Goal: Task Accomplishment & Management: Manage account settings

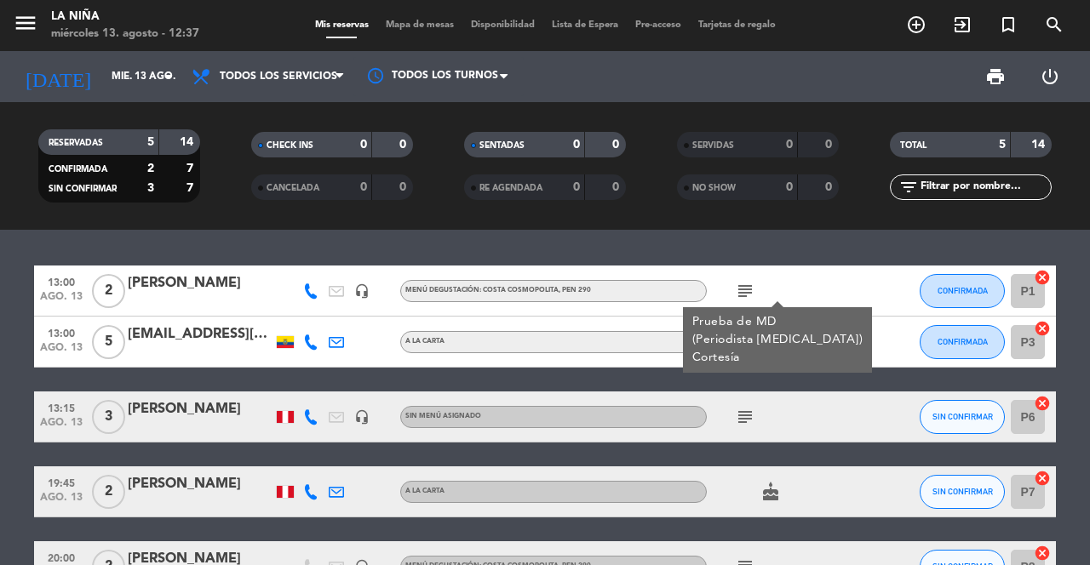
scroll to position [82, 0]
click at [295, 266] on div at bounding box center [285, 291] width 26 height 50
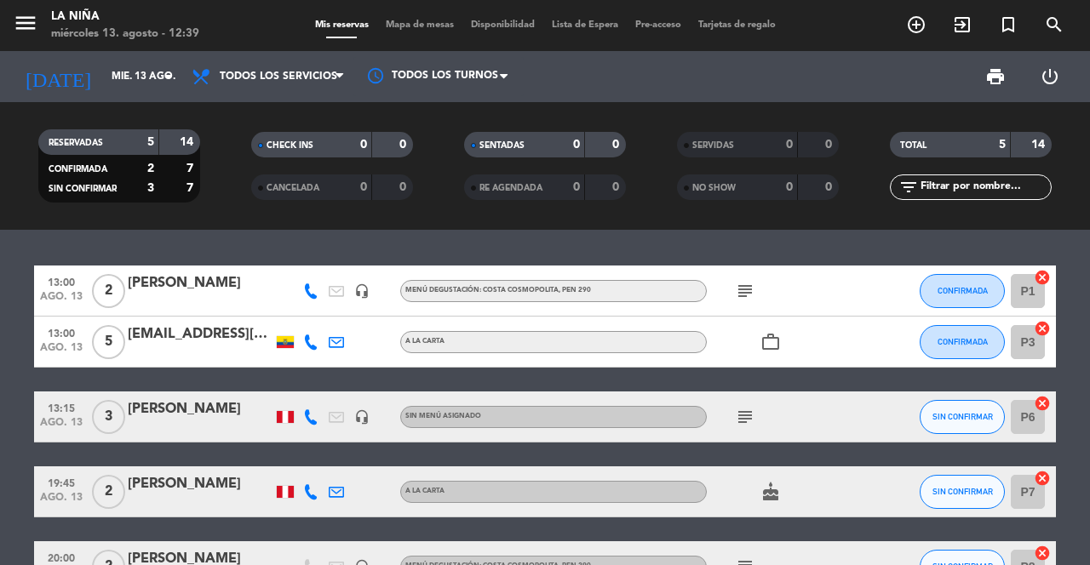
click at [311, 335] on icon at bounding box center [310, 342] width 15 height 15
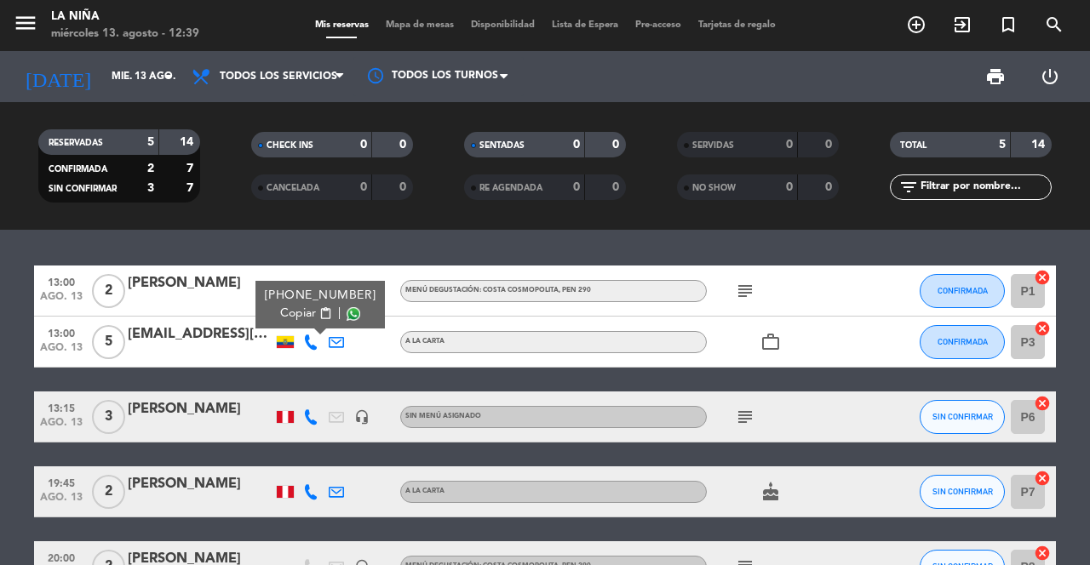
click at [307, 335] on icon at bounding box center [310, 342] width 15 height 15
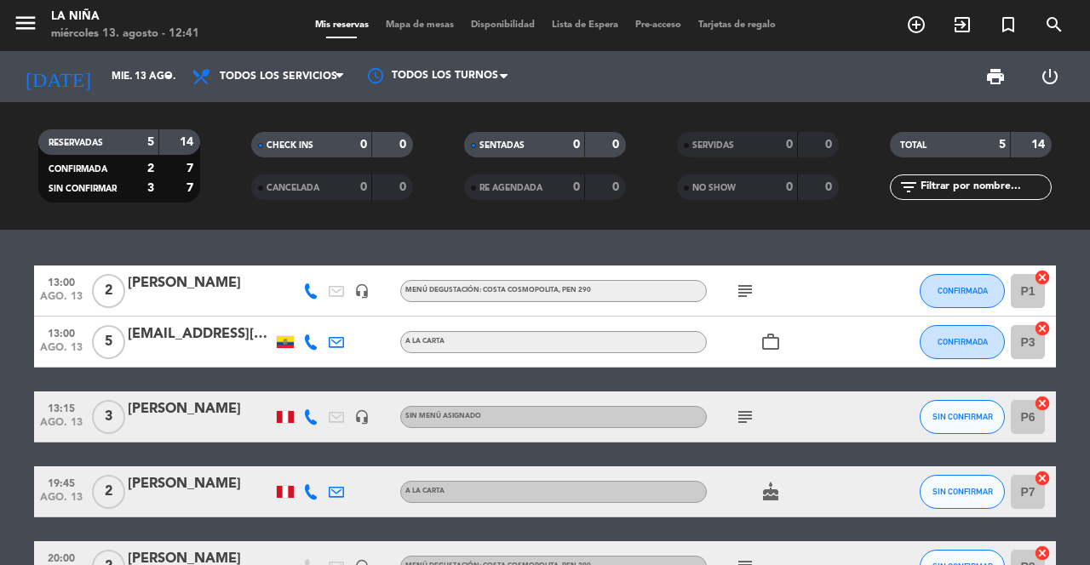
click at [175, 324] on div "[EMAIL_ADDRESS][DOMAIN_NAME]" at bounding box center [200, 335] width 145 height 22
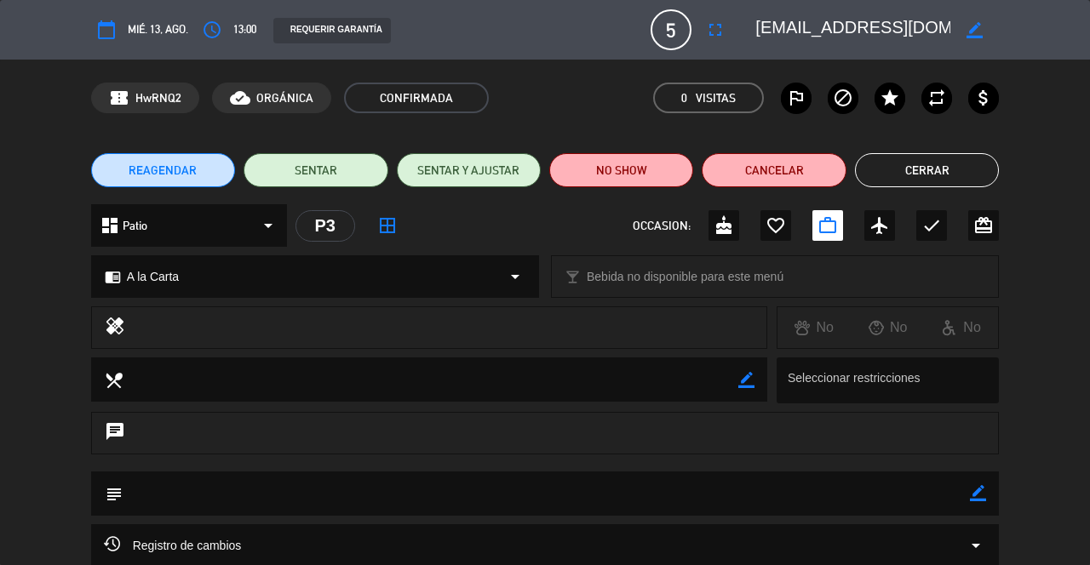
click at [712, 32] on icon "fullscreen" at bounding box center [715, 30] width 20 height 20
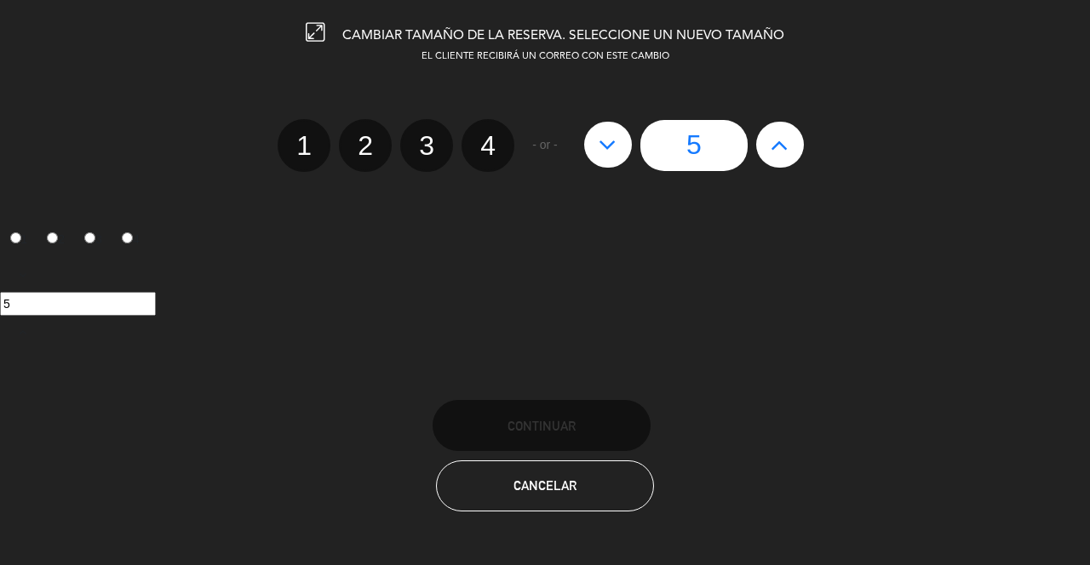
click at [496, 120] on label "4" at bounding box center [488, 145] width 53 height 53
click at [491, 125] on input "4" at bounding box center [485, 130] width 11 height 11
radio input "true"
radio input "false"
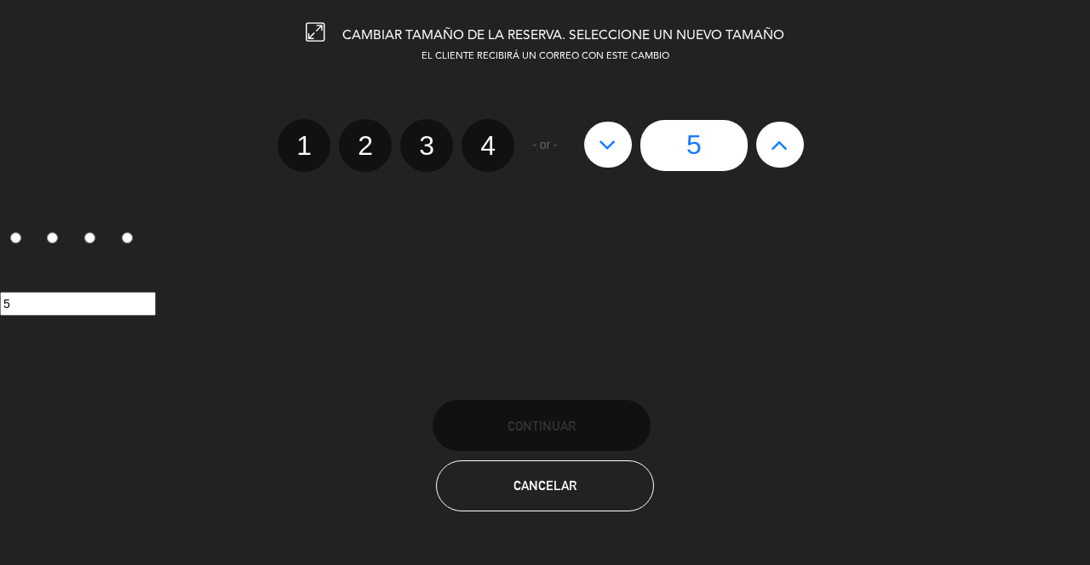
radio input "false"
radio input "true"
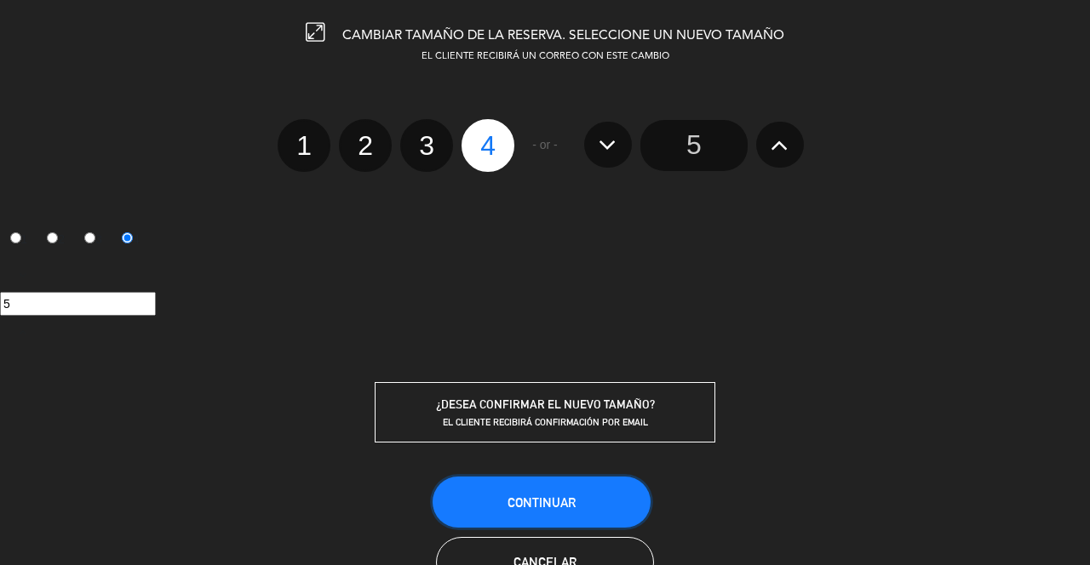
click at [582, 513] on button "Continuar" at bounding box center [542, 502] width 218 height 51
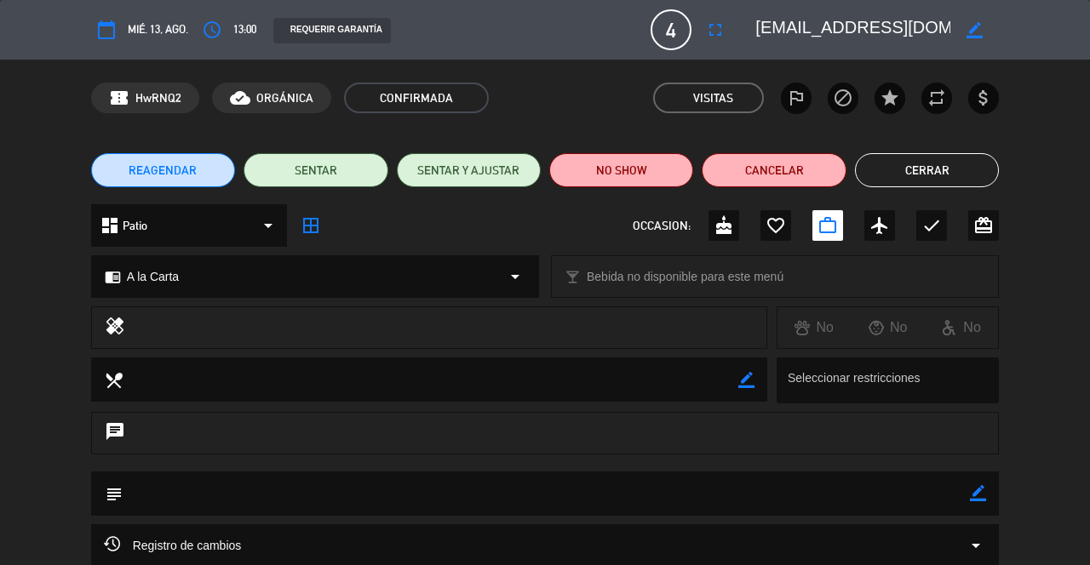
click at [932, 179] on button "Cerrar" at bounding box center [927, 170] width 144 height 34
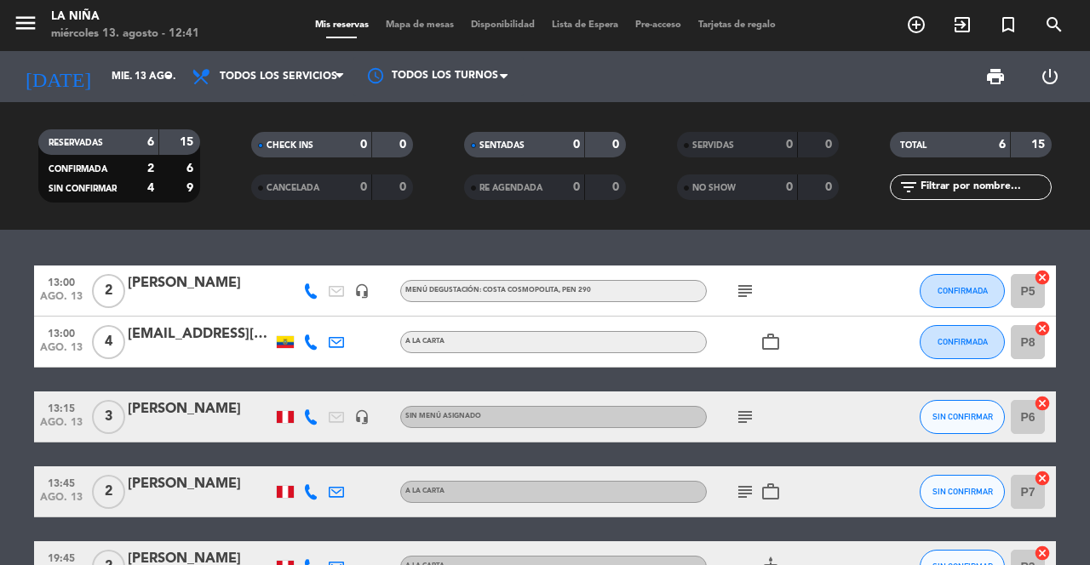
scroll to position [0, 0]
click at [918, 19] on icon "add_circle_outline" at bounding box center [916, 24] width 20 height 20
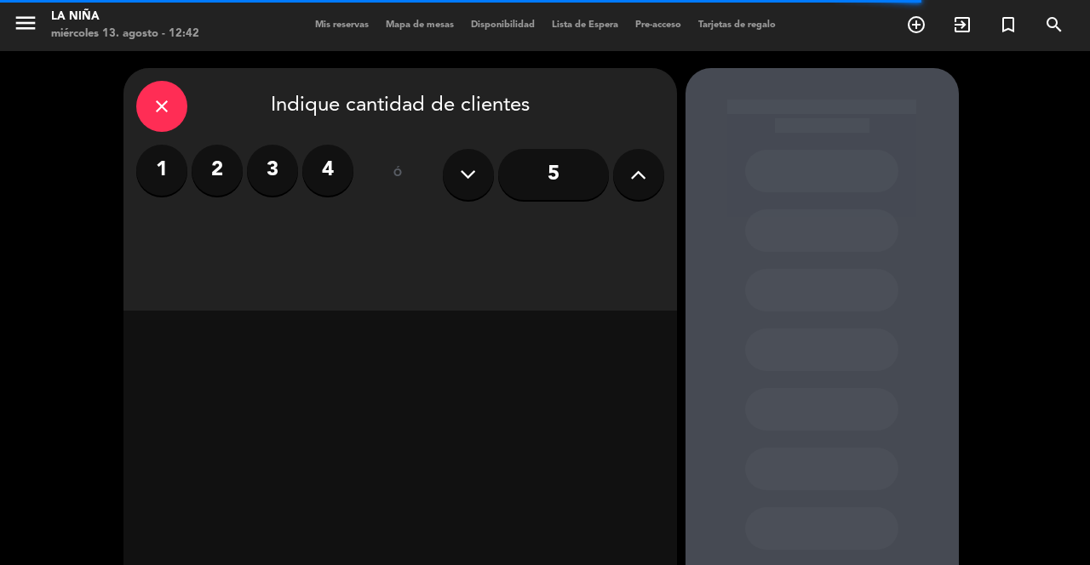
click at [630, 185] on icon at bounding box center [638, 175] width 16 height 26
click at [625, 198] on div "5" at bounding box center [553, 175] width 221 height 60
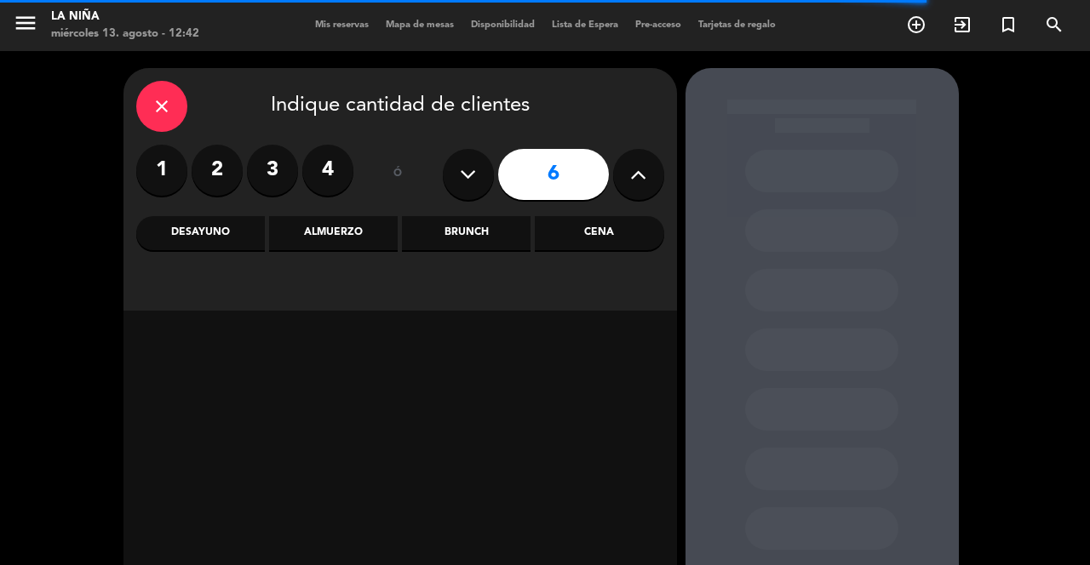
click at [628, 187] on button at bounding box center [638, 174] width 51 height 51
click at [628, 192] on button at bounding box center [638, 174] width 51 height 51
click at [630, 183] on icon at bounding box center [638, 175] width 16 height 26
click at [633, 175] on icon at bounding box center [638, 175] width 16 height 26
click at [633, 181] on icon at bounding box center [638, 175] width 16 height 26
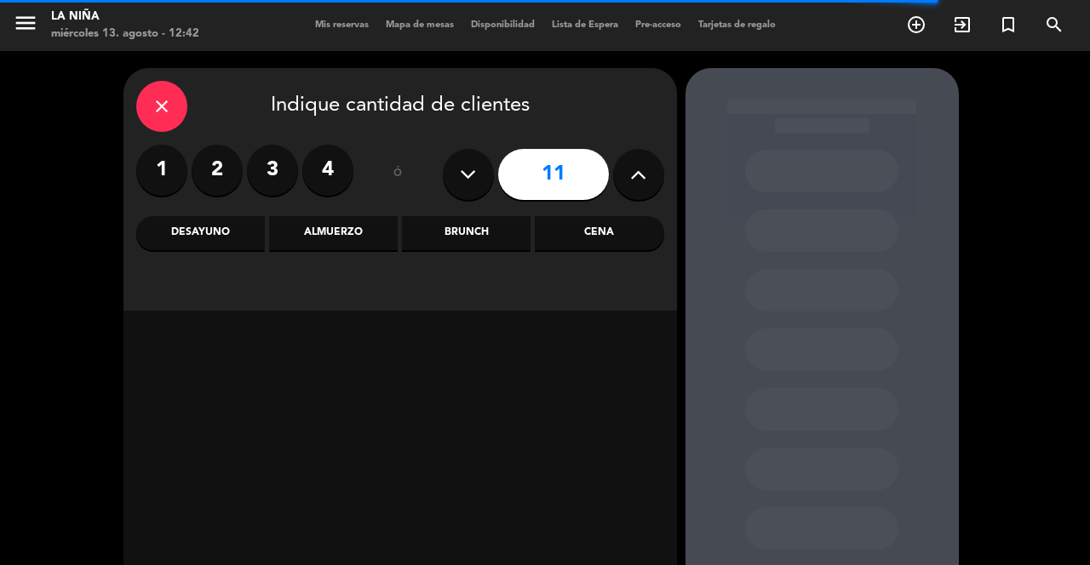
click at [630, 173] on icon at bounding box center [638, 175] width 16 height 26
click at [622, 191] on button at bounding box center [638, 174] width 51 height 51
click at [624, 184] on button at bounding box center [638, 174] width 51 height 51
click at [625, 187] on button at bounding box center [638, 174] width 51 height 51
click at [628, 182] on button at bounding box center [638, 174] width 51 height 51
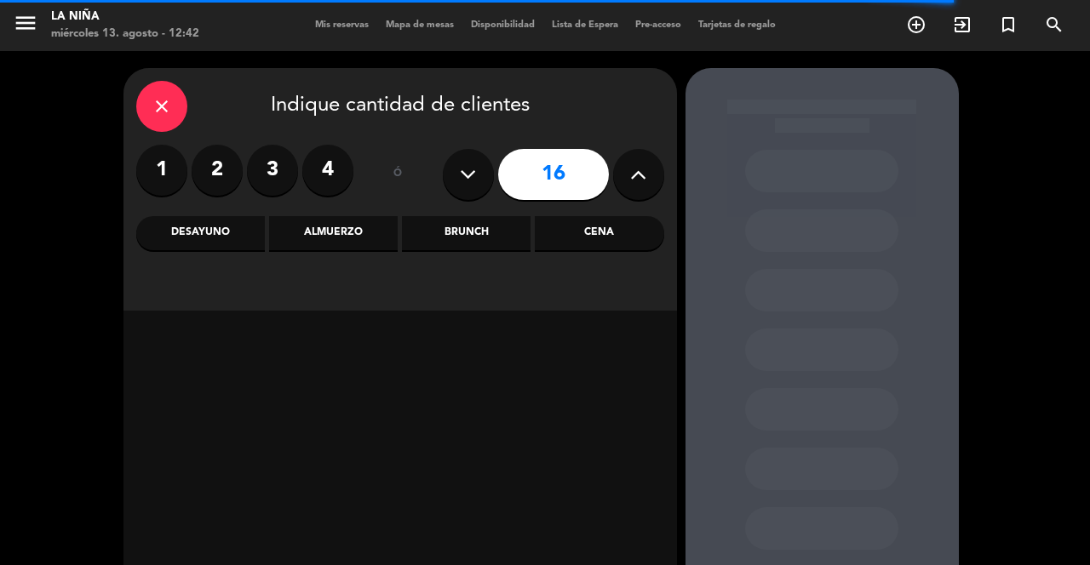
click at [626, 183] on button at bounding box center [638, 174] width 51 height 51
click at [628, 180] on button at bounding box center [638, 174] width 51 height 51
click at [628, 181] on button at bounding box center [638, 174] width 51 height 51
click at [630, 182] on icon at bounding box center [638, 175] width 16 height 26
click at [628, 183] on button at bounding box center [638, 174] width 51 height 51
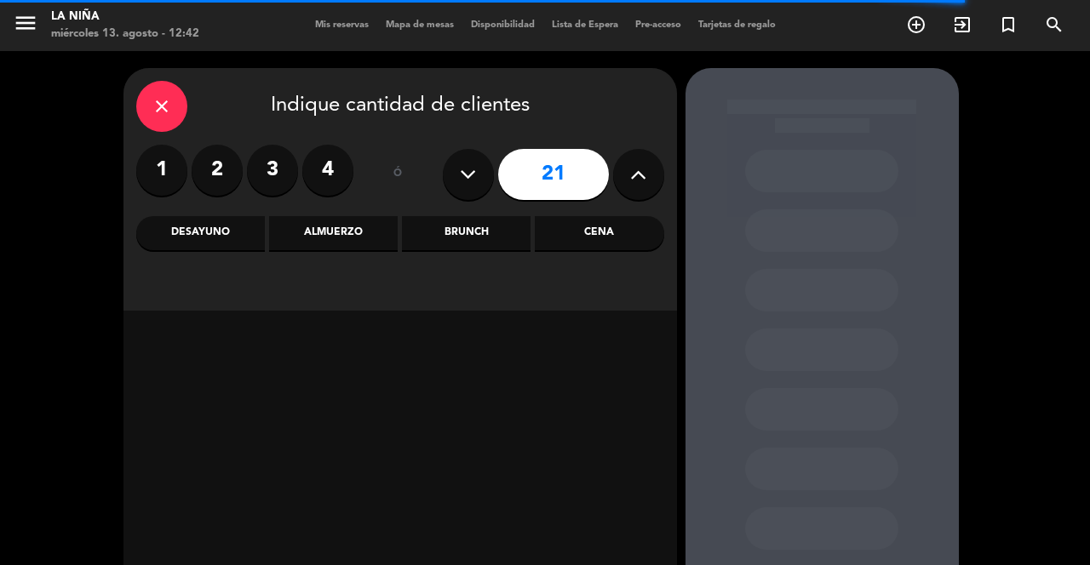
click at [628, 185] on button at bounding box center [638, 174] width 51 height 51
click at [630, 181] on icon at bounding box center [638, 175] width 16 height 26
type input "23"
click at [628, 182] on button at bounding box center [638, 174] width 51 height 51
click at [630, 181] on icon at bounding box center [638, 175] width 16 height 26
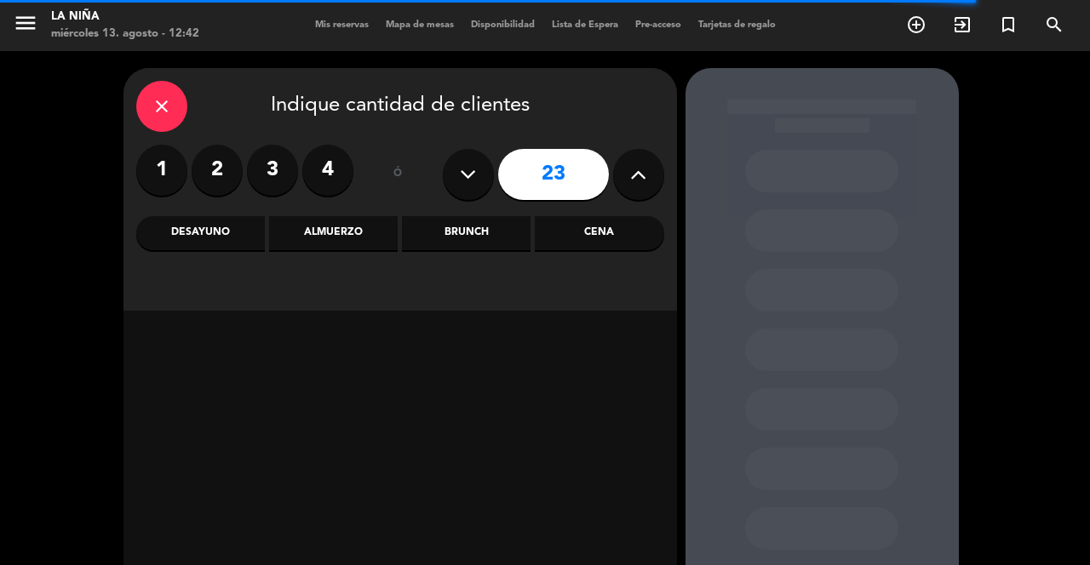
click at [628, 180] on button at bounding box center [638, 174] width 51 height 51
click at [630, 176] on icon at bounding box center [638, 175] width 16 height 26
click at [628, 176] on button at bounding box center [638, 174] width 51 height 51
click at [622, 237] on div "Cena" at bounding box center [599, 233] width 129 height 34
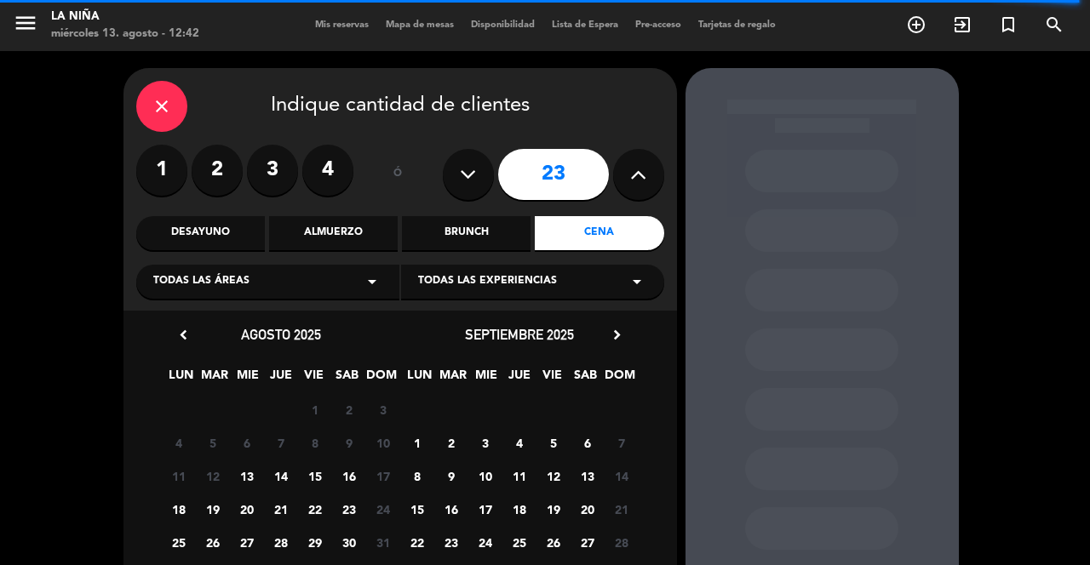
click at [585, 436] on span "6" at bounding box center [587, 443] width 28 height 28
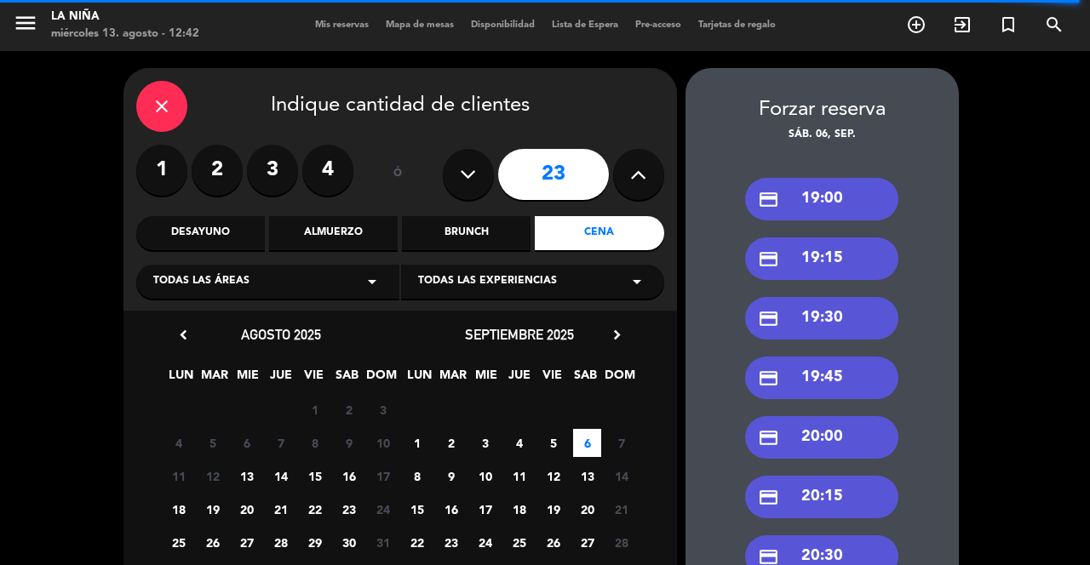
scroll to position [6, 0]
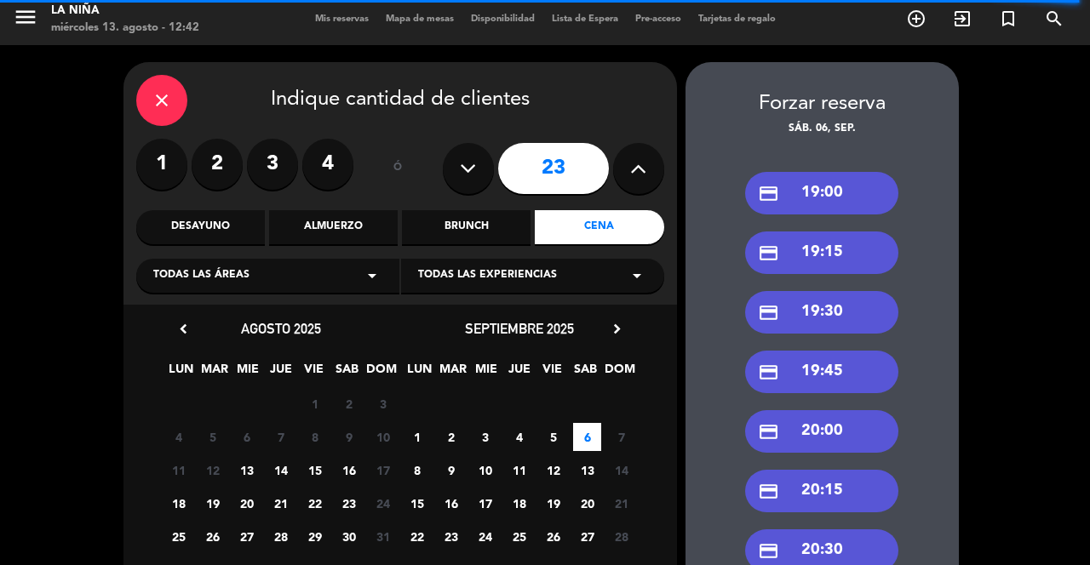
click at [858, 553] on div "credit_card 20:30" at bounding box center [821, 551] width 153 height 43
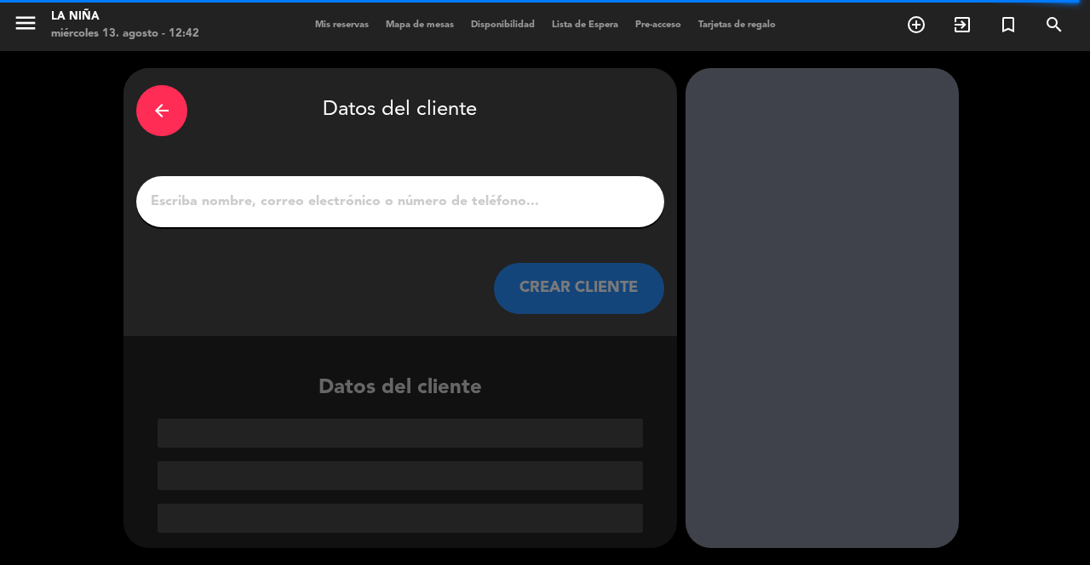
scroll to position [0, 0]
click at [570, 204] on input "1" at bounding box center [400, 202] width 502 height 24
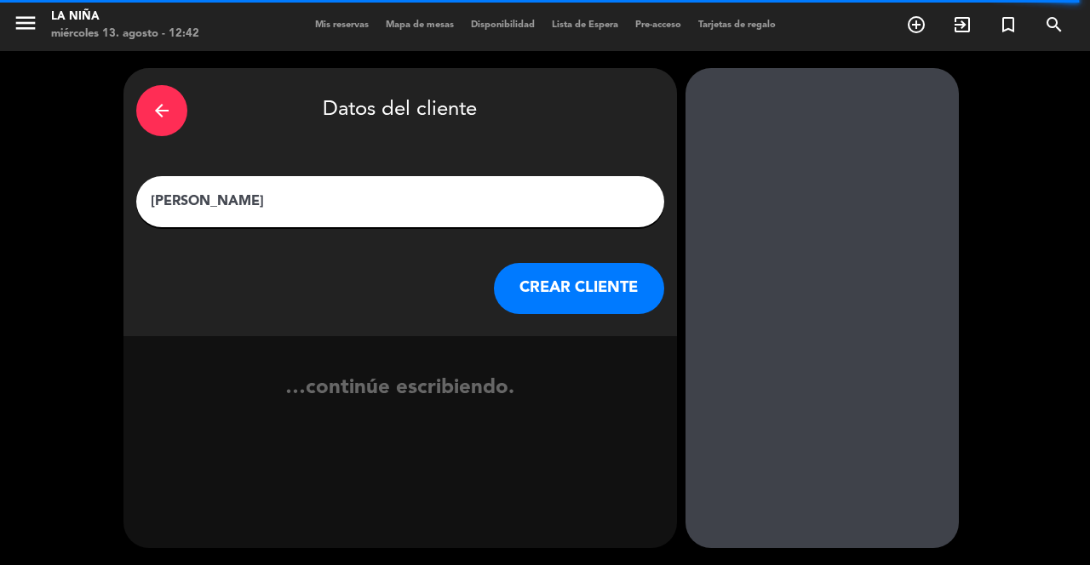
type input "[PERSON_NAME]"
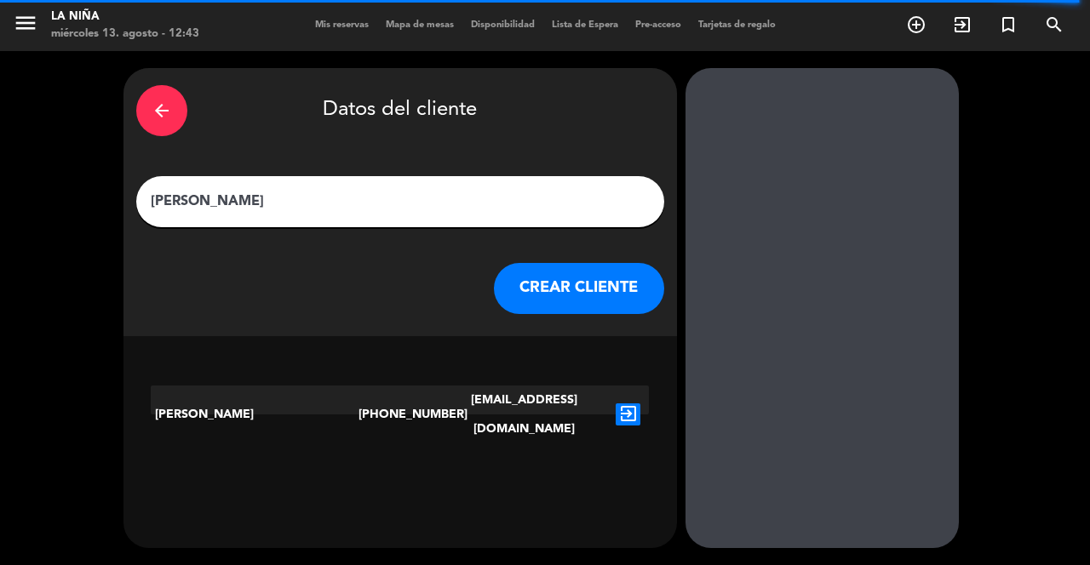
click at [617, 404] on icon "exit_to_app" at bounding box center [628, 415] width 25 height 22
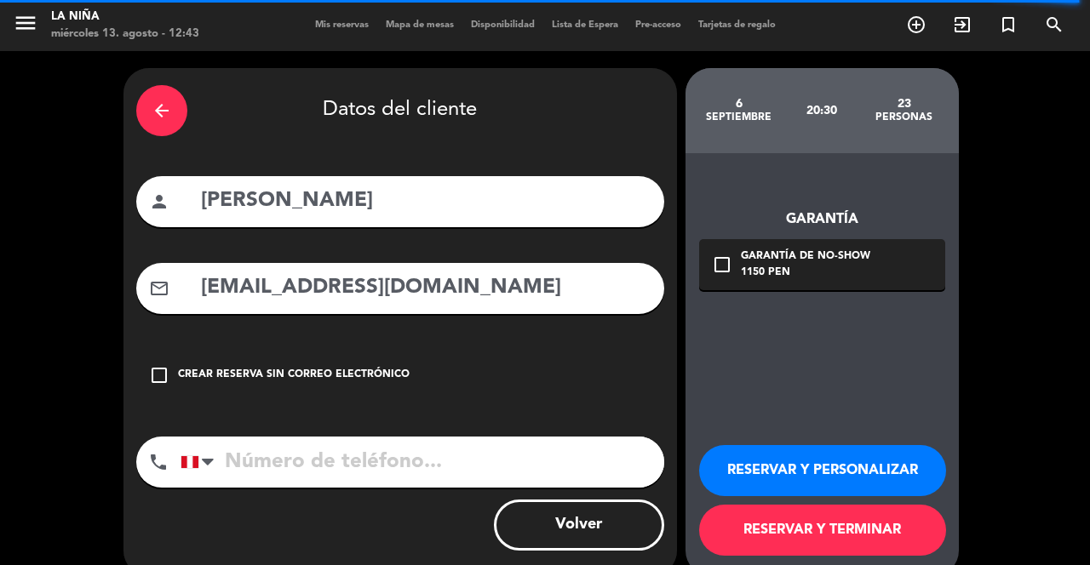
type input "[PHONE_NUMBER]"
click at [862, 458] on button "RESERVAR Y PERSONALIZAR" at bounding box center [822, 470] width 247 height 51
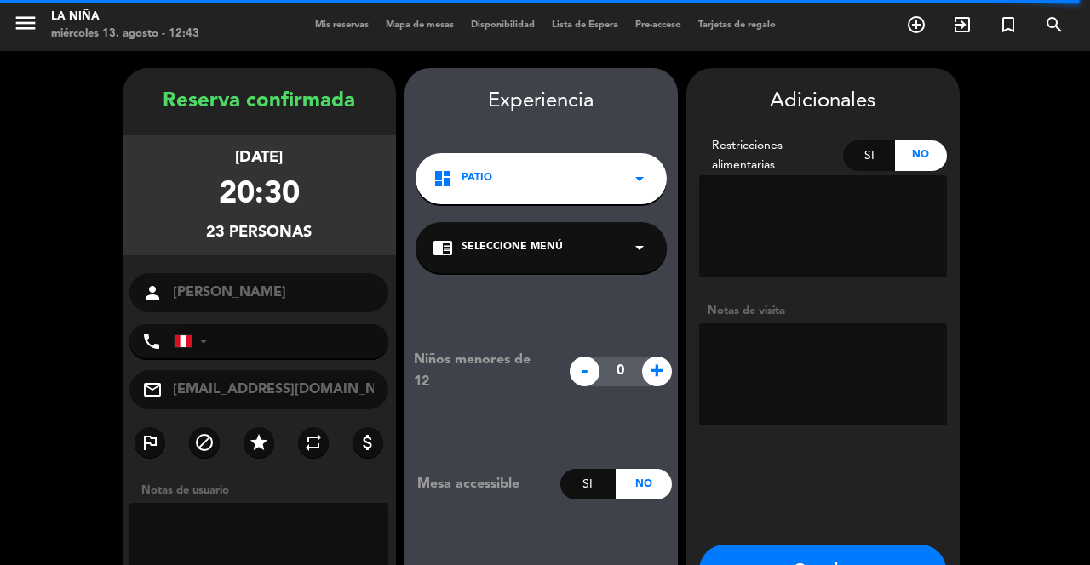
type input "[PHONE_NUMBER]"
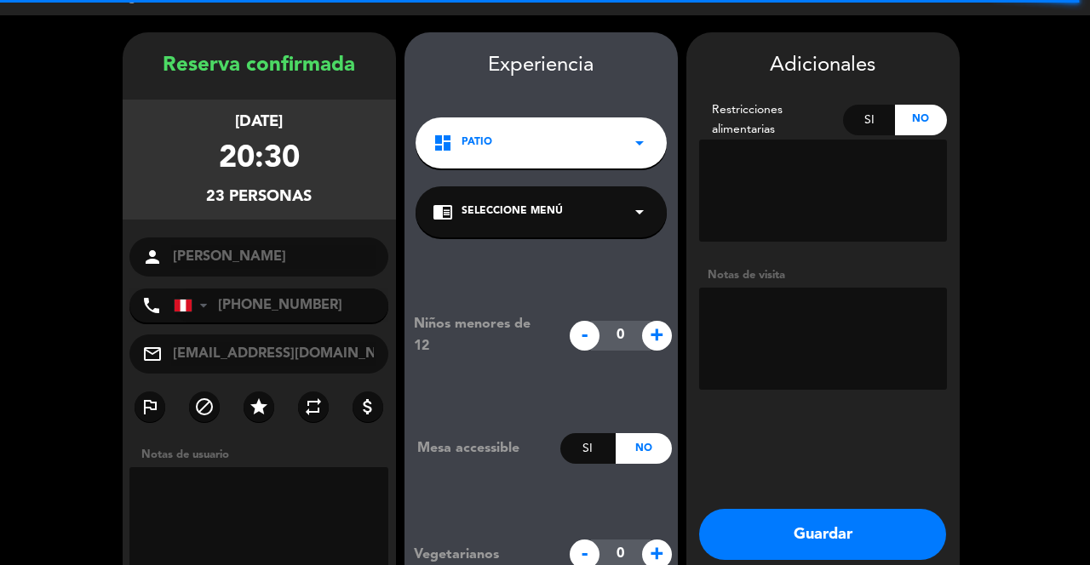
click at [835, 302] on textarea at bounding box center [823, 339] width 248 height 102
type textarea "Menú fijo + cóctel 60px"
click at [853, 509] on button "Guardar" at bounding box center [822, 534] width 247 height 51
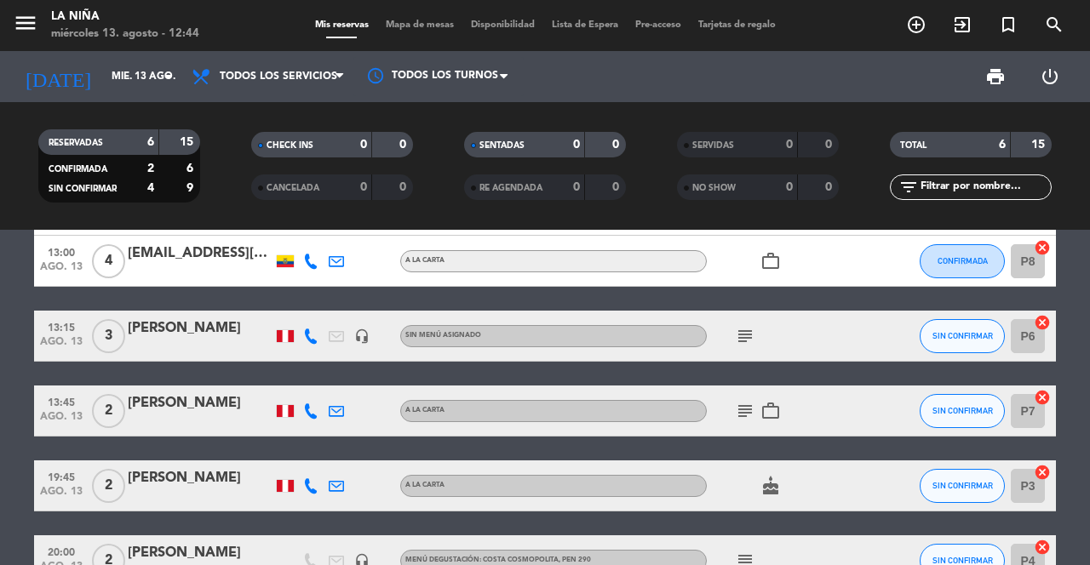
scroll to position [104, 0]
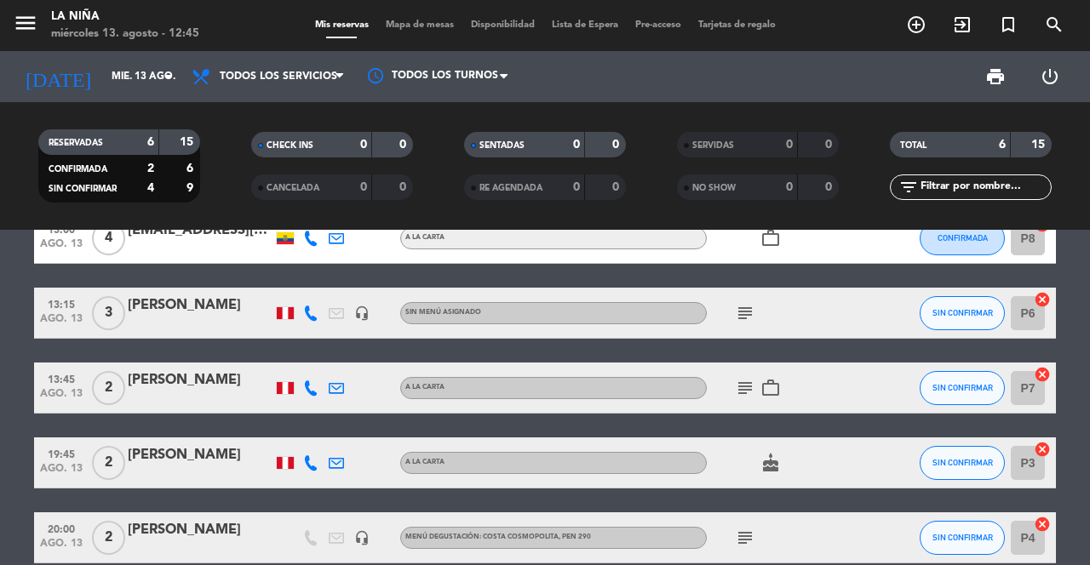
click at [306, 306] on icon at bounding box center [310, 313] width 15 height 15
click at [751, 303] on icon "subject" at bounding box center [745, 313] width 20 height 20
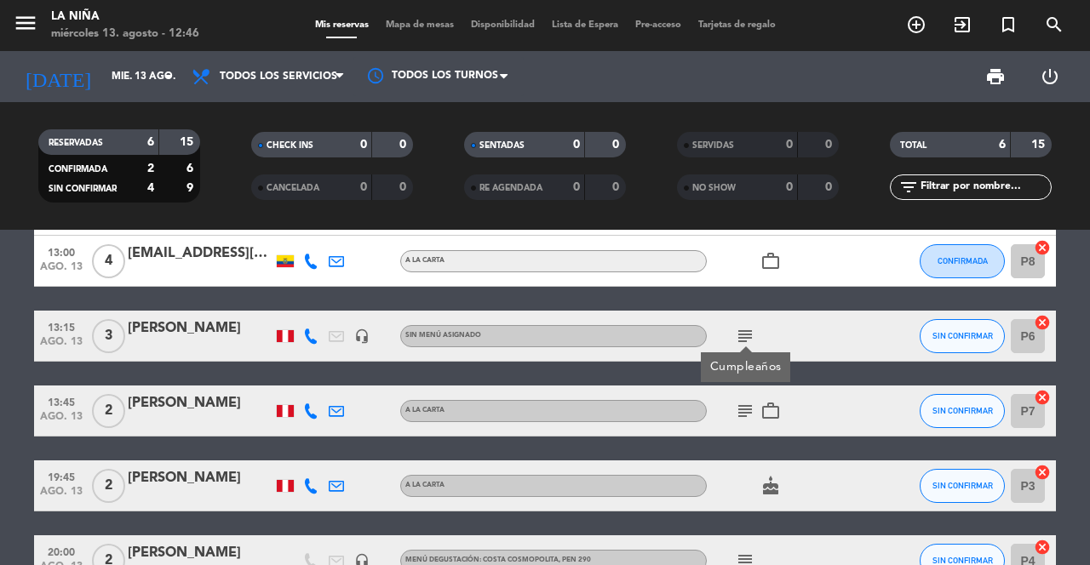
scroll to position [106, 0]
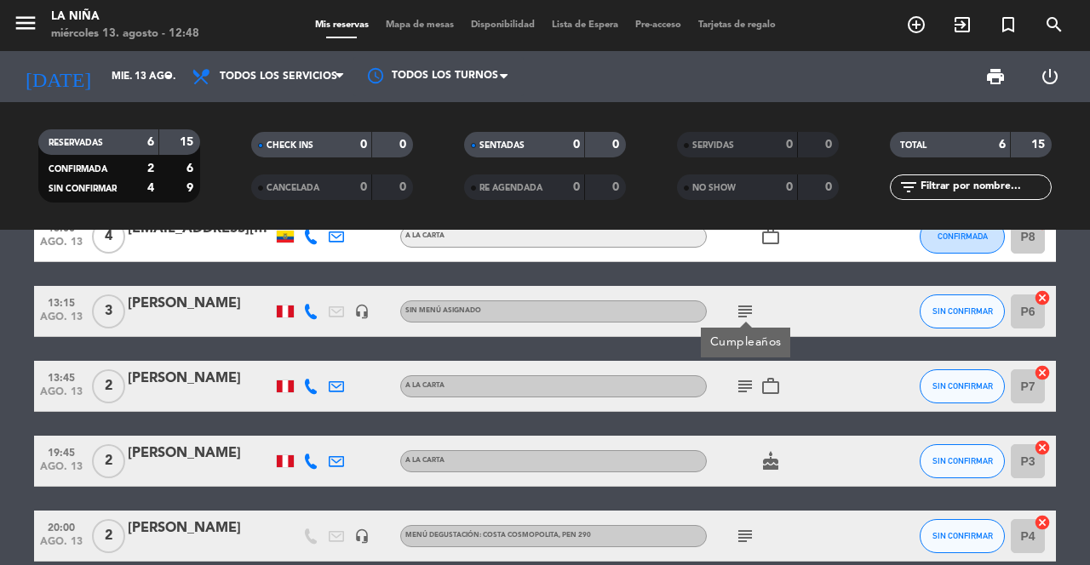
click at [181, 293] on div "[PERSON_NAME]" at bounding box center [200, 304] width 145 height 22
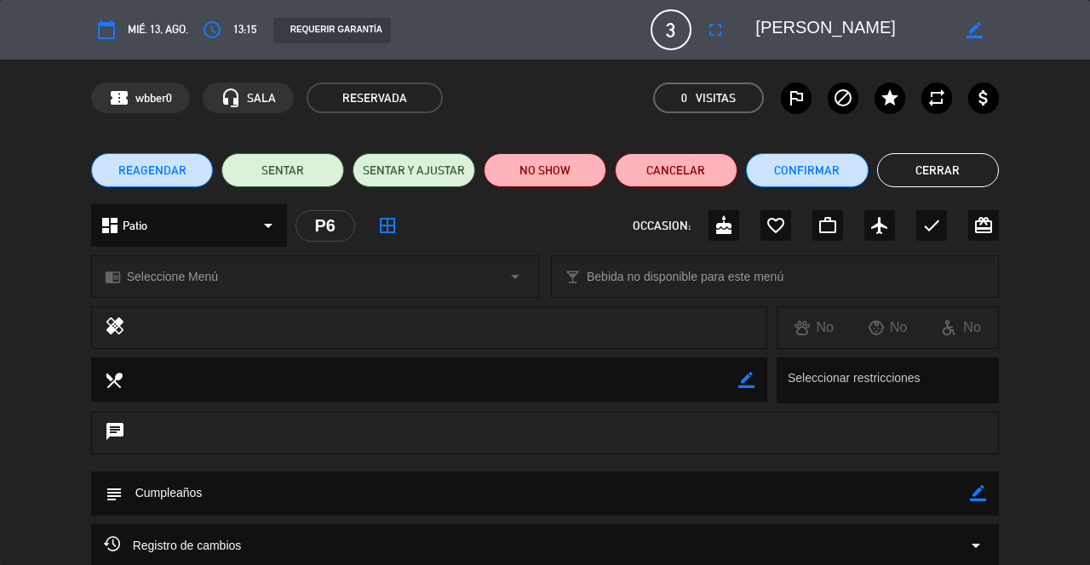
click at [709, 31] on icon "fullscreen" at bounding box center [715, 30] width 20 height 20
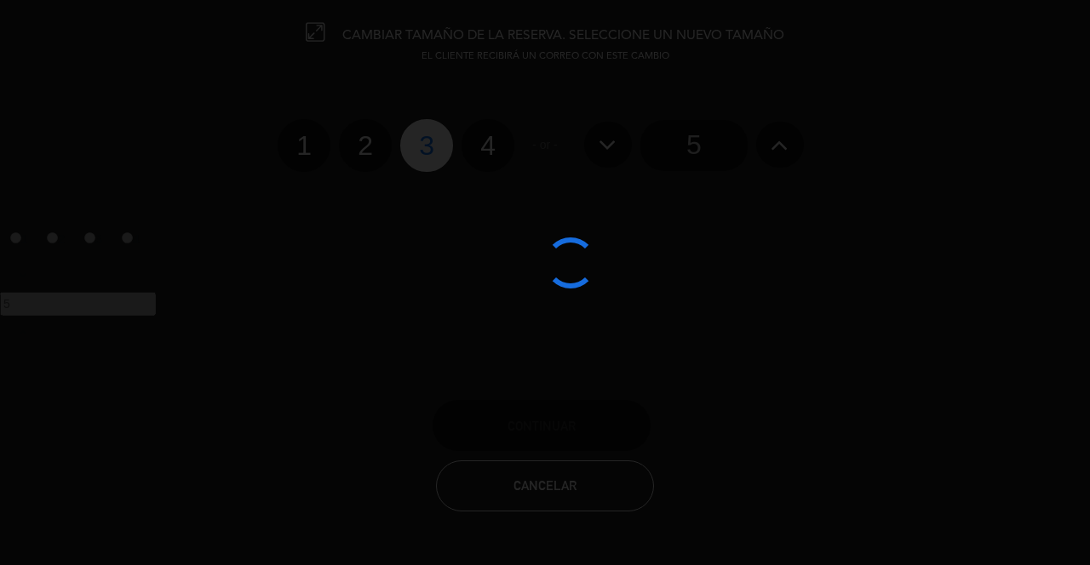
click at [480, 147] on div at bounding box center [545, 282] width 1090 height 565
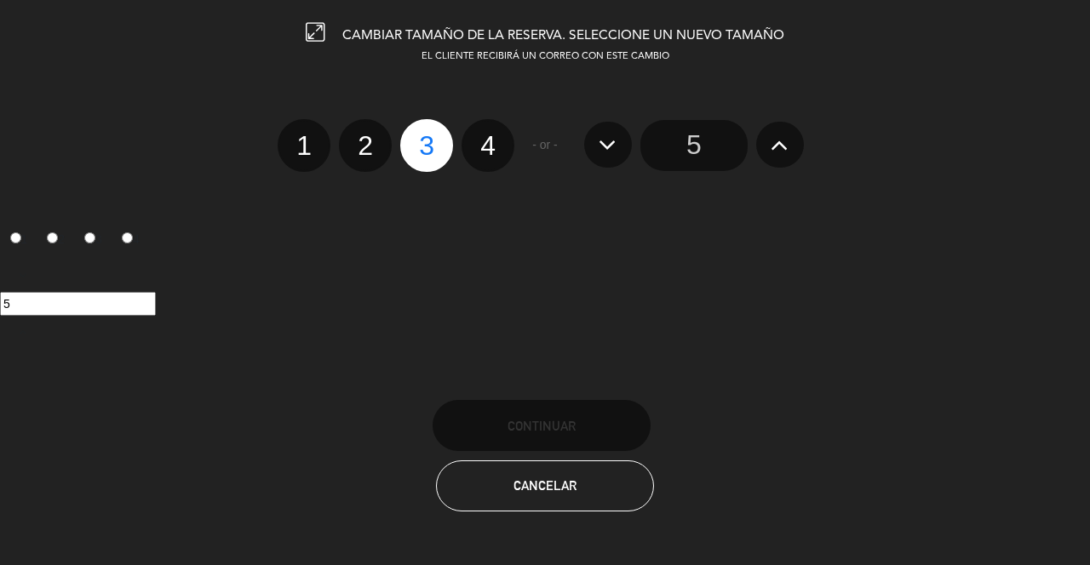
click at [486, 141] on label "4" at bounding box center [488, 145] width 53 height 53
click at [486, 136] on input "4" at bounding box center [485, 130] width 11 height 11
radio input "true"
radio input "false"
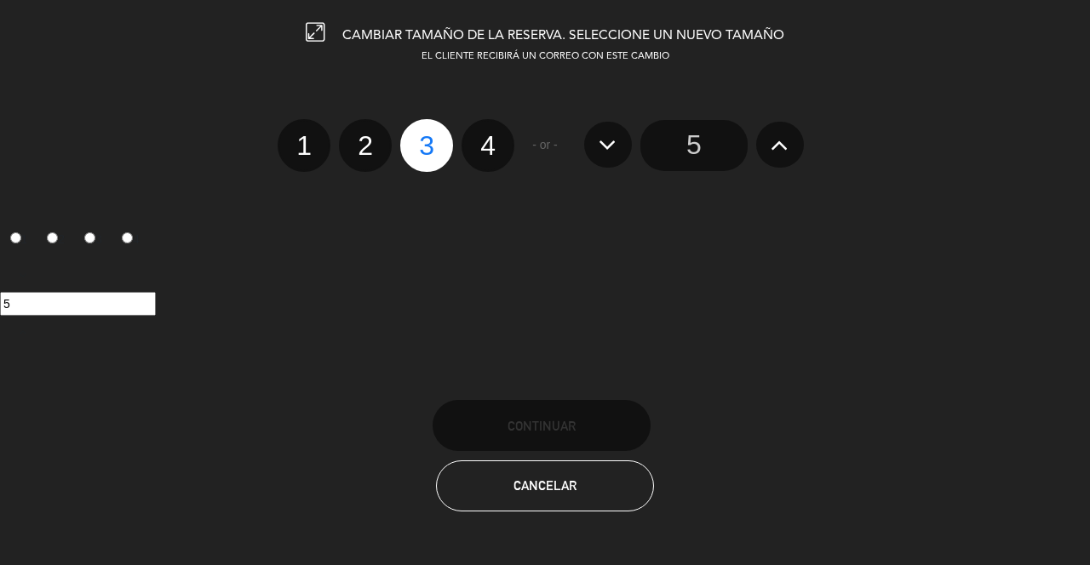
radio input "false"
radio input "true"
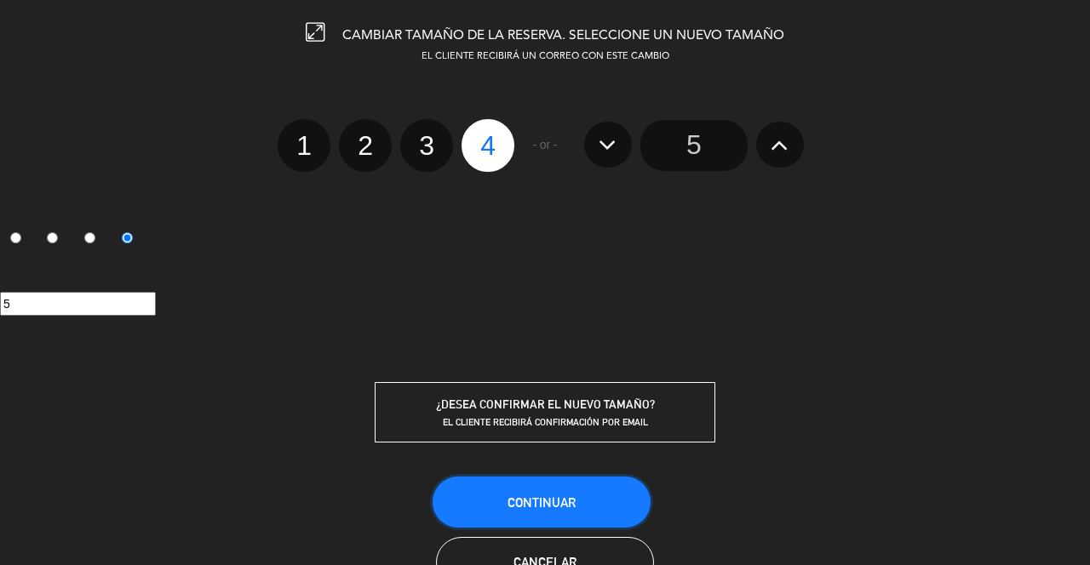
click at [586, 506] on button "Continuar" at bounding box center [542, 502] width 218 height 51
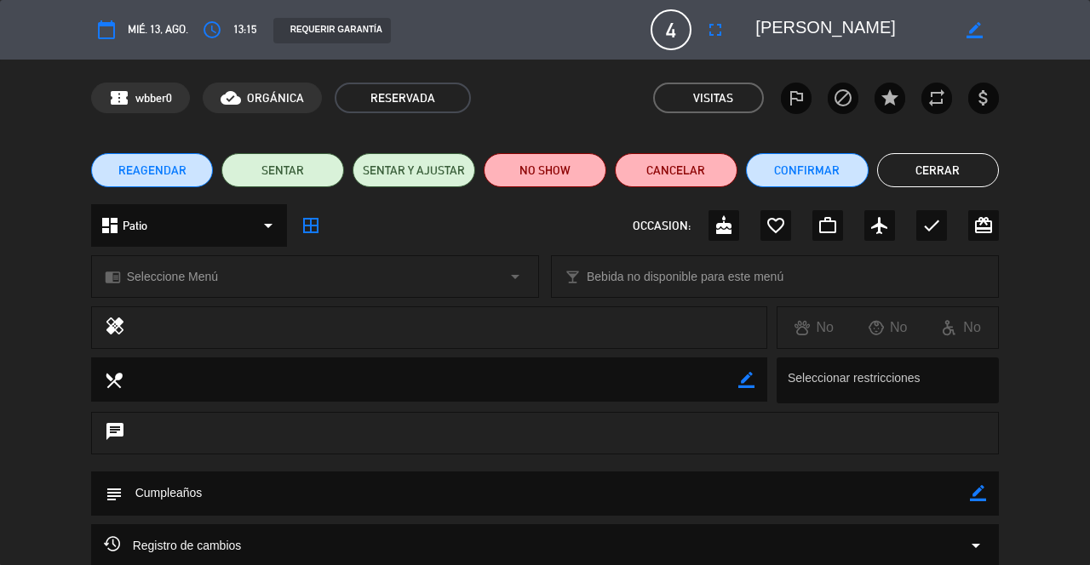
click at [912, 161] on button "Cerrar" at bounding box center [938, 170] width 123 height 34
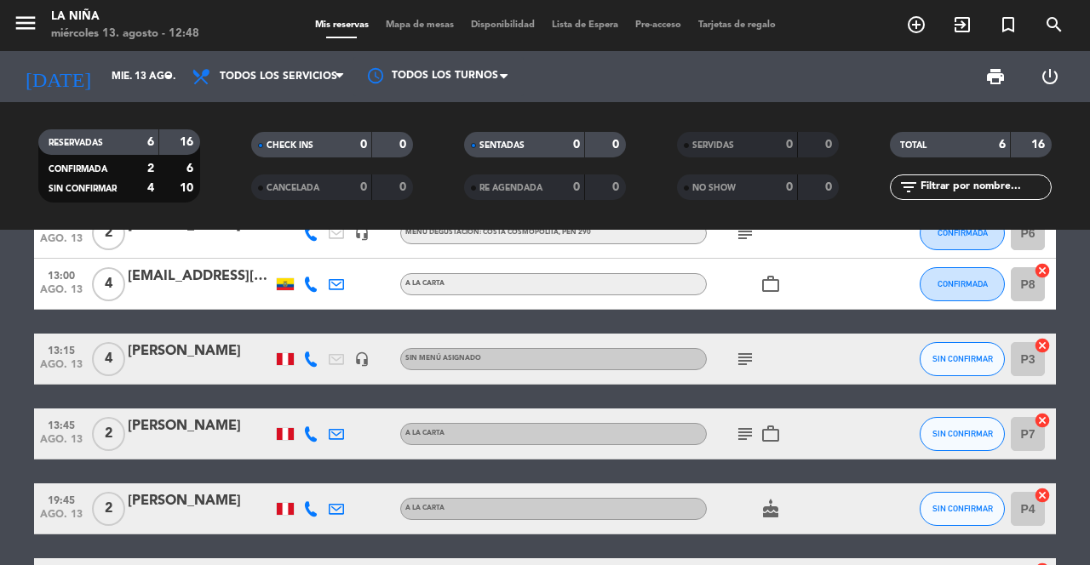
scroll to position [57, 0]
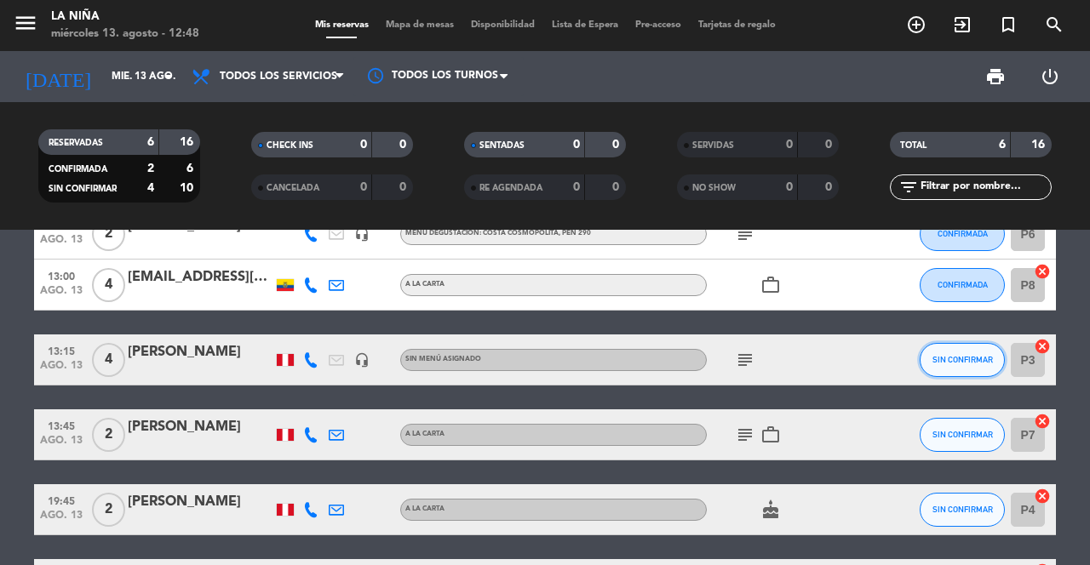
click at [973, 355] on span "SIN CONFIRMAR" at bounding box center [962, 359] width 60 height 9
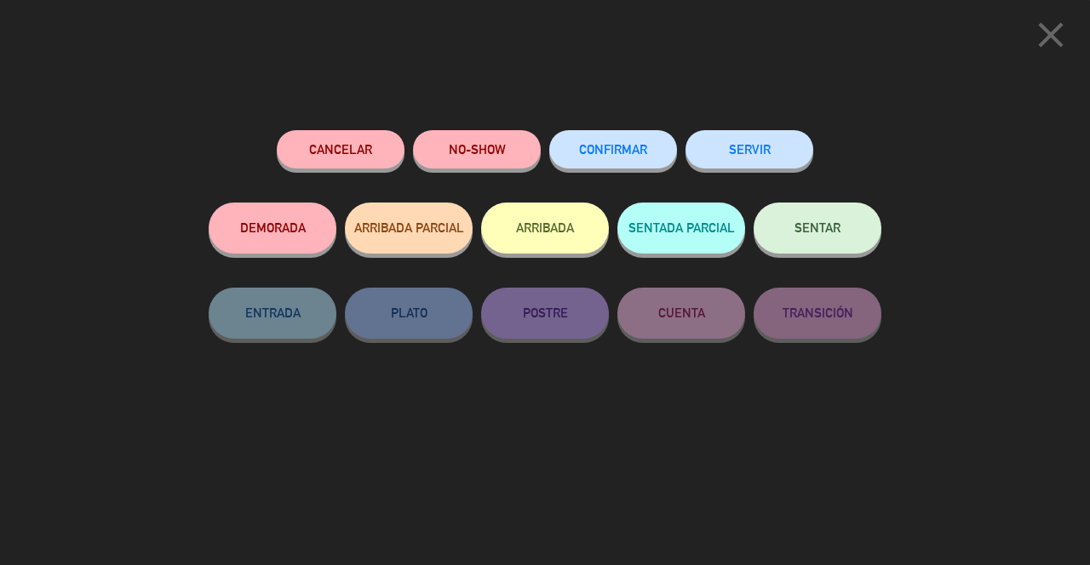
click at [628, 148] on span "CONFIRMAR" at bounding box center [613, 149] width 68 height 14
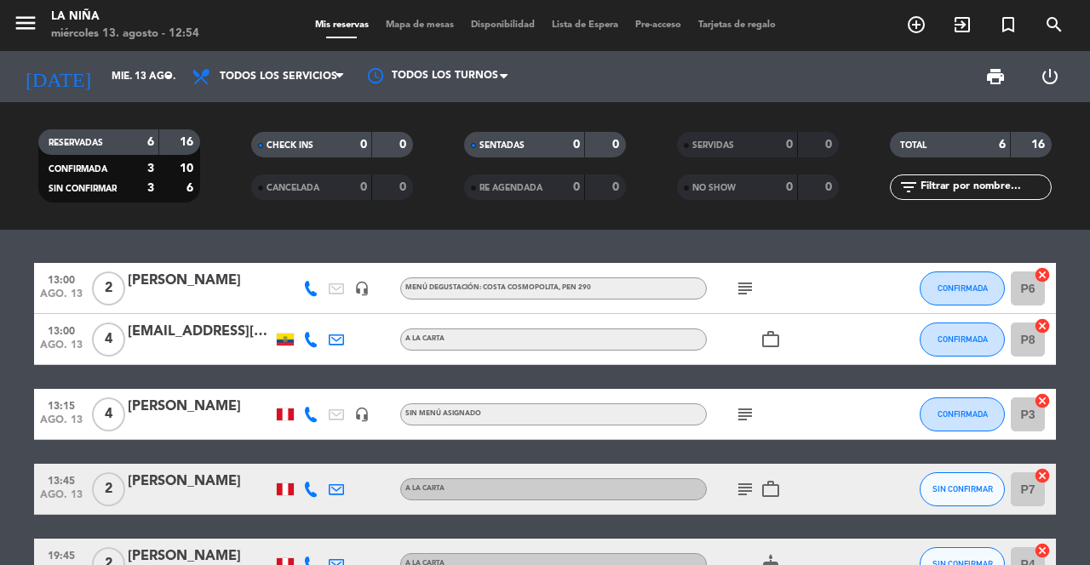
scroll to position [0, 0]
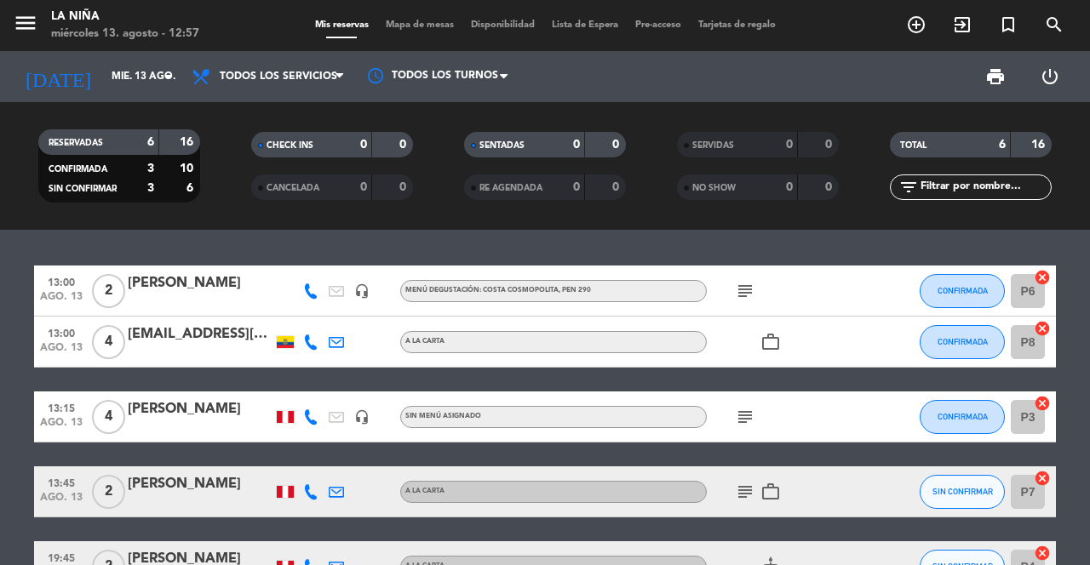
click at [743, 407] on icon "subject" at bounding box center [745, 417] width 20 height 20
click at [766, 486] on icon "work_outline" at bounding box center [770, 492] width 20 height 20
click at [740, 494] on icon "subject" at bounding box center [745, 492] width 20 height 20
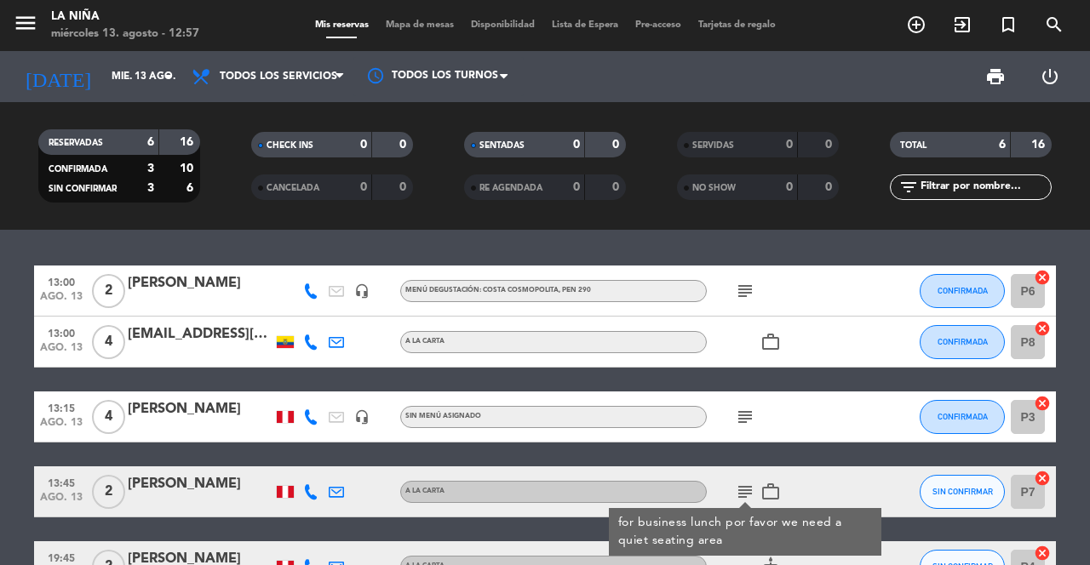
click at [202, 485] on div "[PERSON_NAME]" at bounding box center [200, 484] width 145 height 22
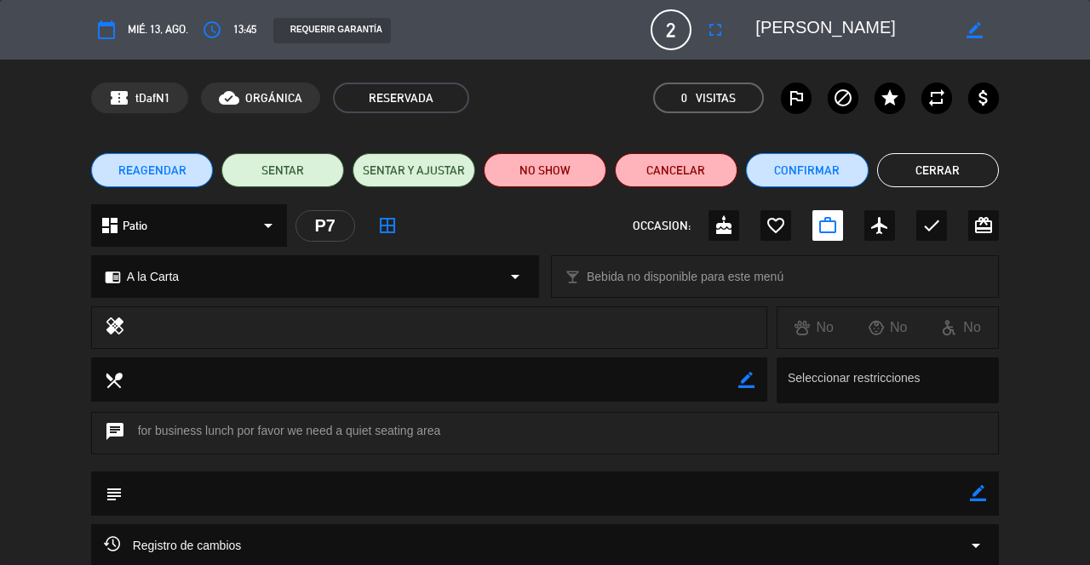
click at [953, 168] on button "Cerrar" at bounding box center [938, 170] width 123 height 34
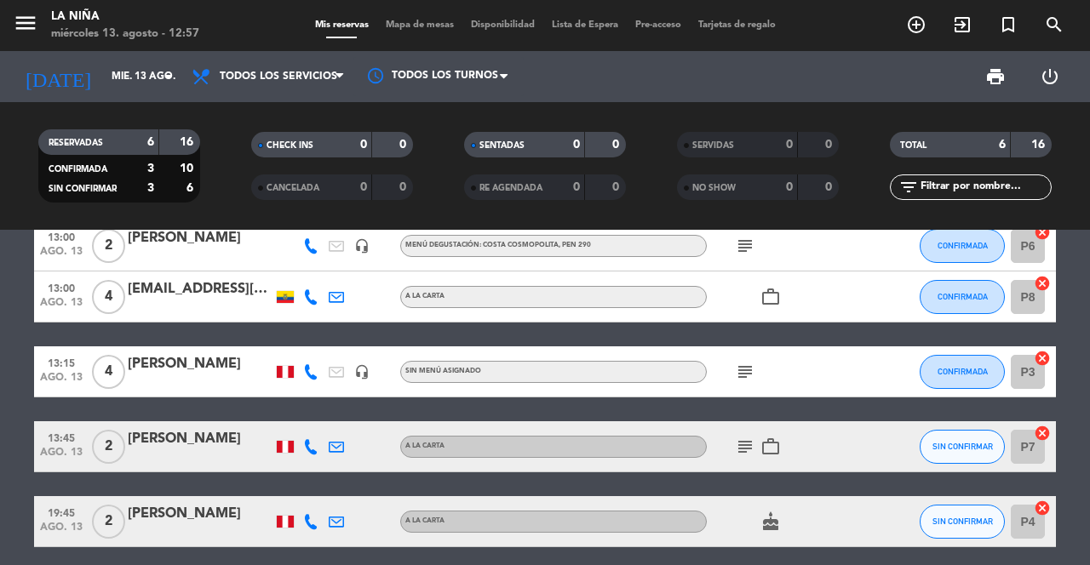
scroll to position [70, 0]
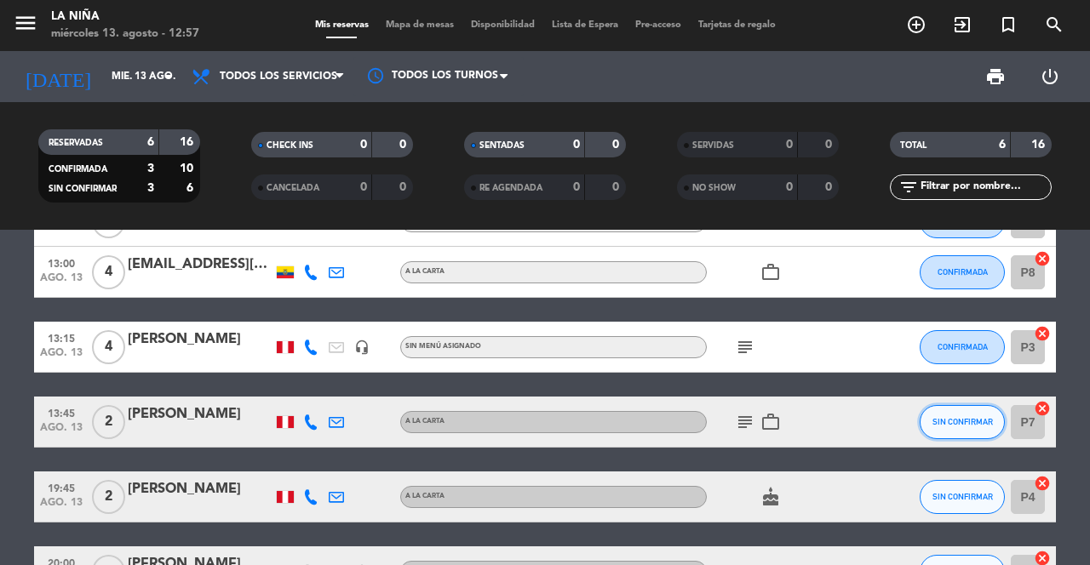
click at [955, 423] on span "SIN CONFIRMAR" at bounding box center [962, 421] width 60 height 9
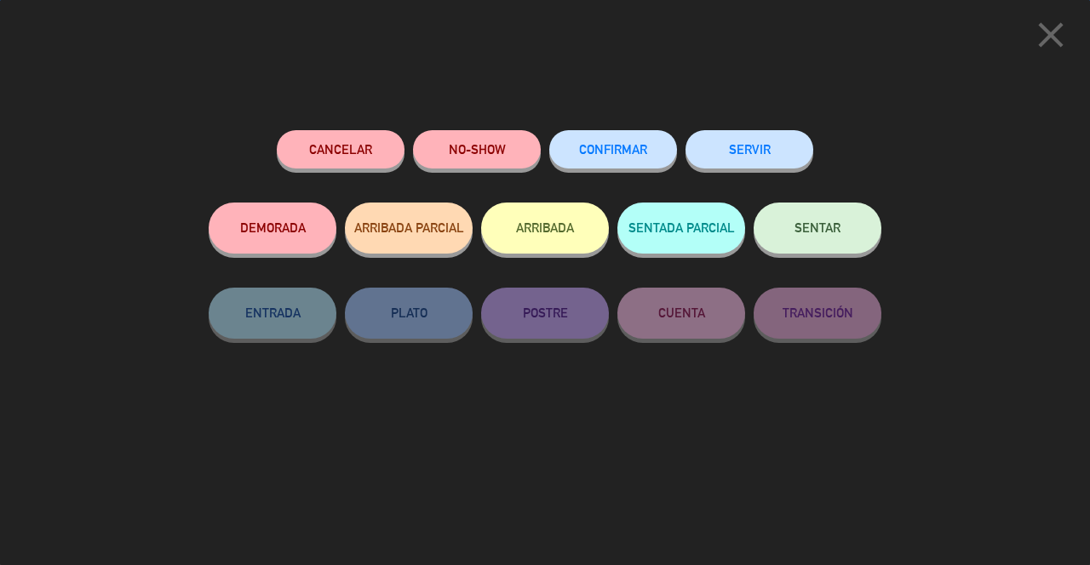
click at [617, 165] on button "CONFIRMAR" at bounding box center [613, 149] width 128 height 38
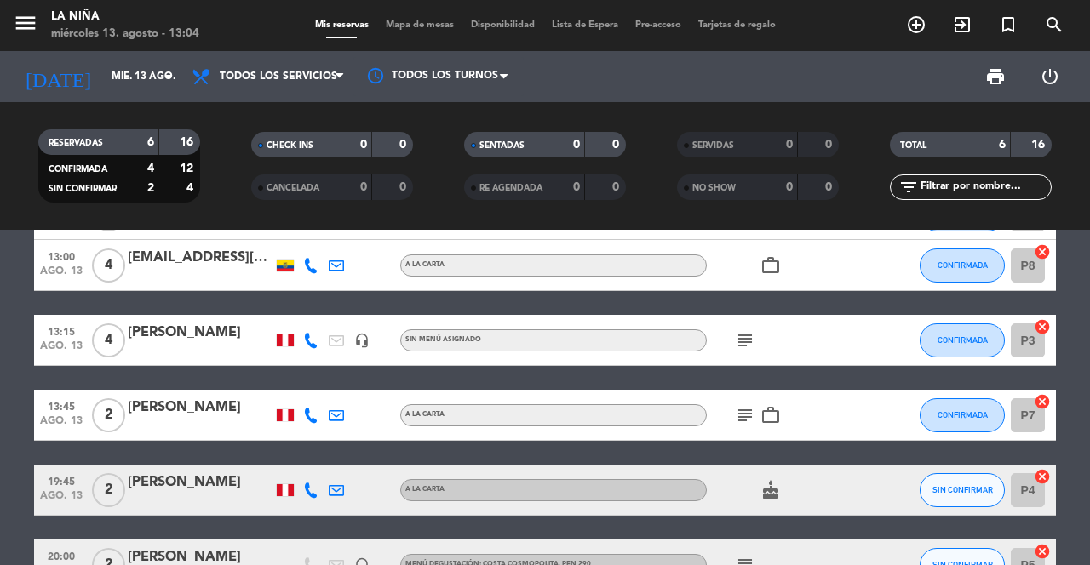
scroll to position [106, 0]
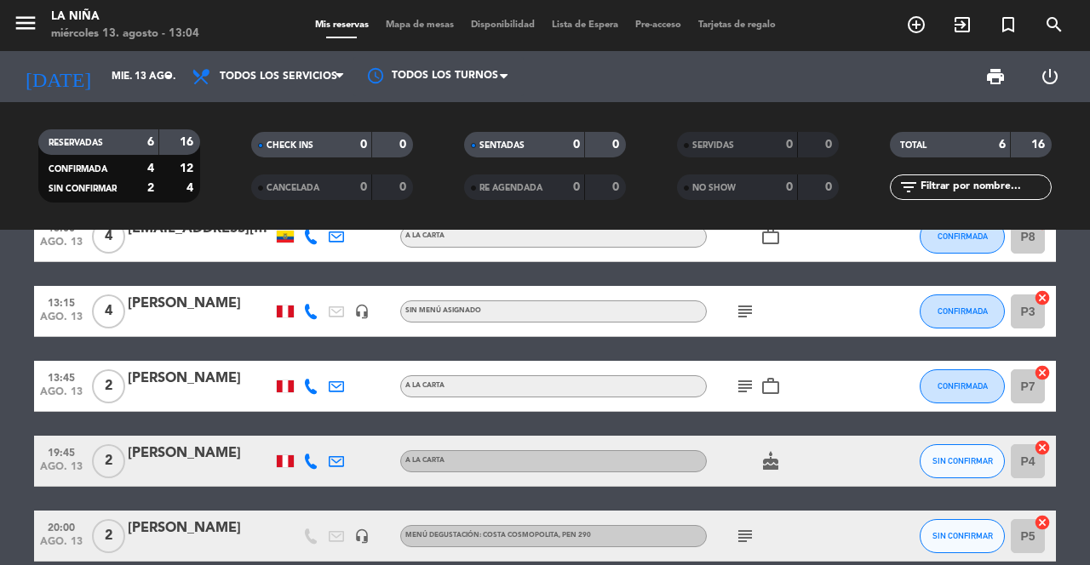
click at [752, 532] on icon "subject" at bounding box center [745, 536] width 20 height 20
click at [754, 532] on icon "subject" at bounding box center [745, 536] width 20 height 20
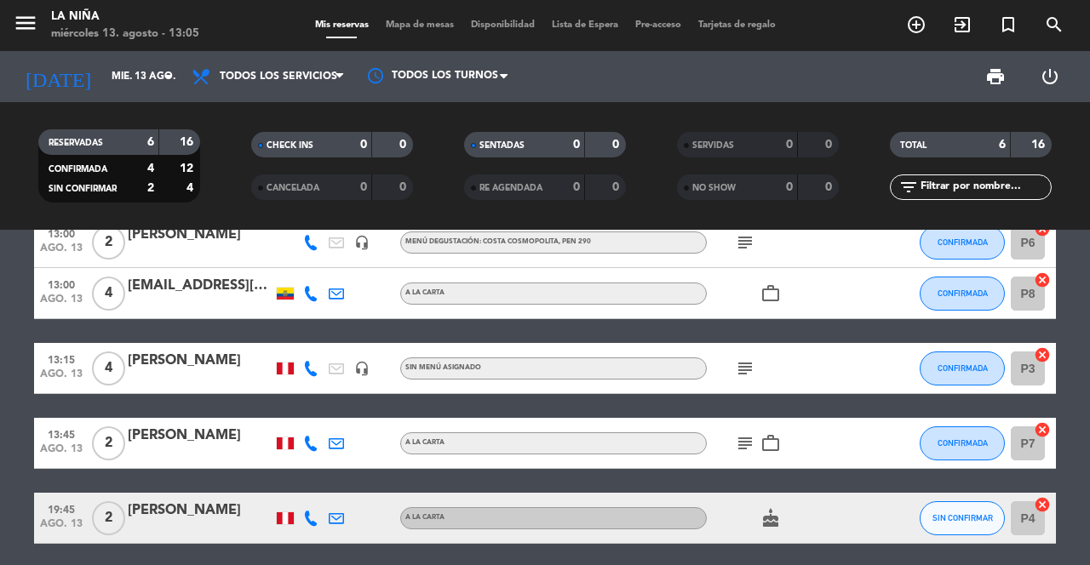
scroll to position [0, 0]
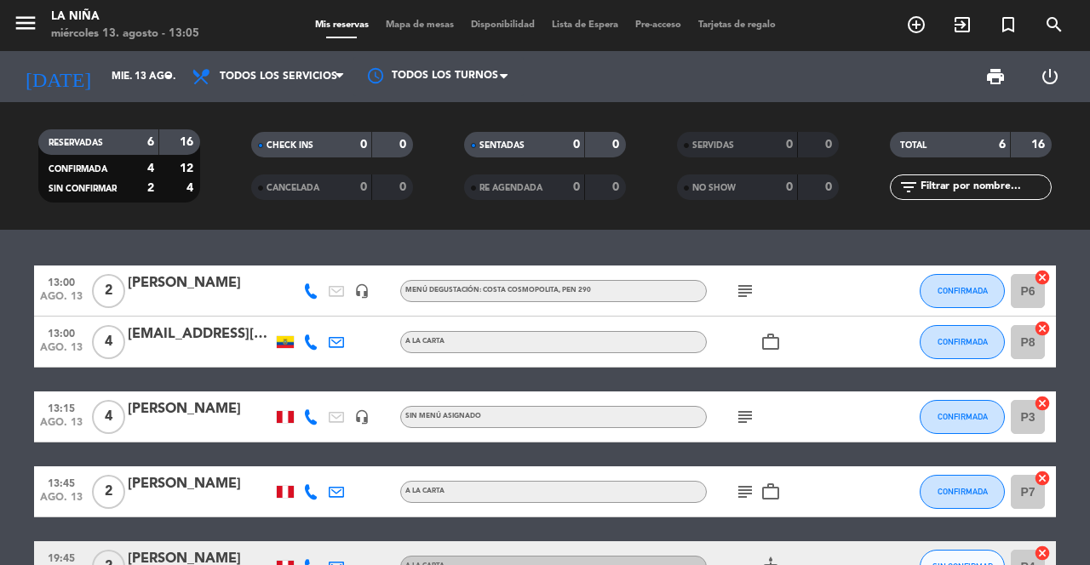
click at [736, 271] on div "subject" at bounding box center [783, 291] width 153 height 50
click at [747, 292] on icon "subject" at bounding box center [745, 291] width 20 height 20
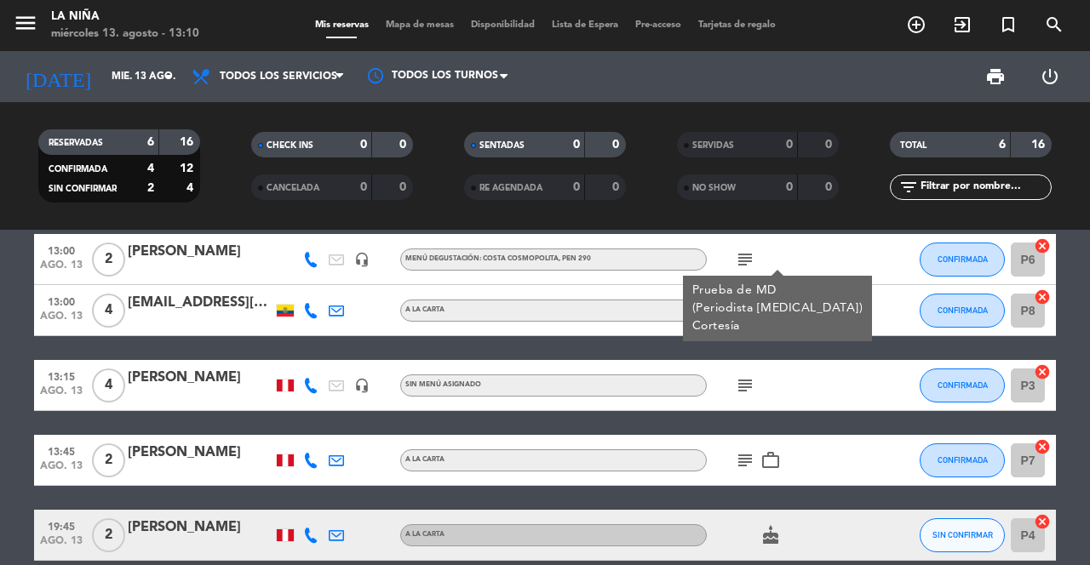
scroll to position [38, 0]
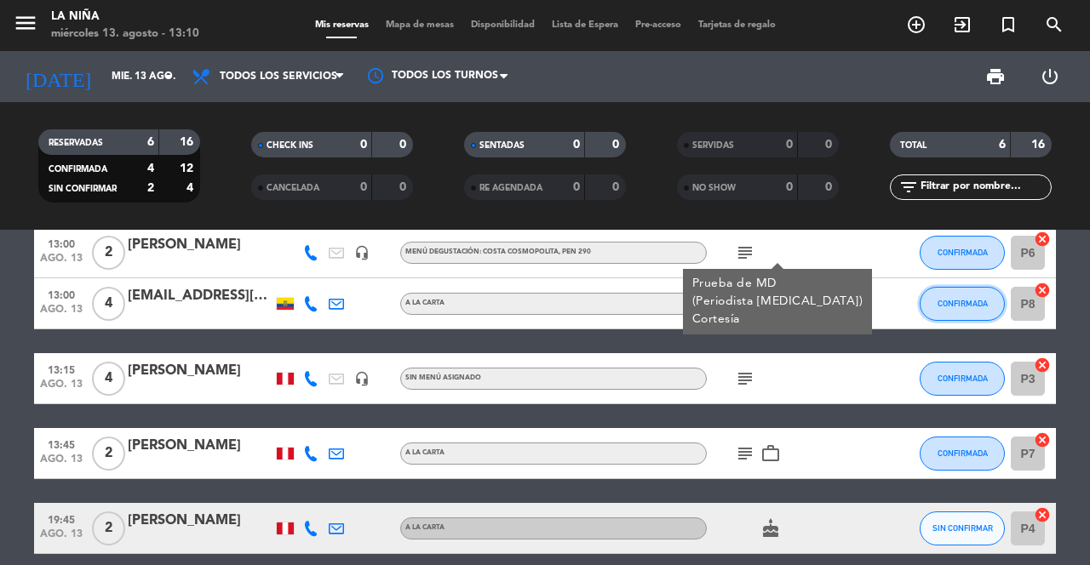
click at [964, 309] on button "CONFIRMADA" at bounding box center [962, 304] width 85 height 34
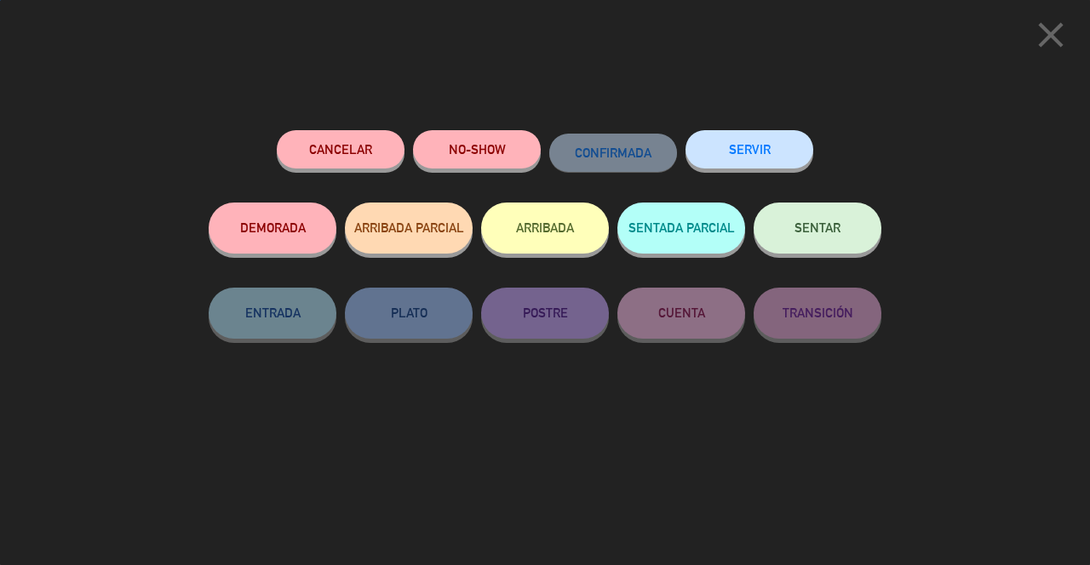
click at [848, 242] on button "SENTAR" at bounding box center [818, 228] width 128 height 51
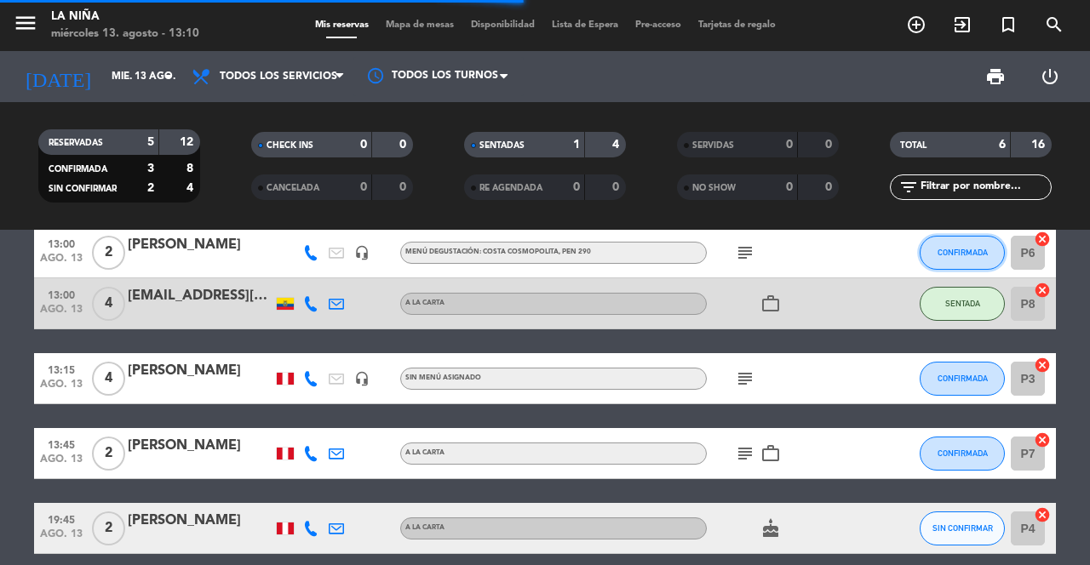
click at [949, 255] on span "CONFIRMADA" at bounding box center [963, 252] width 50 height 9
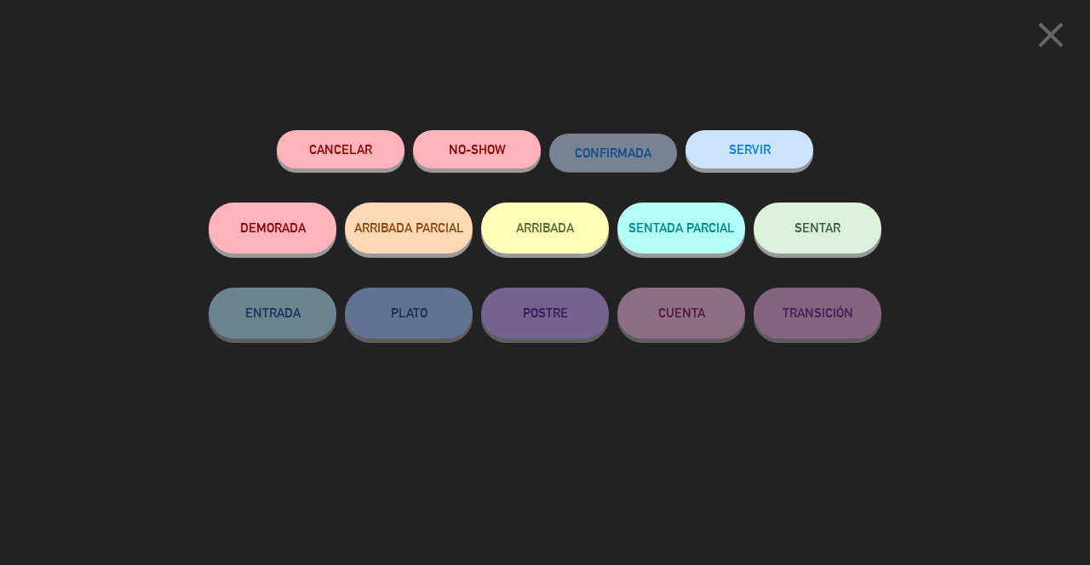
click at [834, 235] on span "SENTAR" at bounding box center [817, 228] width 46 height 14
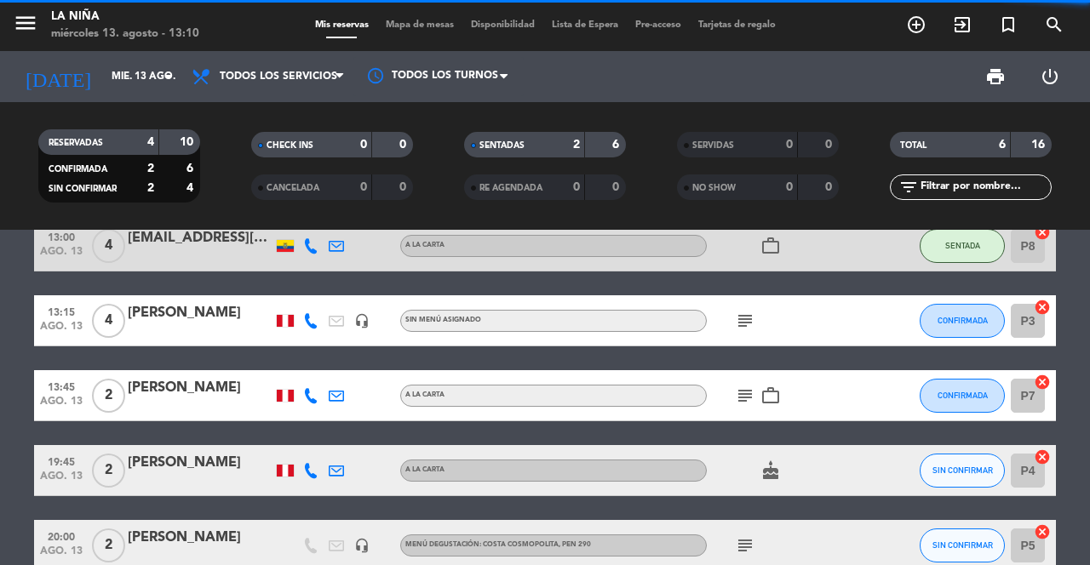
scroll to position [106, 0]
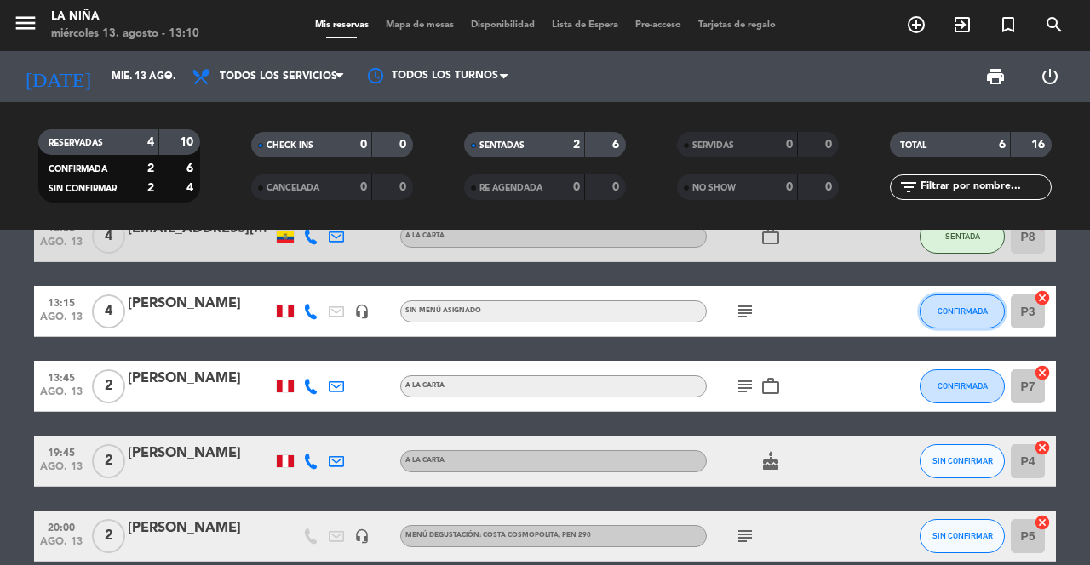
click at [974, 321] on button "CONFIRMADA" at bounding box center [962, 312] width 85 height 34
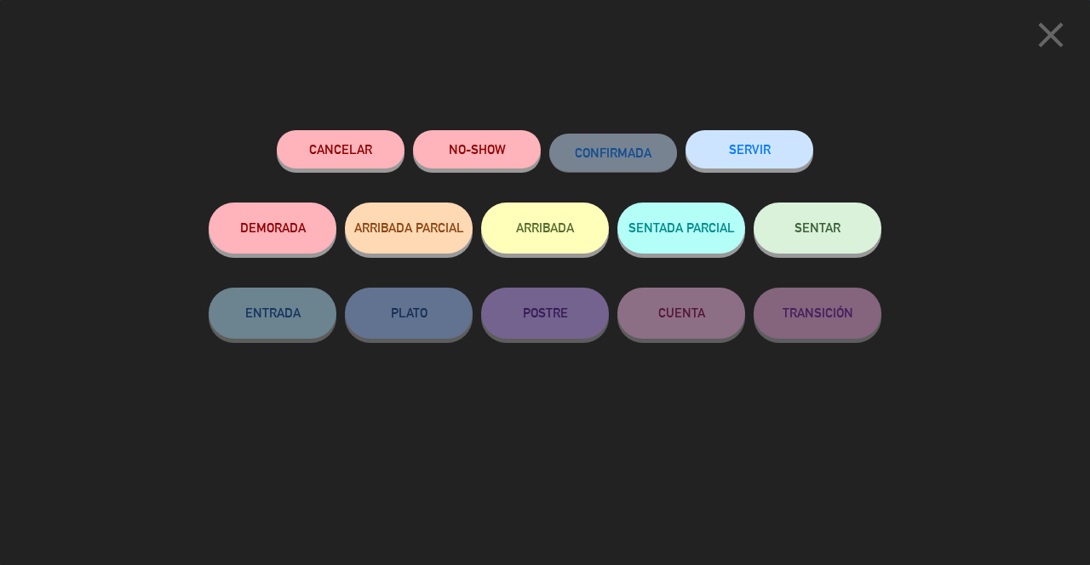
click at [849, 235] on button "SENTAR" at bounding box center [818, 228] width 128 height 51
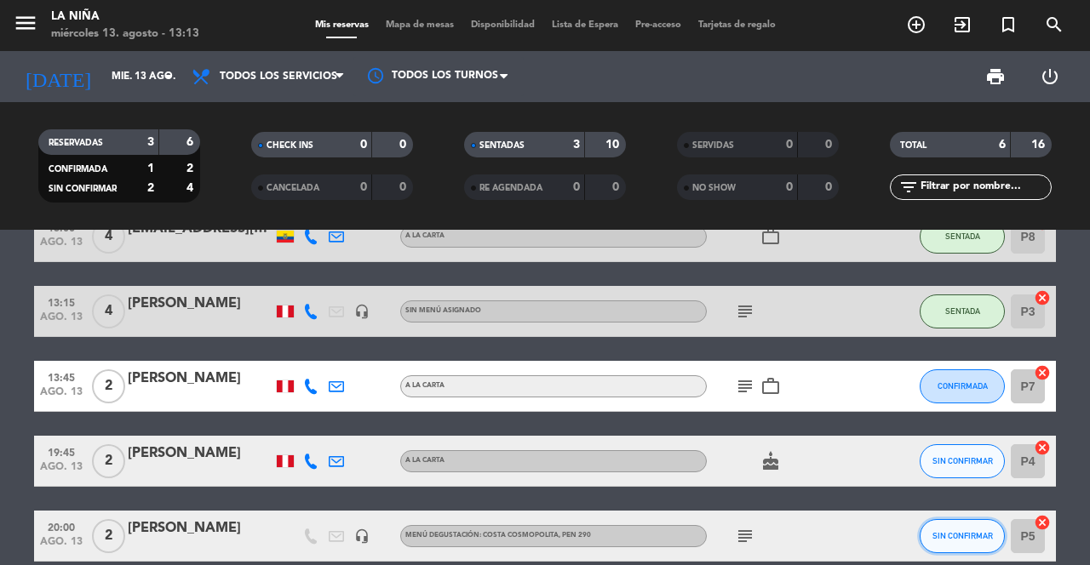
click at [959, 525] on button "SIN CONFIRMAR" at bounding box center [962, 536] width 85 height 34
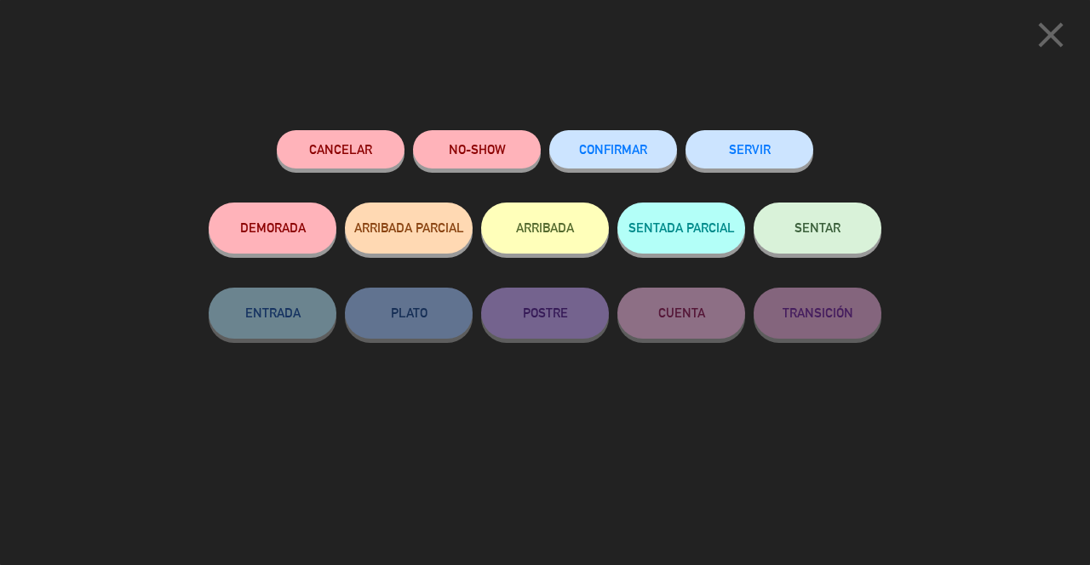
click at [617, 152] on span "CONFIRMAR" at bounding box center [613, 149] width 68 height 14
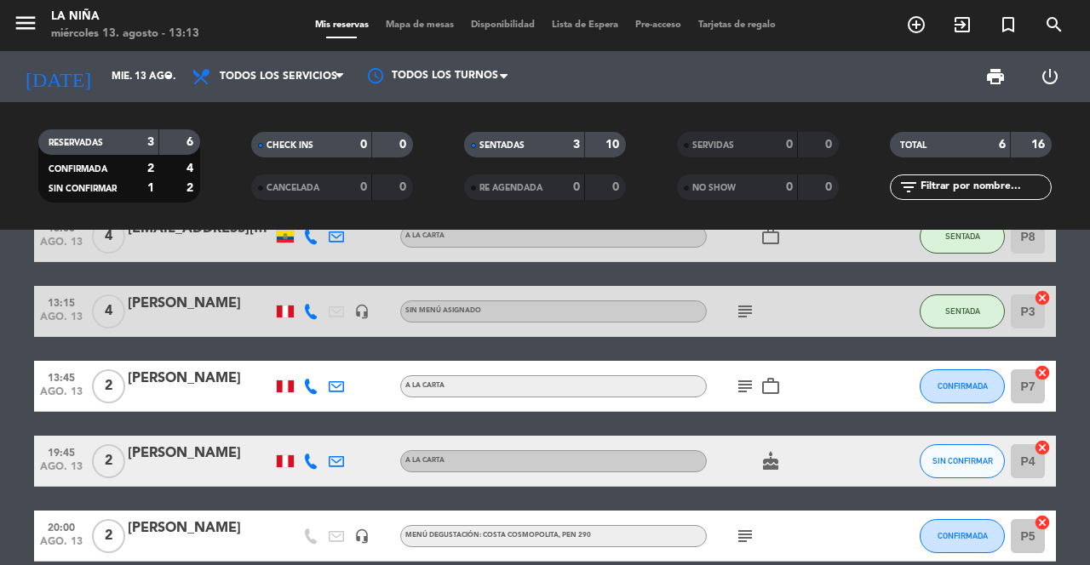
click at [317, 444] on div at bounding box center [311, 461] width 26 height 50
click at [313, 466] on icon at bounding box center [310, 461] width 15 height 15
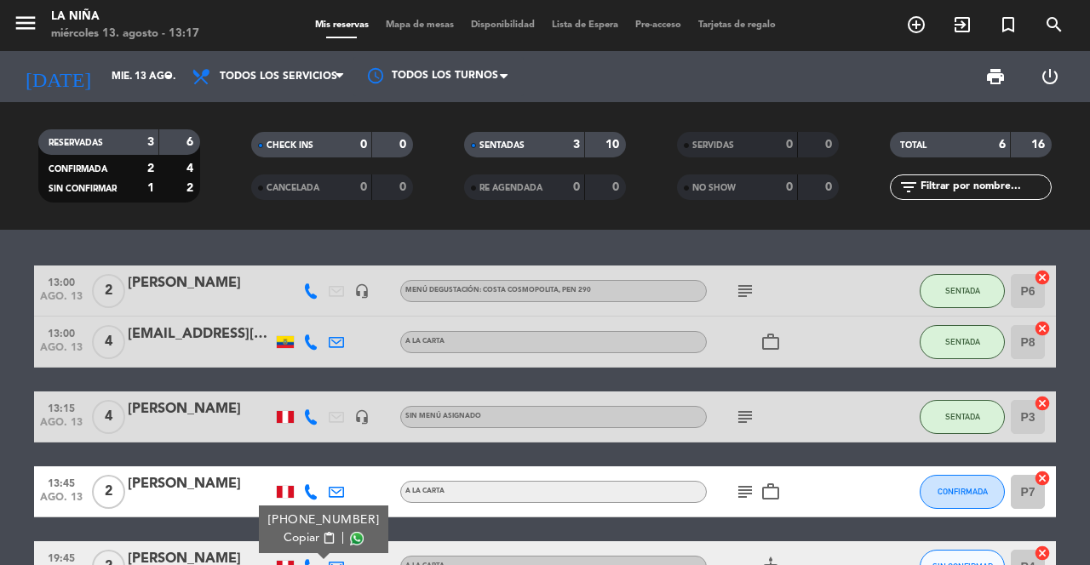
click at [119, 79] on input "mié. 13 ago." at bounding box center [170, 76] width 135 height 29
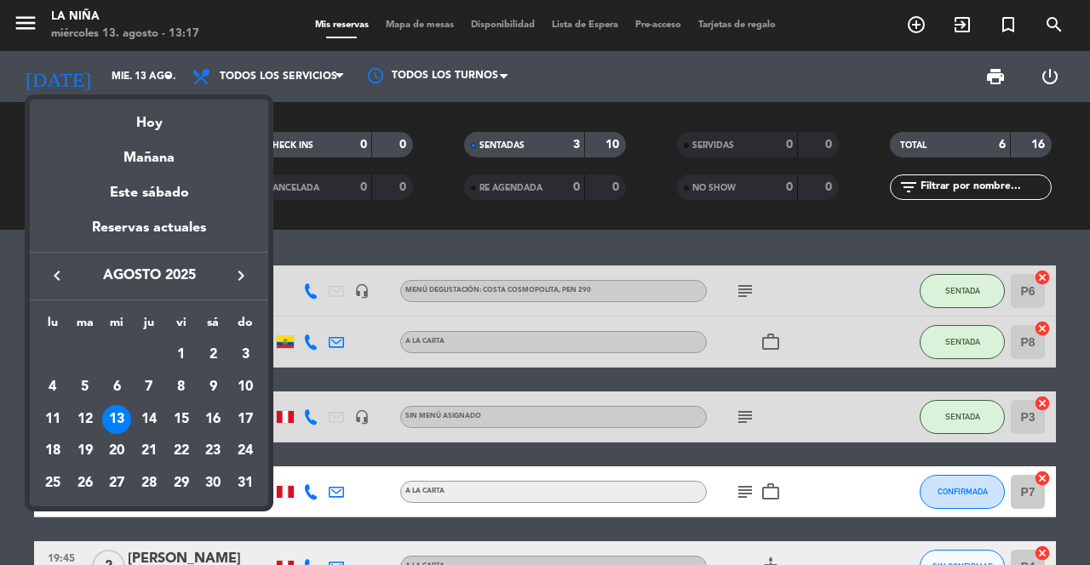
click at [65, 278] on icon "keyboard_arrow_left" at bounding box center [57, 276] width 20 height 20
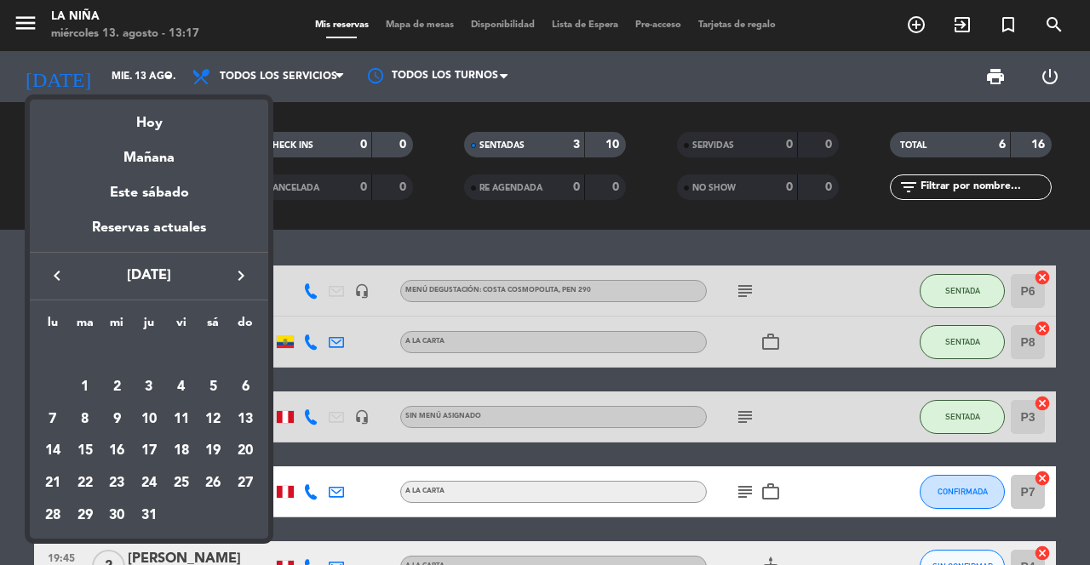
click at [52, 523] on div "28" at bounding box center [52, 516] width 29 height 29
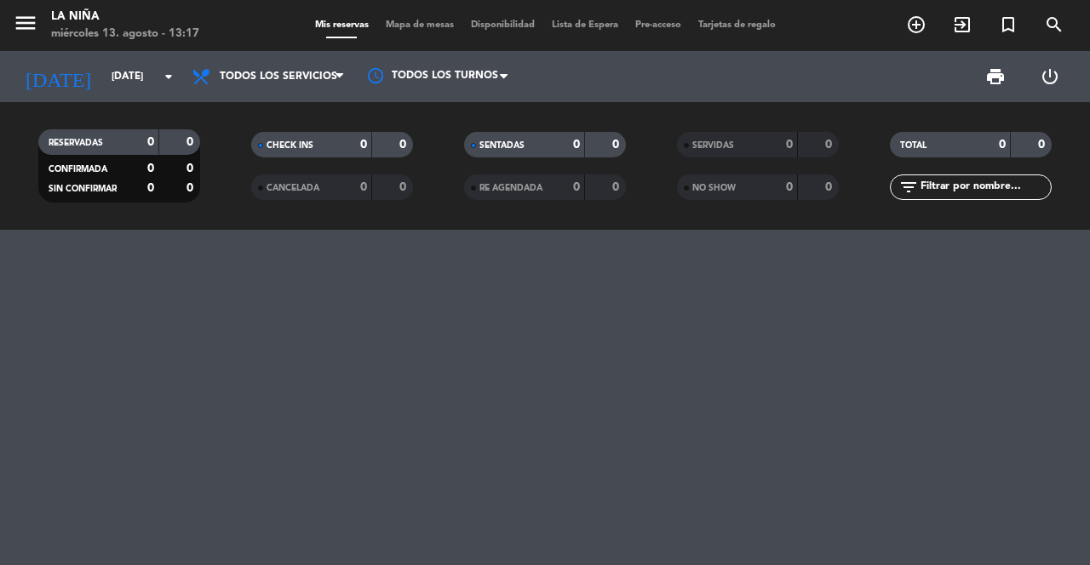
click at [129, 69] on input "[DATE]" at bounding box center [170, 76] width 135 height 29
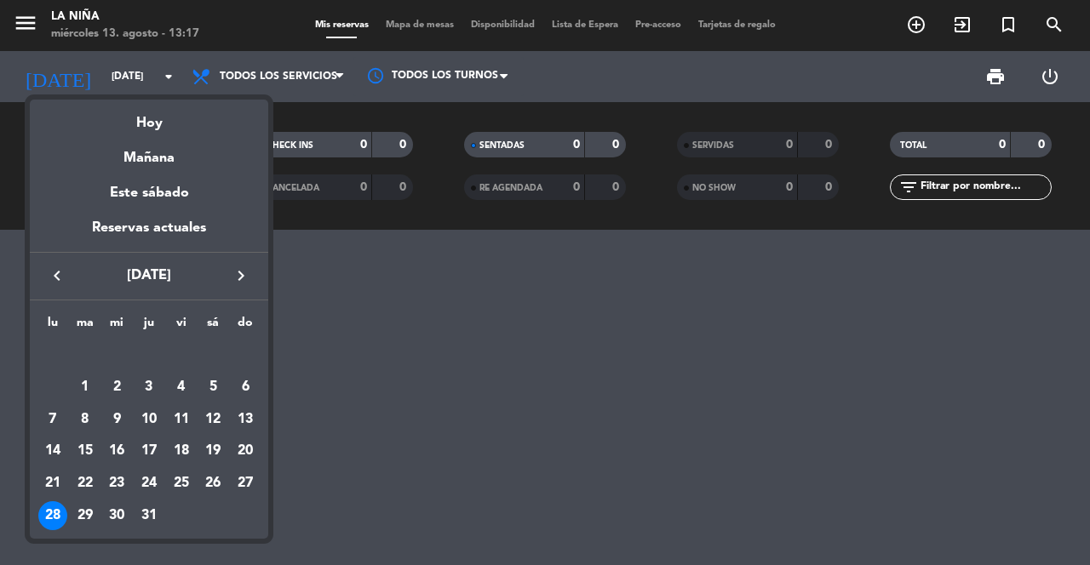
click at [250, 284] on icon "keyboard_arrow_right" at bounding box center [241, 276] width 20 height 20
click at [129, 427] on td "13" at bounding box center [116, 420] width 32 height 32
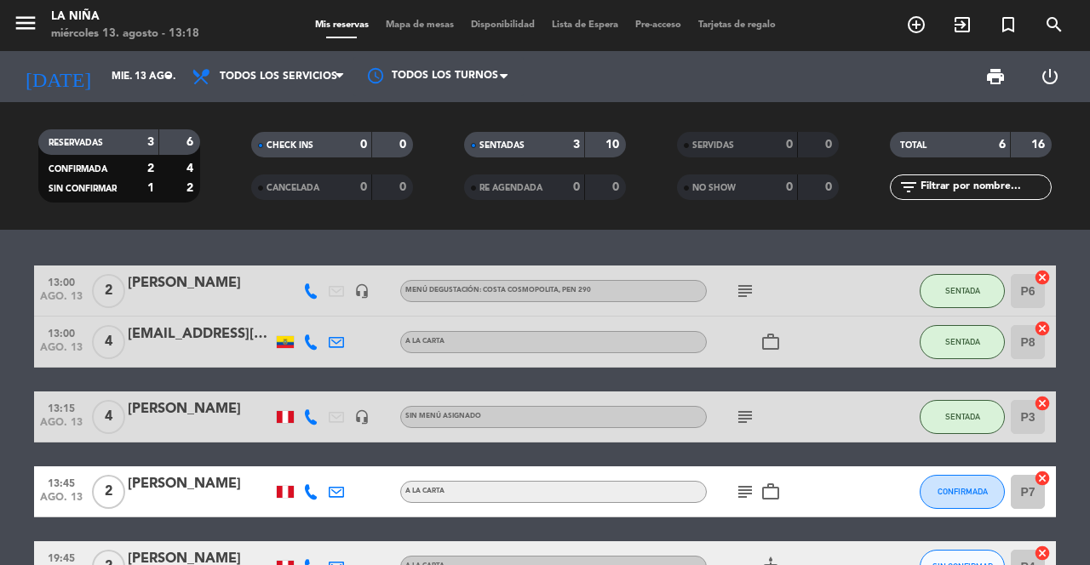
click at [103, 81] on input "mié. 13 ago." at bounding box center [170, 76] width 135 height 29
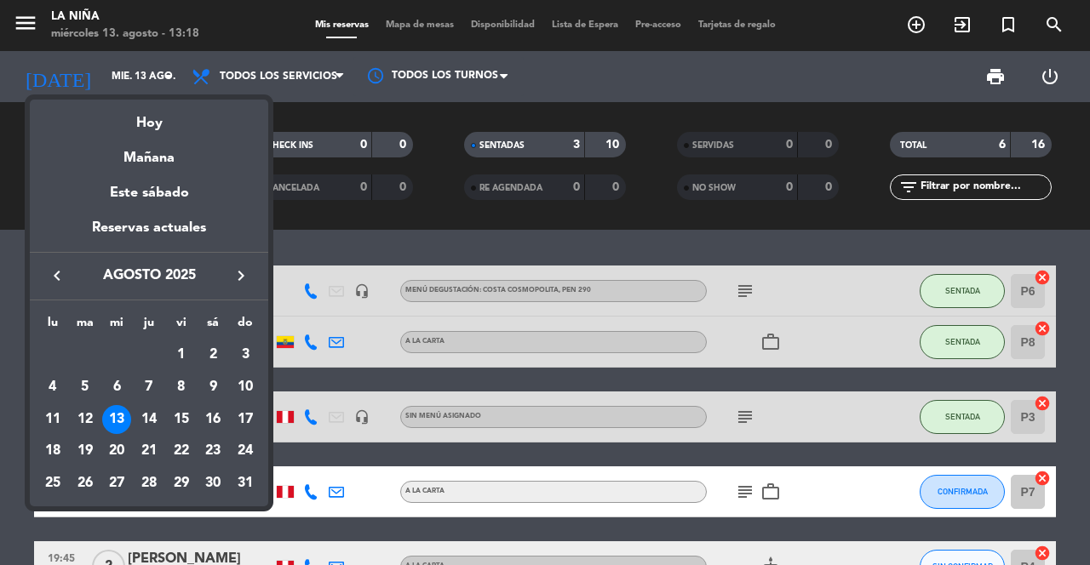
click at [52, 267] on icon "keyboard_arrow_left" at bounding box center [57, 276] width 20 height 20
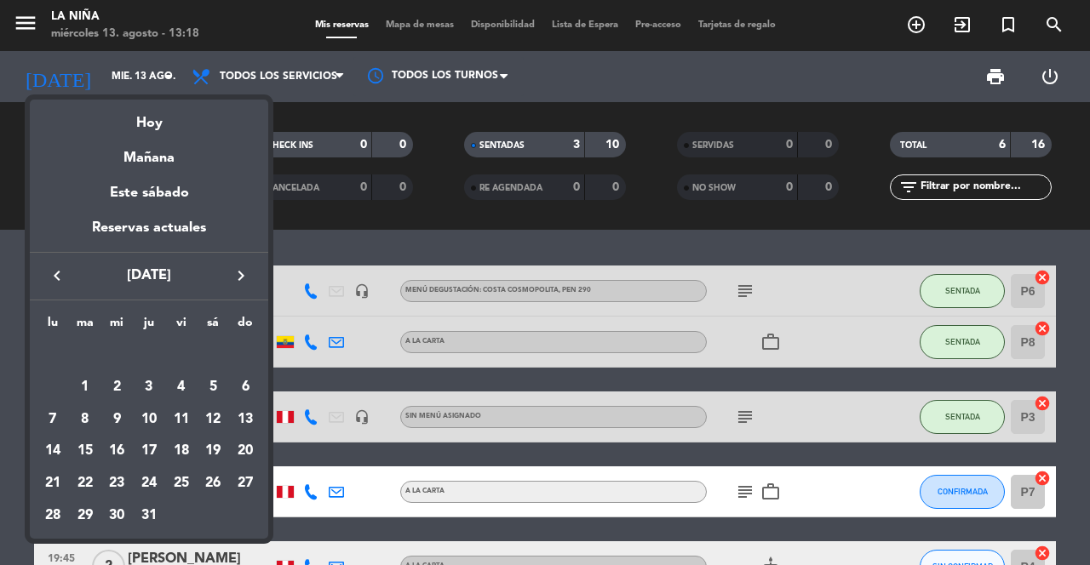
click at [184, 481] on div "25" at bounding box center [181, 483] width 29 height 29
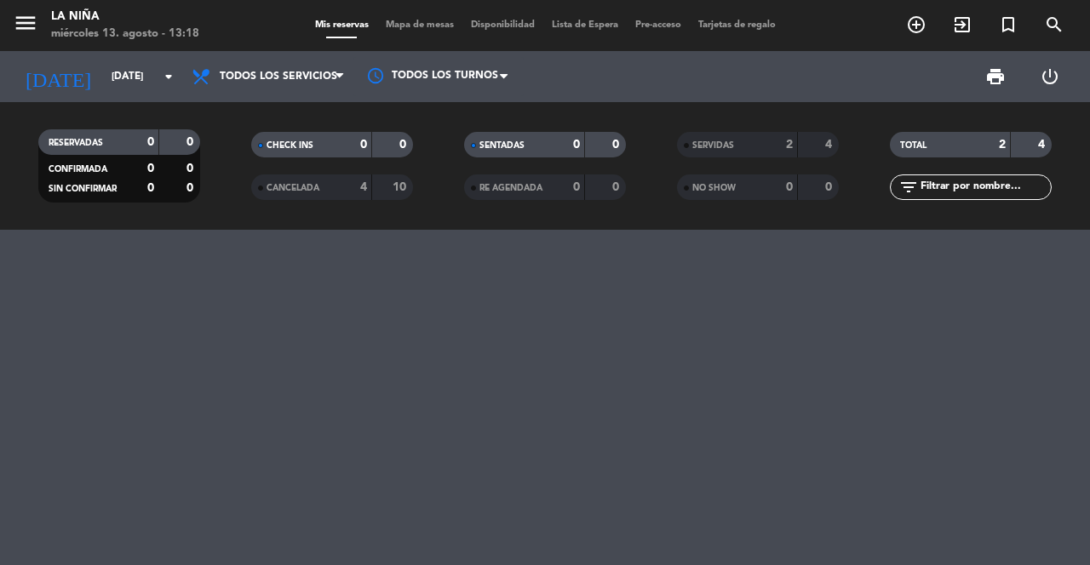
click at [300, 186] on span "CANCELADA" at bounding box center [293, 188] width 53 height 9
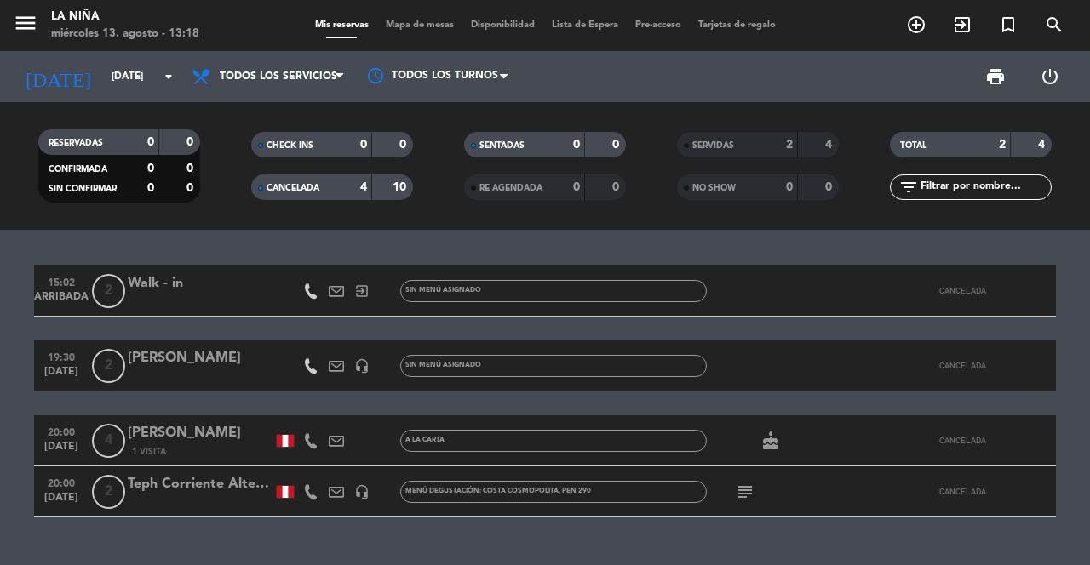
click at [723, 138] on div "SERVIDAS" at bounding box center [720, 145] width 78 height 20
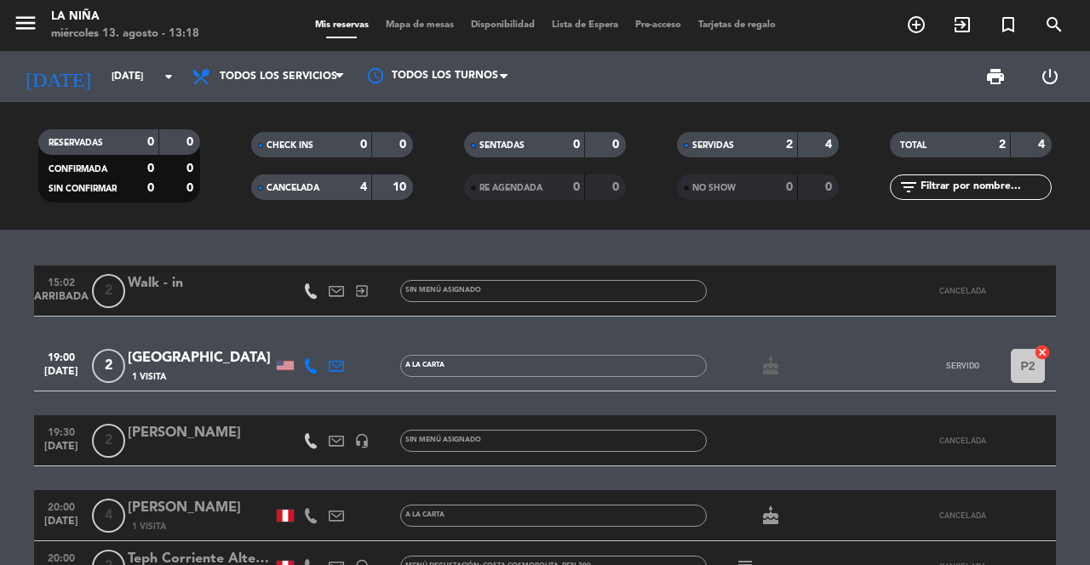
scroll to position [106, 0]
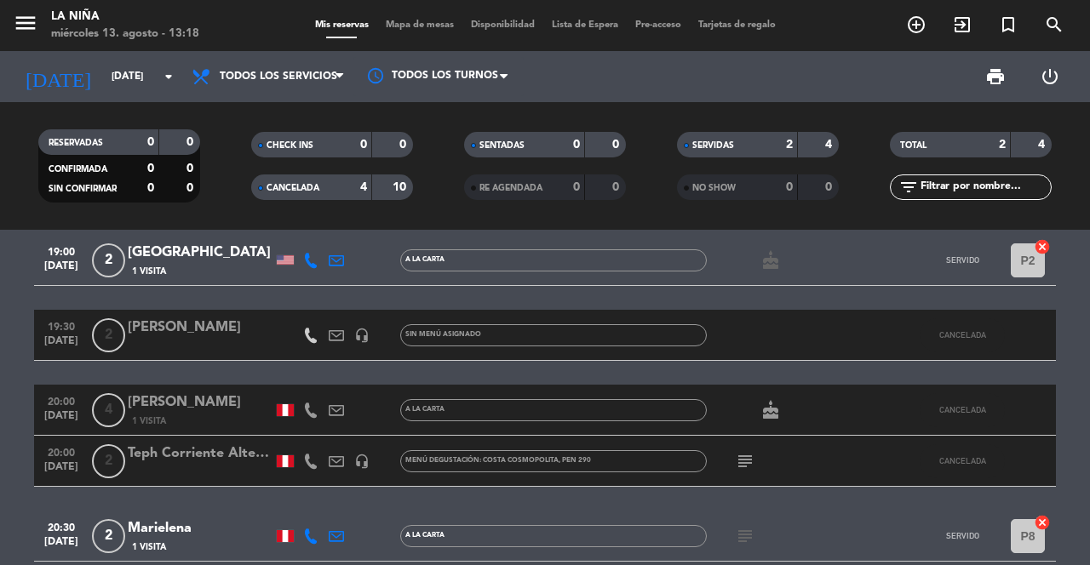
click at [735, 467] on icon "subject" at bounding box center [745, 461] width 20 height 20
click at [748, 543] on icon "subject" at bounding box center [745, 536] width 20 height 20
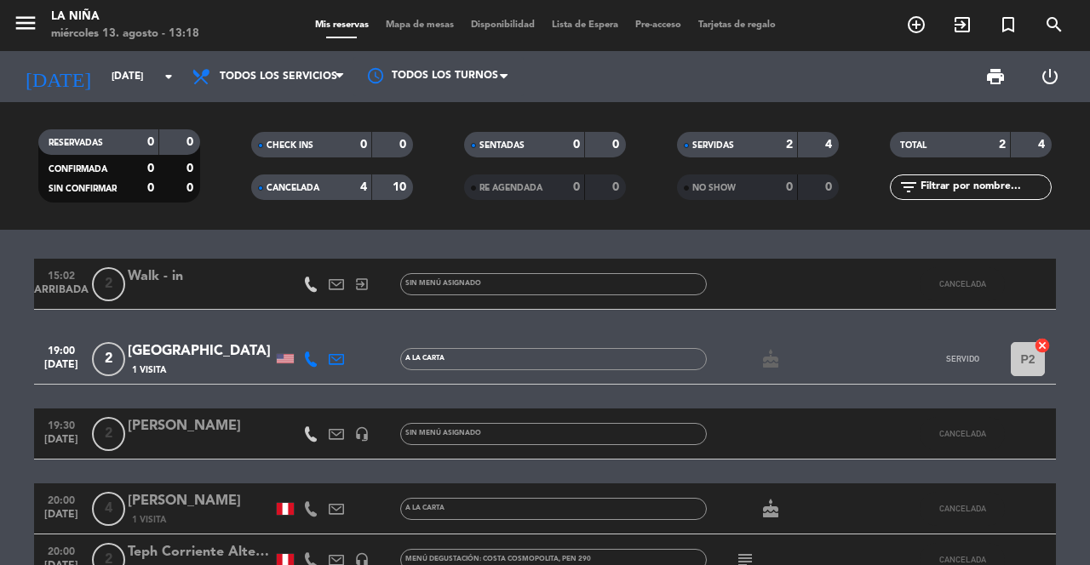
scroll to position [0, 0]
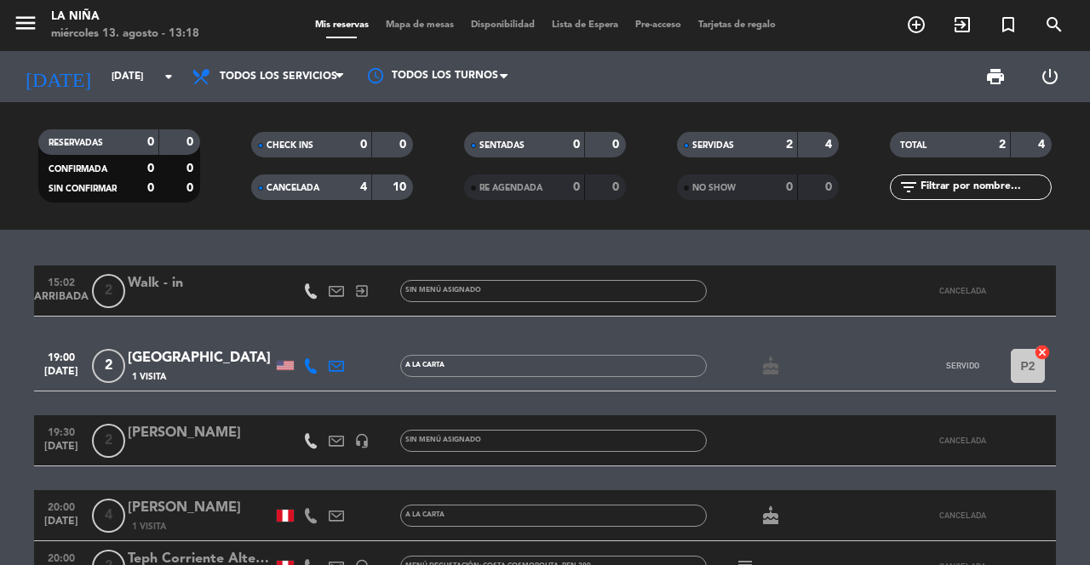
click at [113, 83] on input "[DATE]" at bounding box center [170, 76] width 135 height 29
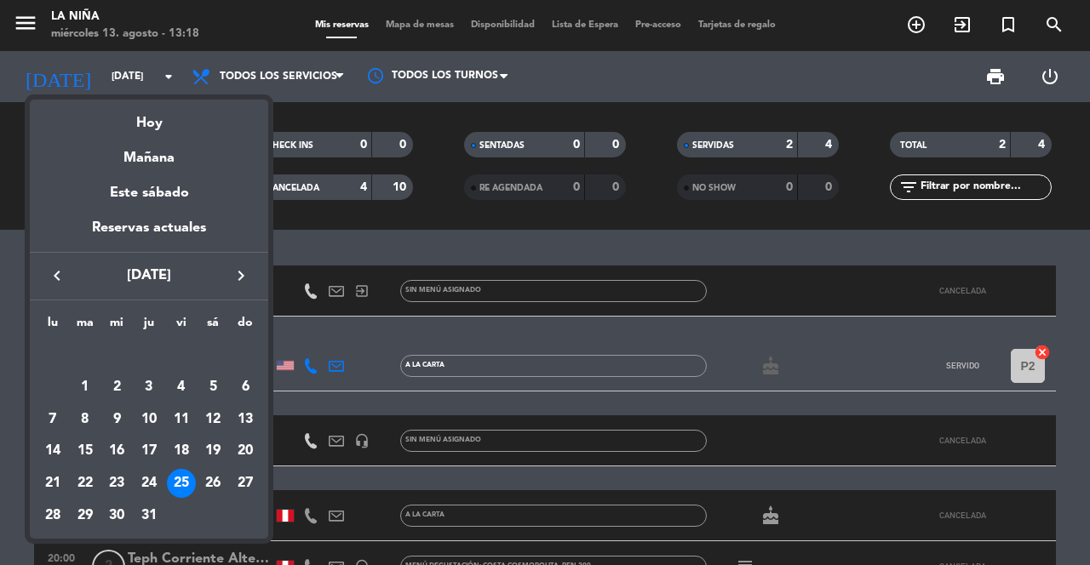
click at [244, 278] on icon "keyboard_arrow_right" at bounding box center [241, 276] width 20 height 20
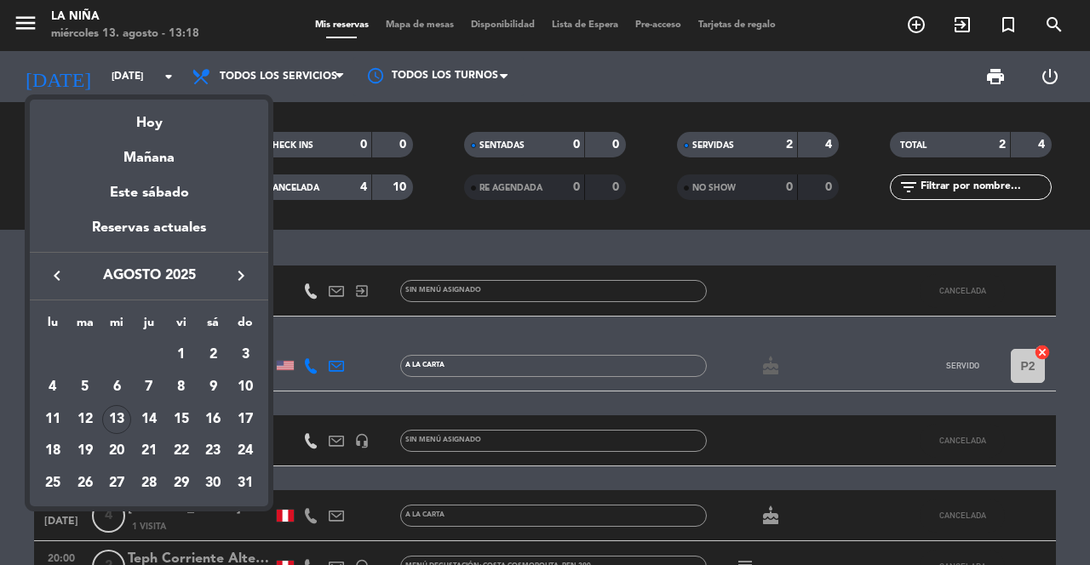
click at [129, 432] on td "13" at bounding box center [116, 420] width 32 height 32
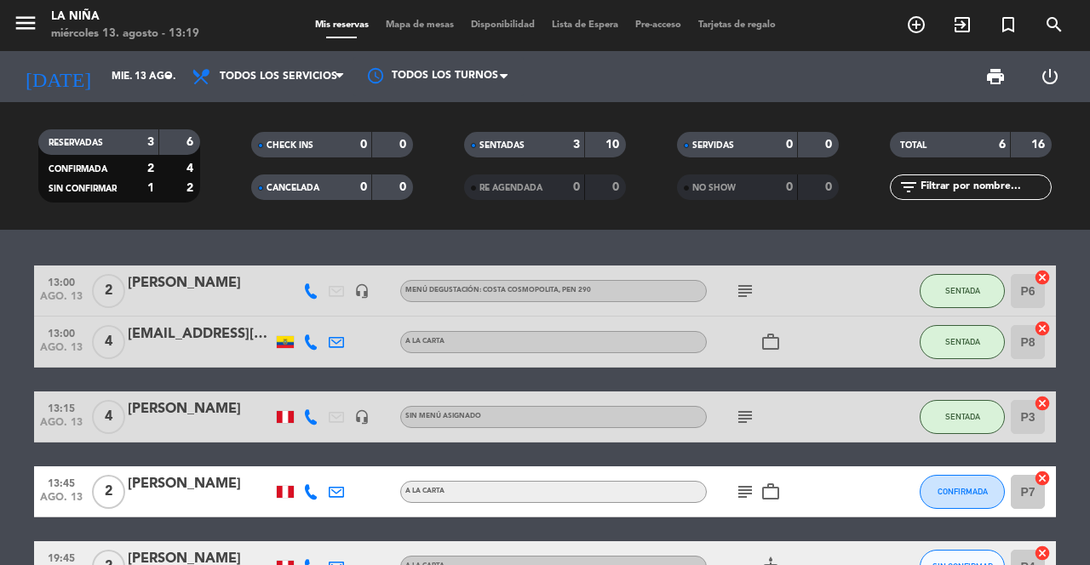
click at [103, 83] on input "mié. 13 ago." at bounding box center [170, 76] width 135 height 29
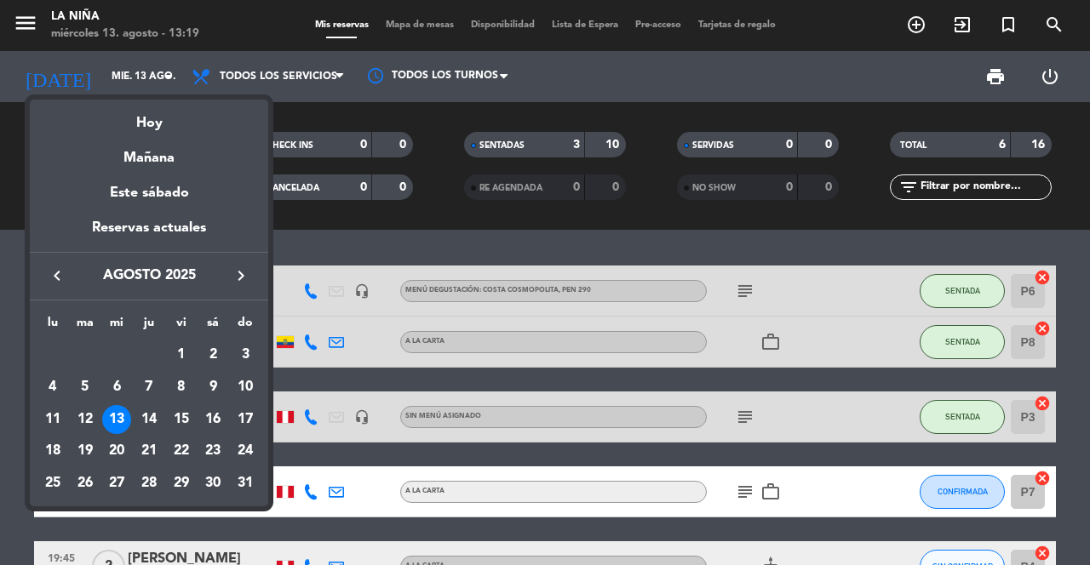
click at [71, 283] on button "keyboard_arrow_left" at bounding box center [57, 276] width 31 height 22
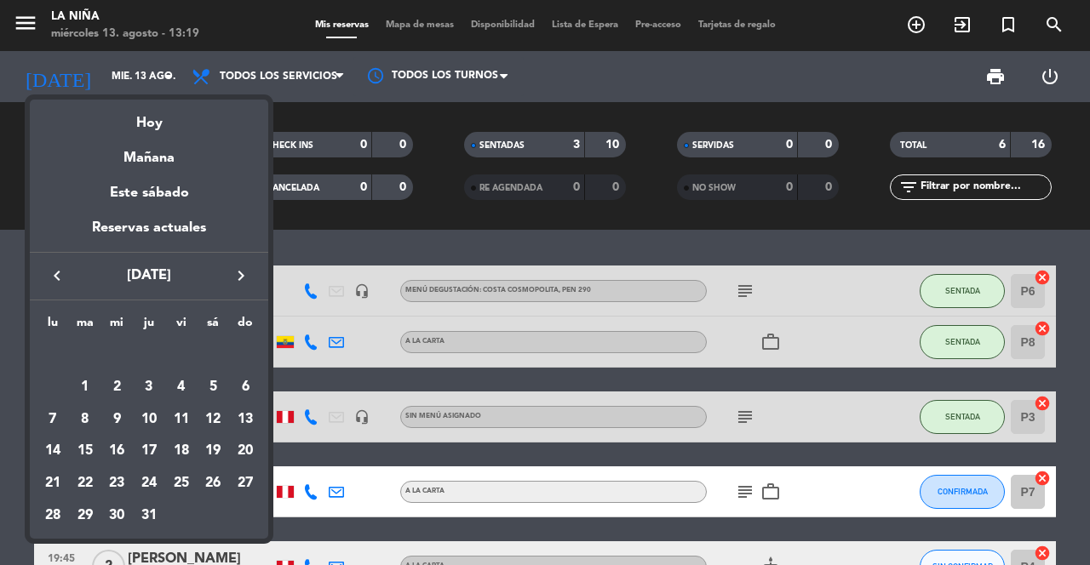
click at [70, 283] on button "keyboard_arrow_left" at bounding box center [57, 276] width 31 height 22
click at [69, 275] on button "keyboard_arrow_left" at bounding box center [57, 276] width 31 height 22
click at [68, 273] on button "keyboard_arrow_left" at bounding box center [57, 276] width 31 height 22
click at [58, 276] on icon "keyboard_arrow_left" at bounding box center [57, 276] width 20 height 20
click at [239, 272] on icon "keyboard_arrow_right" at bounding box center [241, 276] width 20 height 20
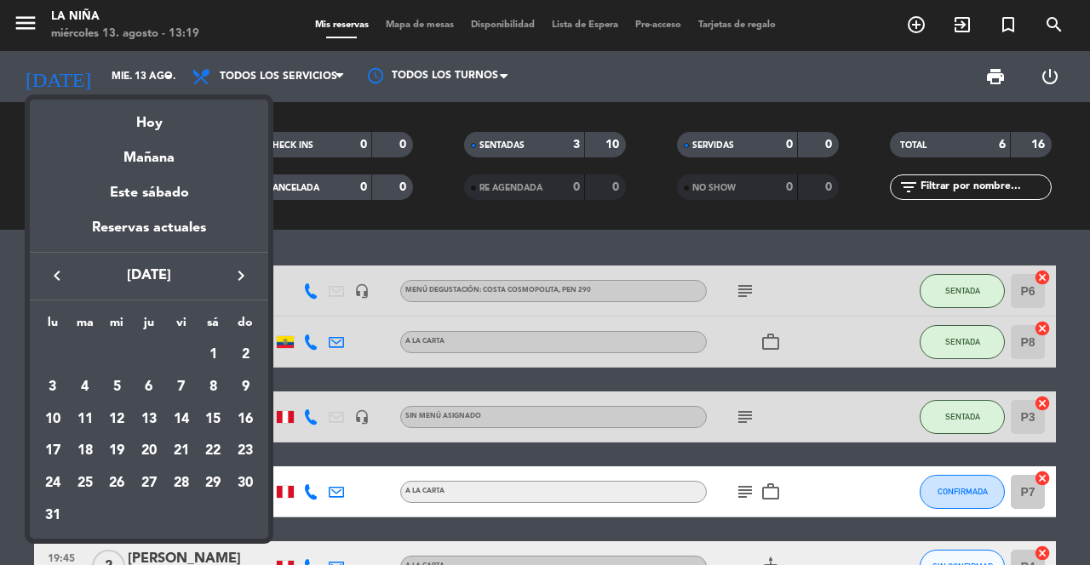
click at [247, 282] on icon "keyboard_arrow_right" at bounding box center [241, 276] width 20 height 20
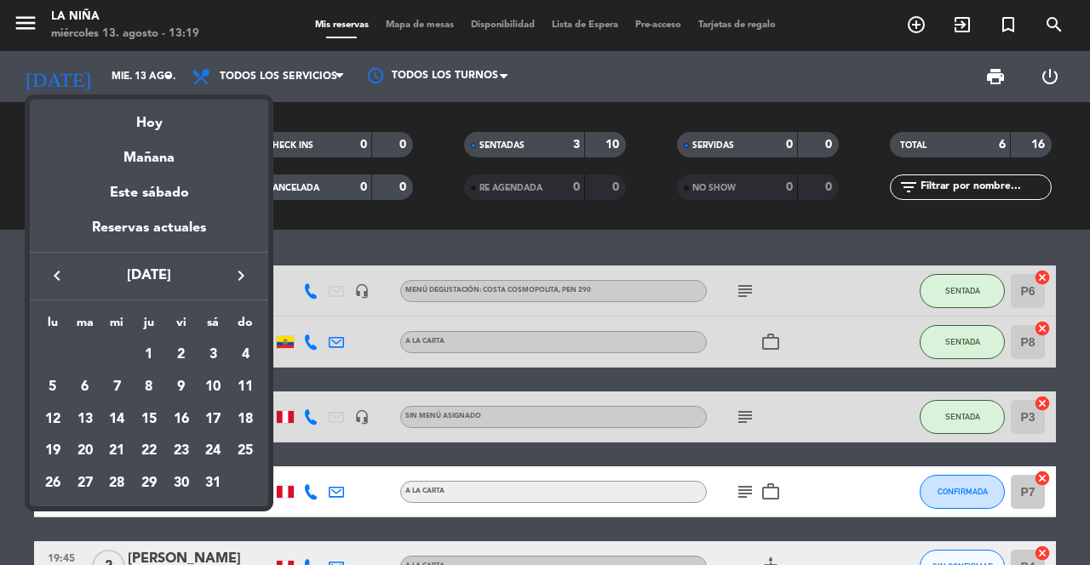
click at [259, 448] on div "25" at bounding box center [245, 451] width 29 height 29
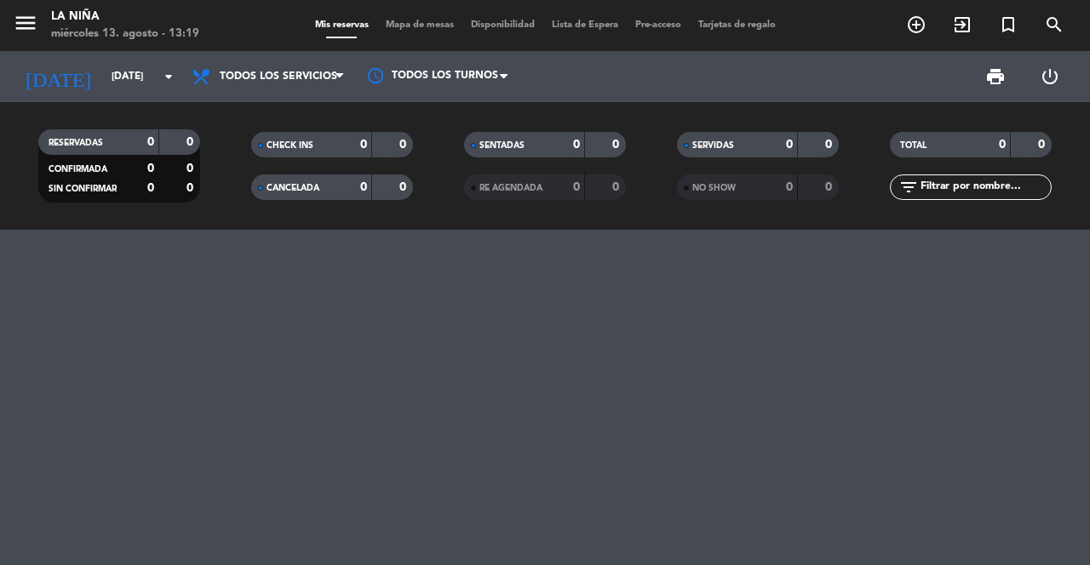
click at [141, 66] on input "[DATE]" at bounding box center [170, 76] width 135 height 29
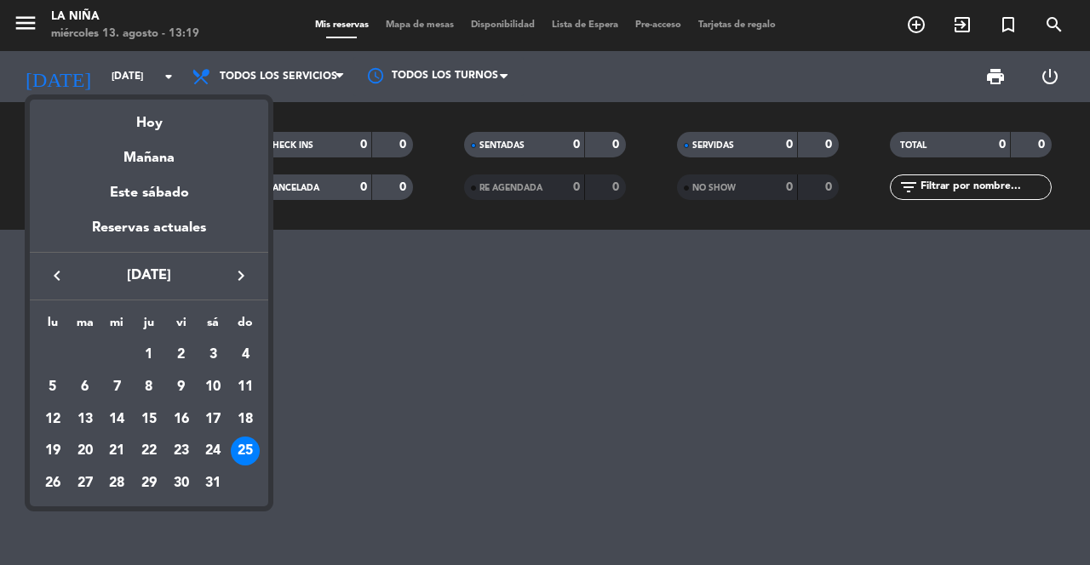
click at [253, 273] on button "keyboard_arrow_right" at bounding box center [241, 276] width 31 height 22
click at [251, 274] on button "keyboard_arrow_right" at bounding box center [241, 276] width 31 height 22
click at [255, 271] on button "keyboard_arrow_right" at bounding box center [241, 276] width 31 height 22
click at [128, 424] on div "13" at bounding box center [116, 419] width 29 height 29
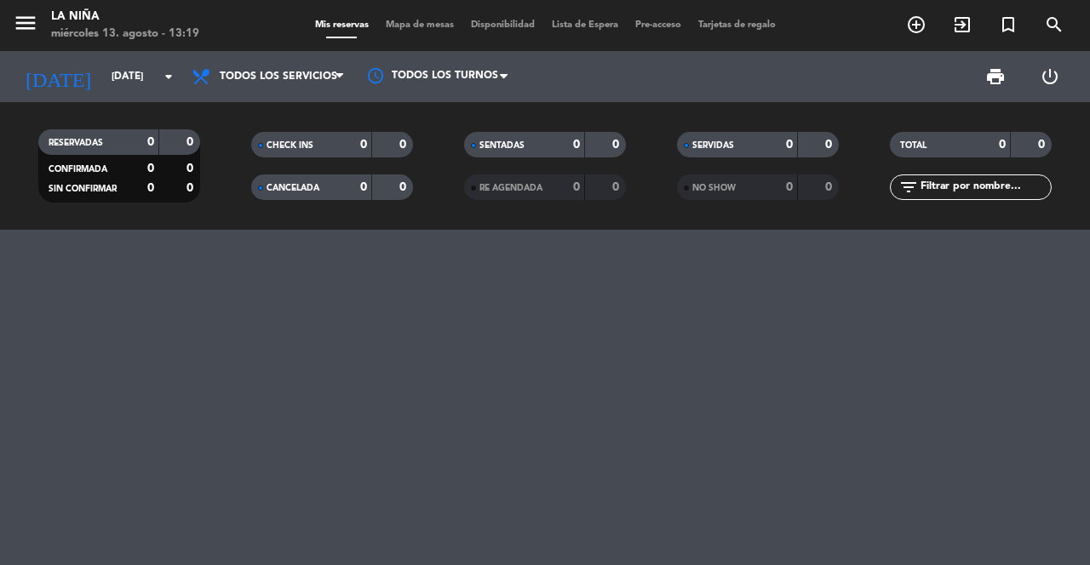
type input "mié. 13 ago."
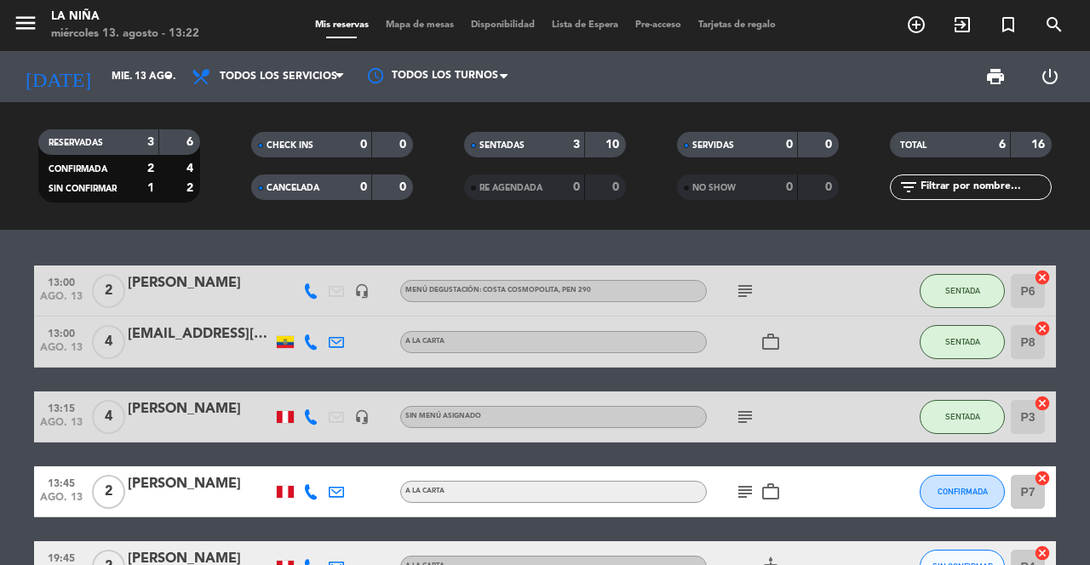
click at [917, 31] on icon "add_circle_outline" at bounding box center [916, 24] width 20 height 20
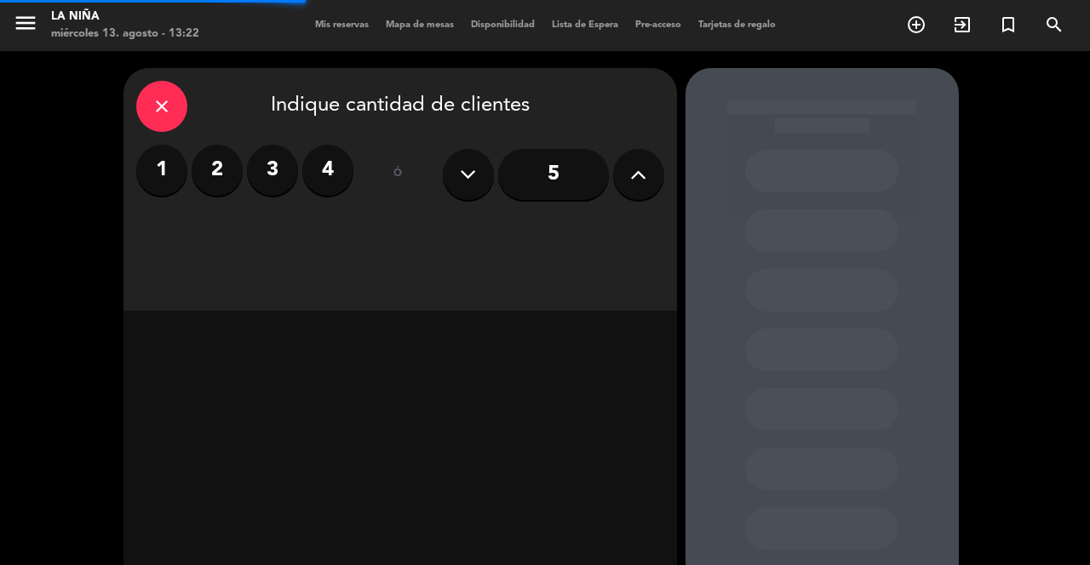
click at [215, 172] on label "2" at bounding box center [217, 170] width 51 height 51
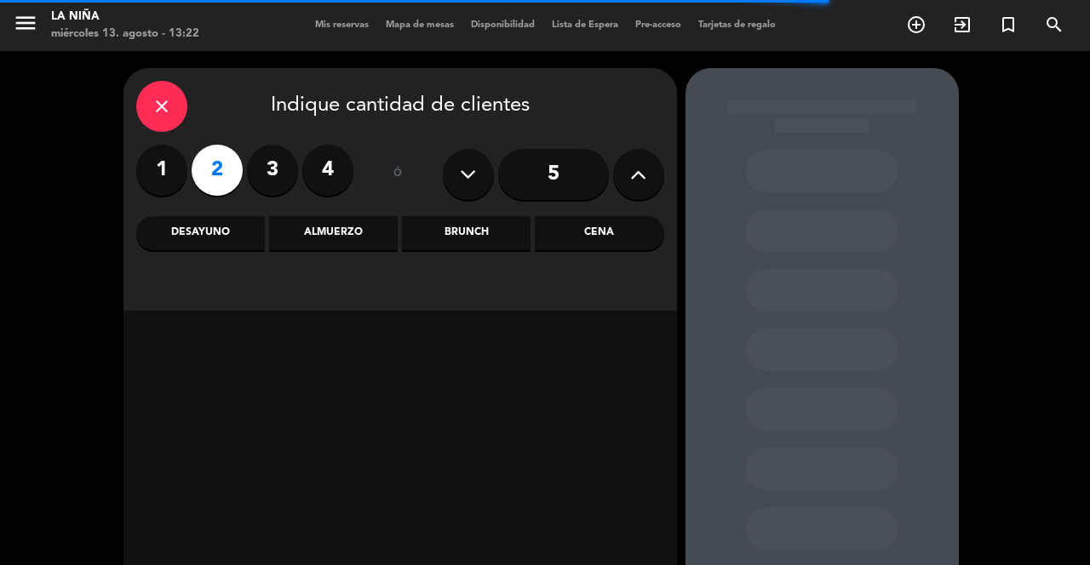
click at [317, 222] on div "Almuerzo" at bounding box center [333, 233] width 129 height 34
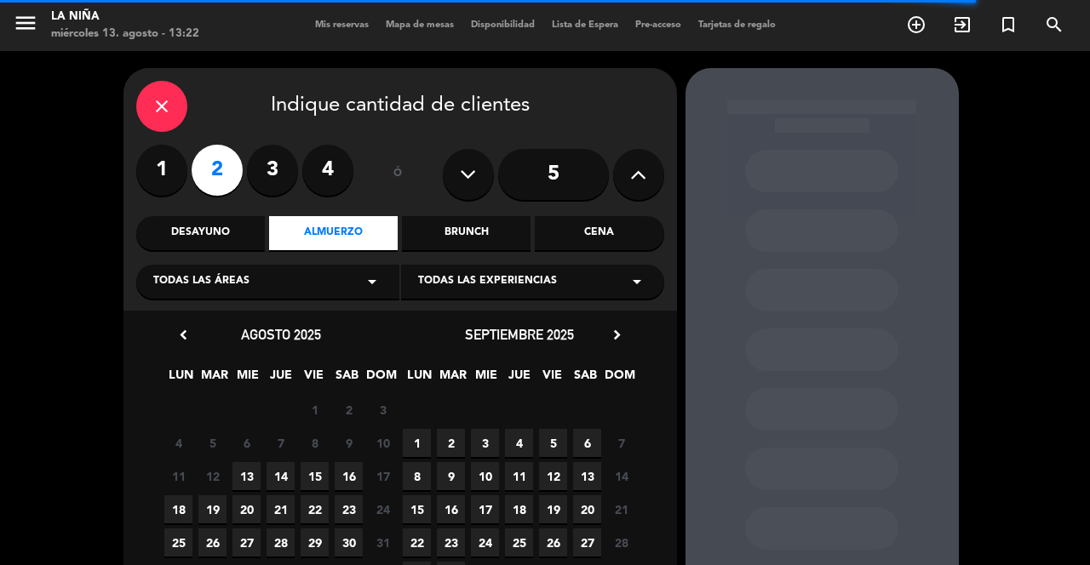
click at [256, 473] on span "13" at bounding box center [246, 476] width 28 height 28
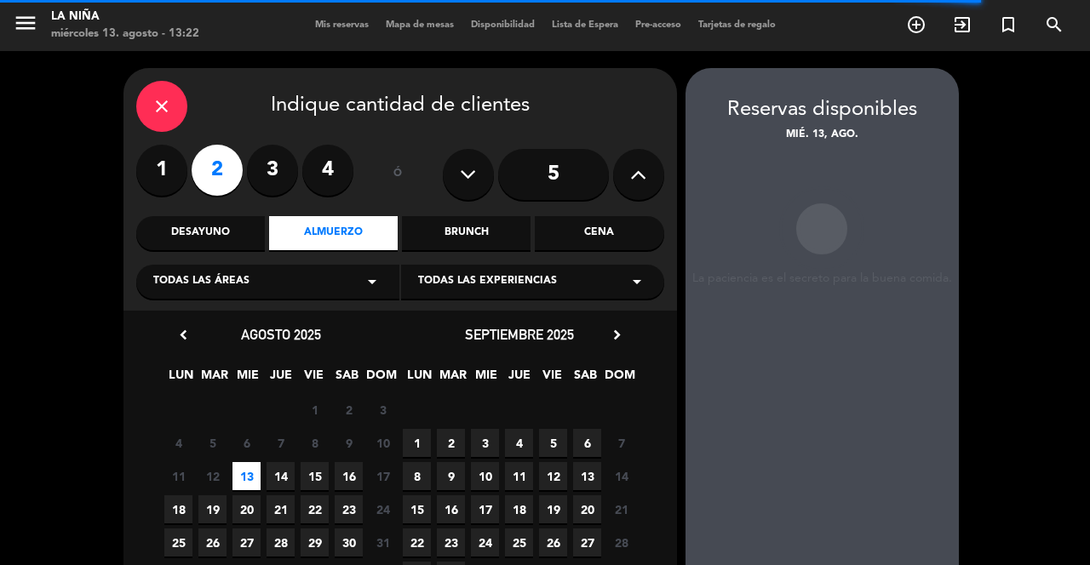
scroll to position [49, 0]
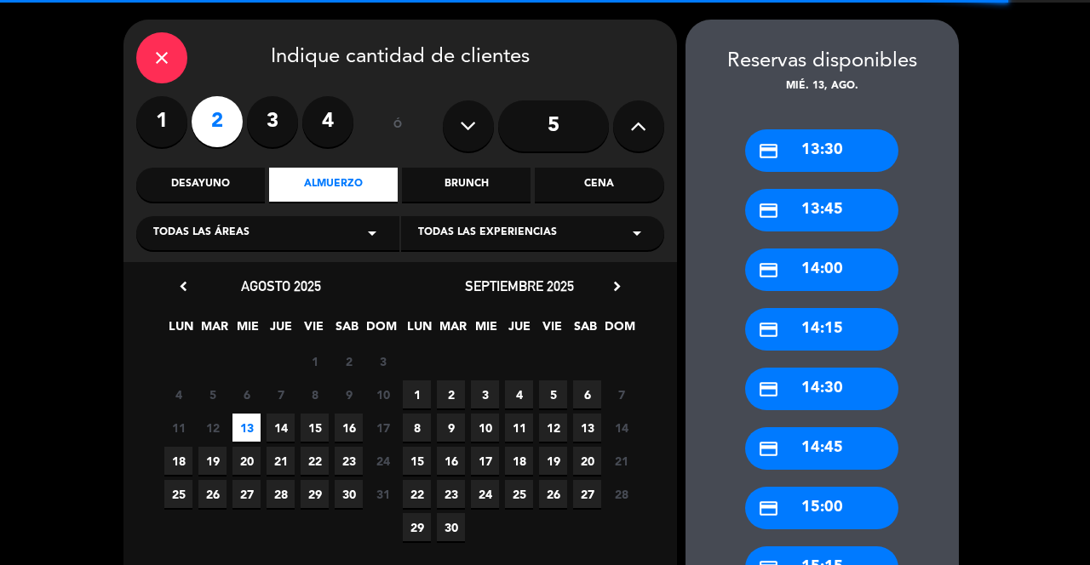
click at [841, 137] on div "credit_card 13:30" at bounding box center [821, 150] width 153 height 43
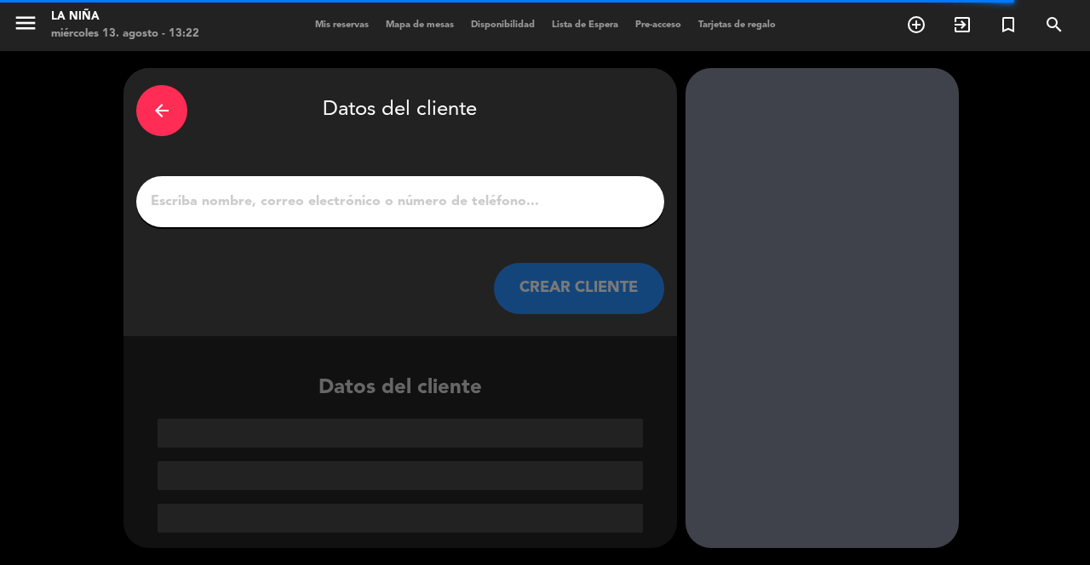
scroll to position [0, 0]
click at [569, 190] on input "1" at bounding box center [400, 202] width 502 height 24
type input ","
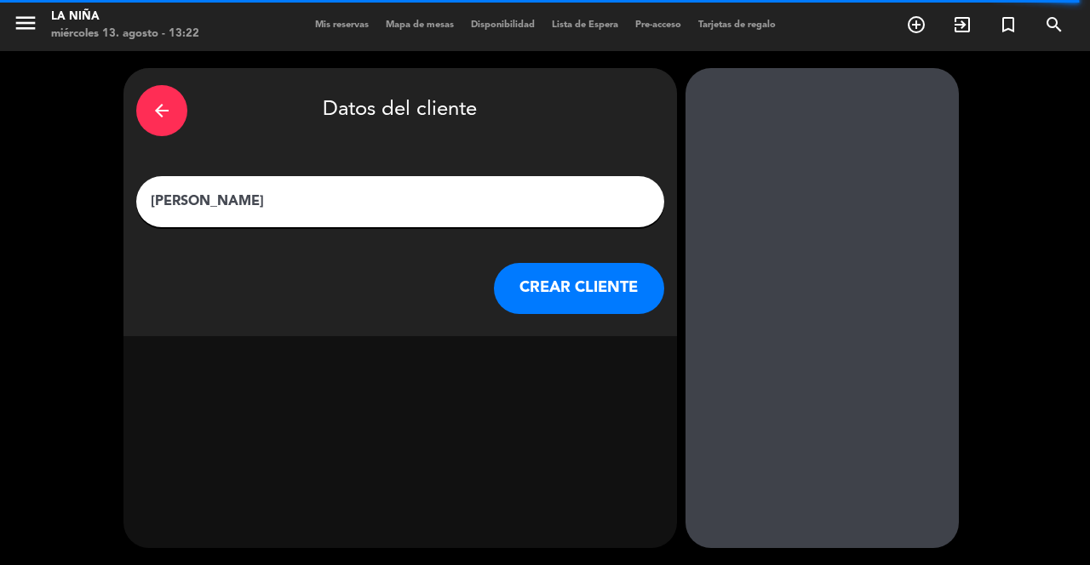
type input "[PERSON_NAME]"
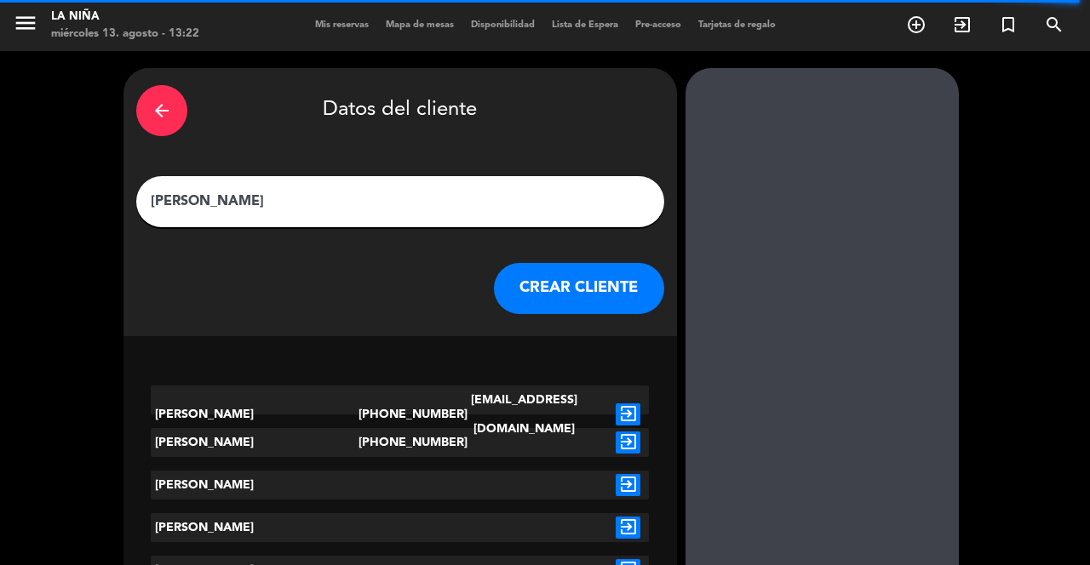
click at [613, 386] on div "exit_to_app" at bounding box center [628, 415] width 42 height 58
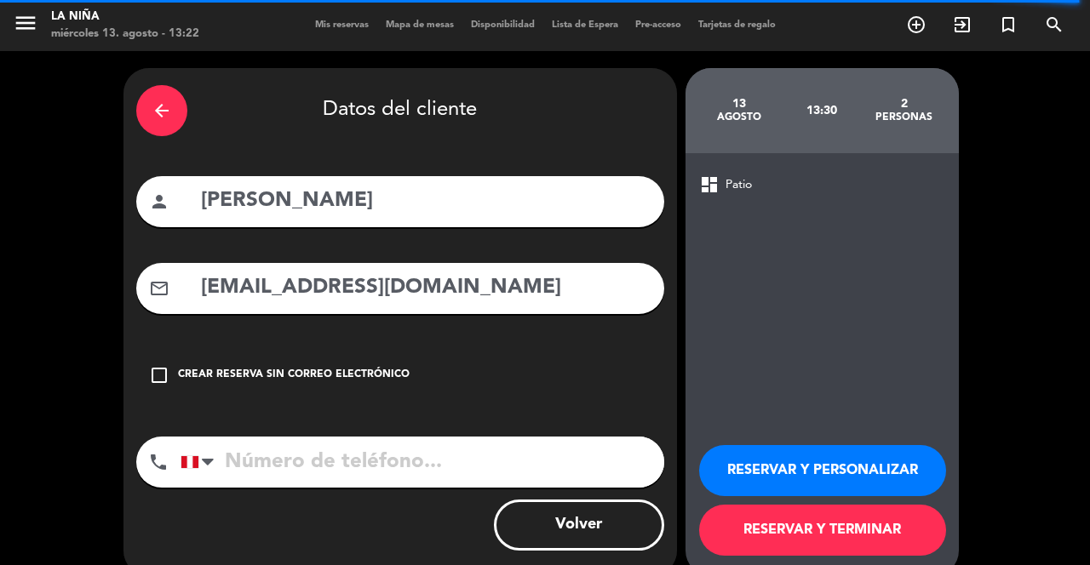
type input "[PHONE_NUMBER]"
click at [864, 553] on button "RESERVAR Y TERMINAR" at bounding box center [822, 530] width 247 height 51
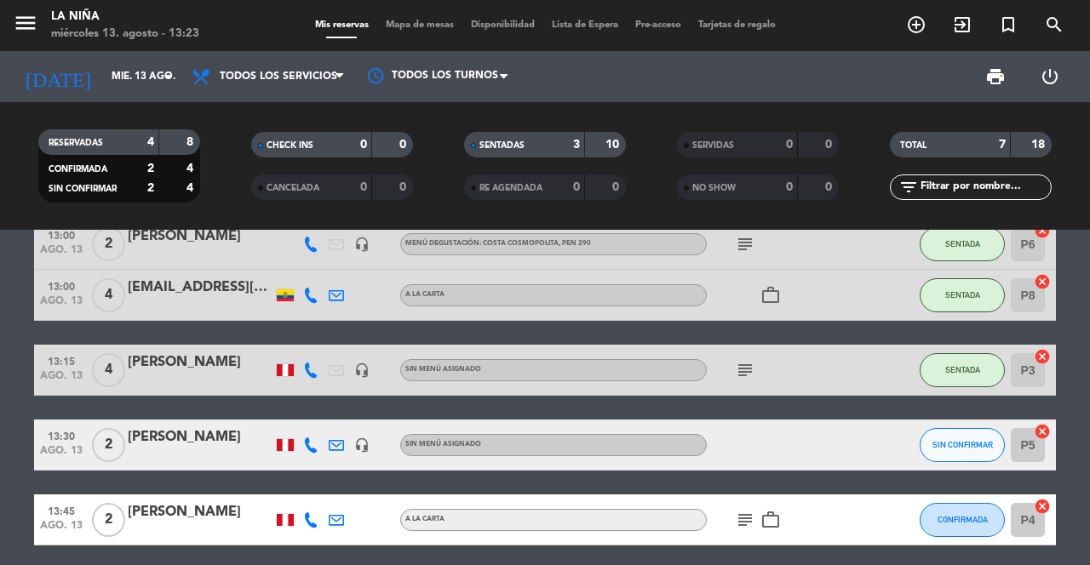
scroll to position [53, 0]
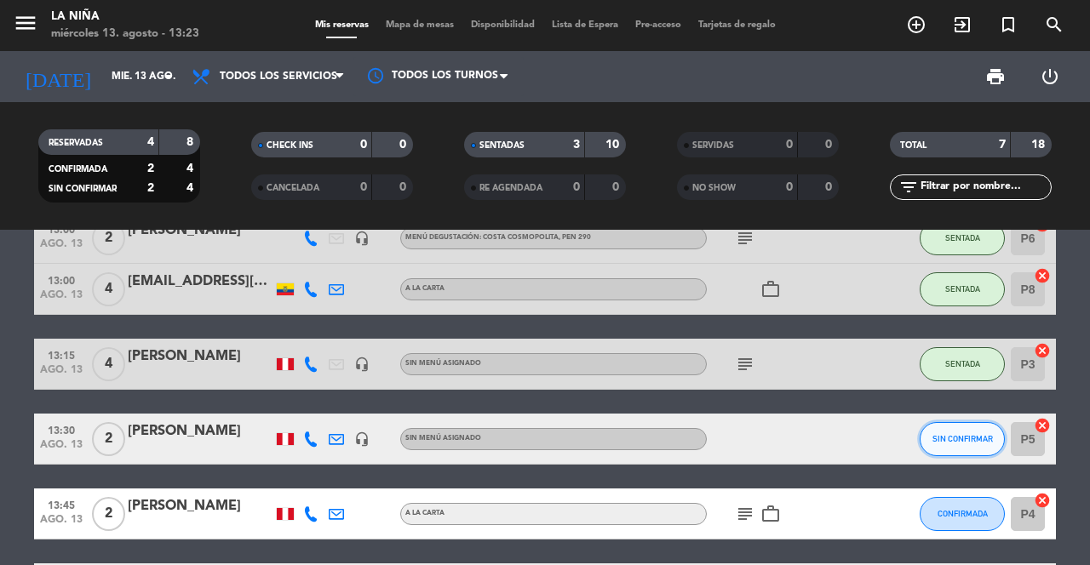
click at [973, 424] on button "SIN CONFIRMAR" at bounding box center [962, 439] width 85 height 34
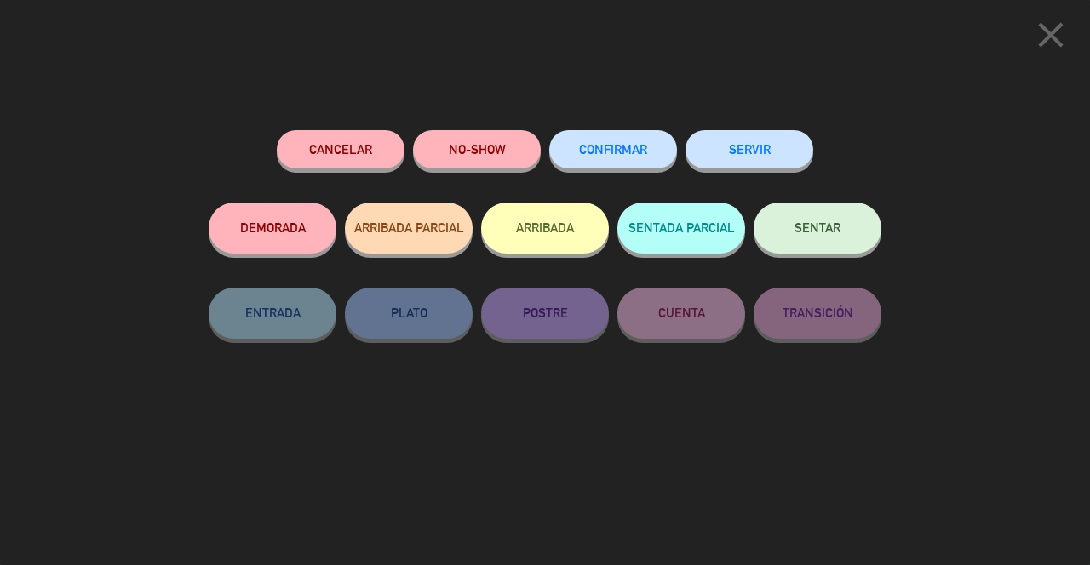
click at [645, 157] on span "CONFIRMAR" at bounding box center [613, 149] width 68 height 14
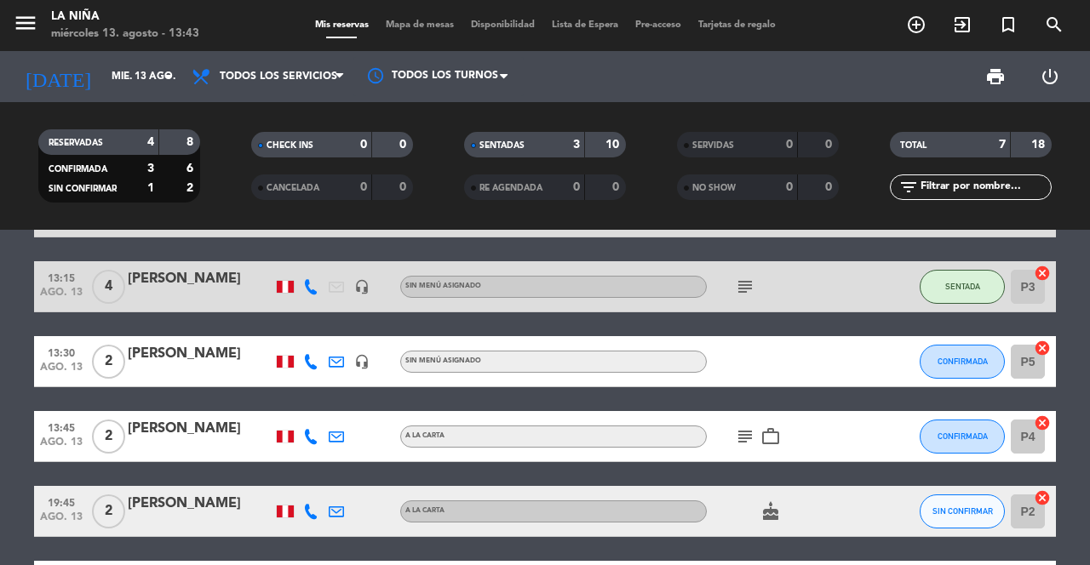
scroll to position [141, 0]
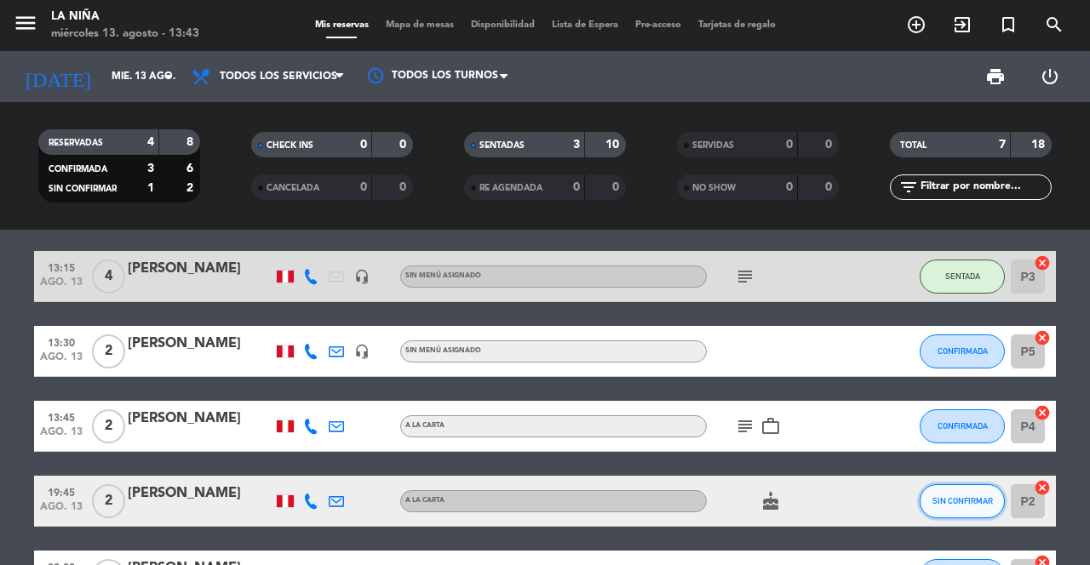
click at [985, 497] on button "SIN CONFIRMAR" at bounding box center [962, 502] width 85 height 34
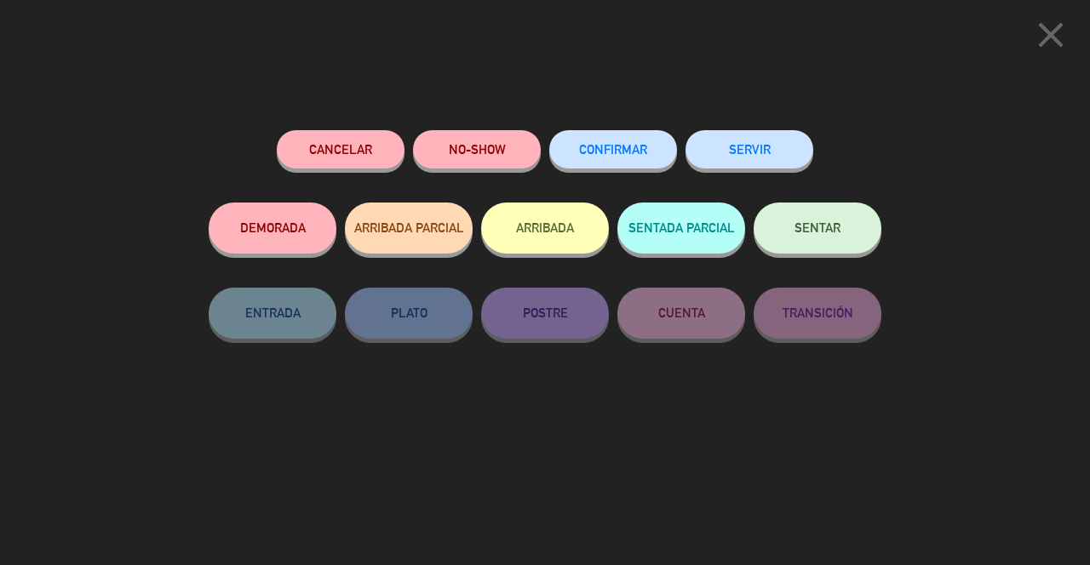
click at [640, 157] on span "CONFIRMAR" at bounding box center [613, 149] width 68 height 14
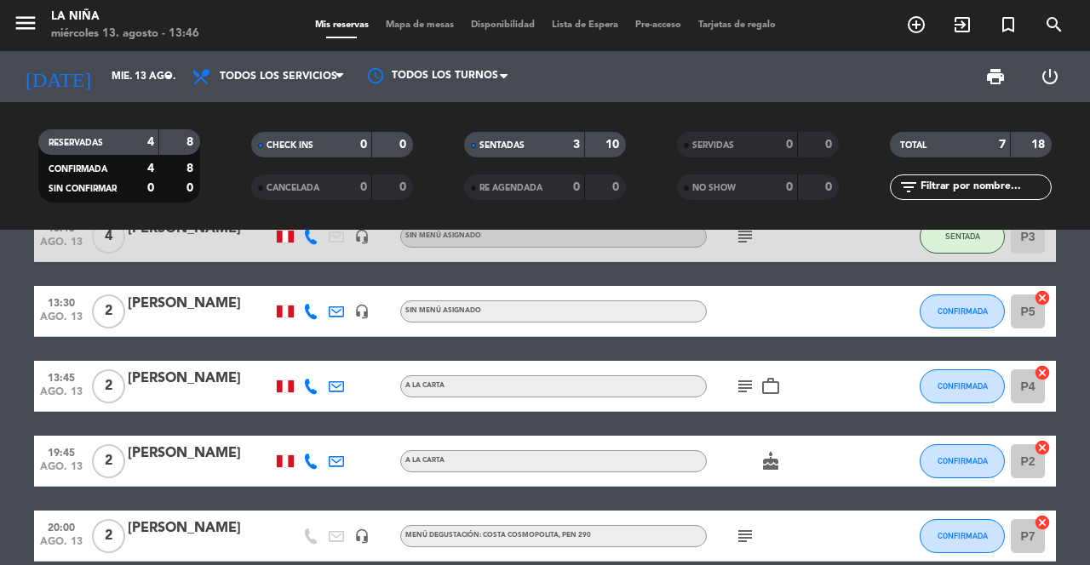
scroll to position [0, 0]
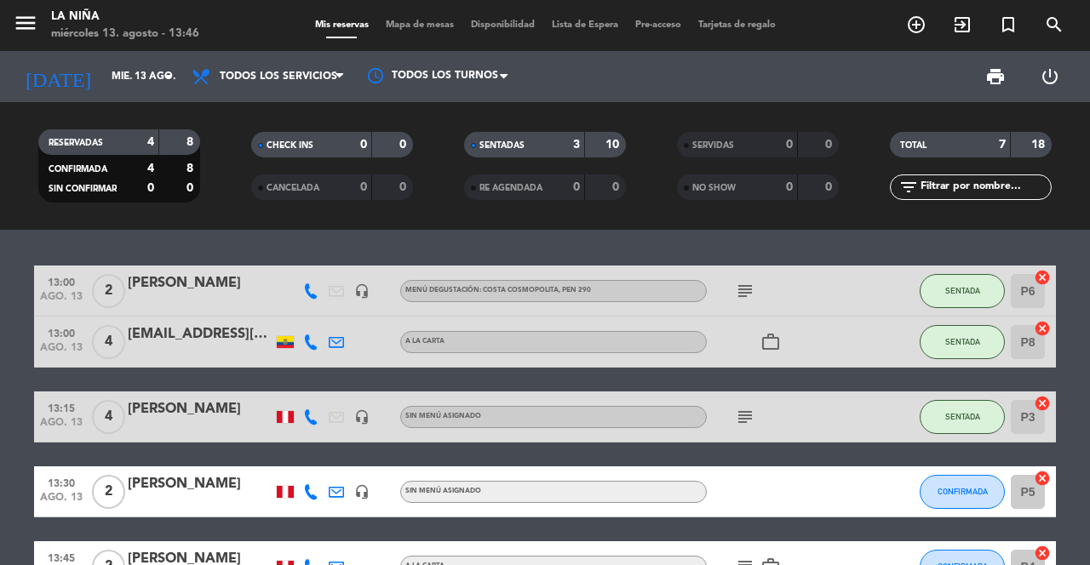
click at [120, 62] on input "mié. 13 ago." at bounding box center [170, 76] width 135 height 29
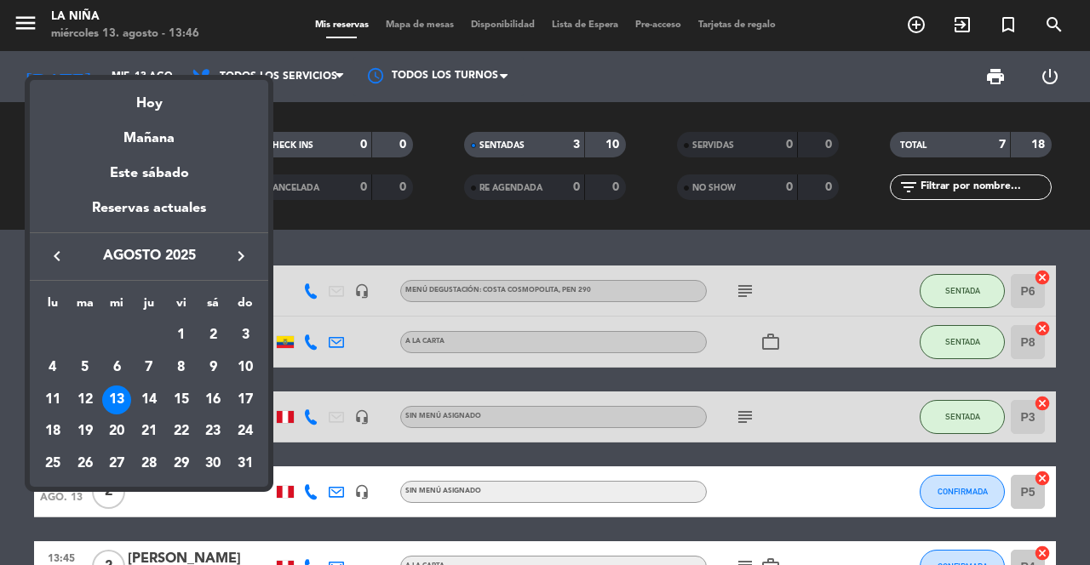
click at [149, 396] on div "14" at bounding box center [149, 400] width 29 height 29
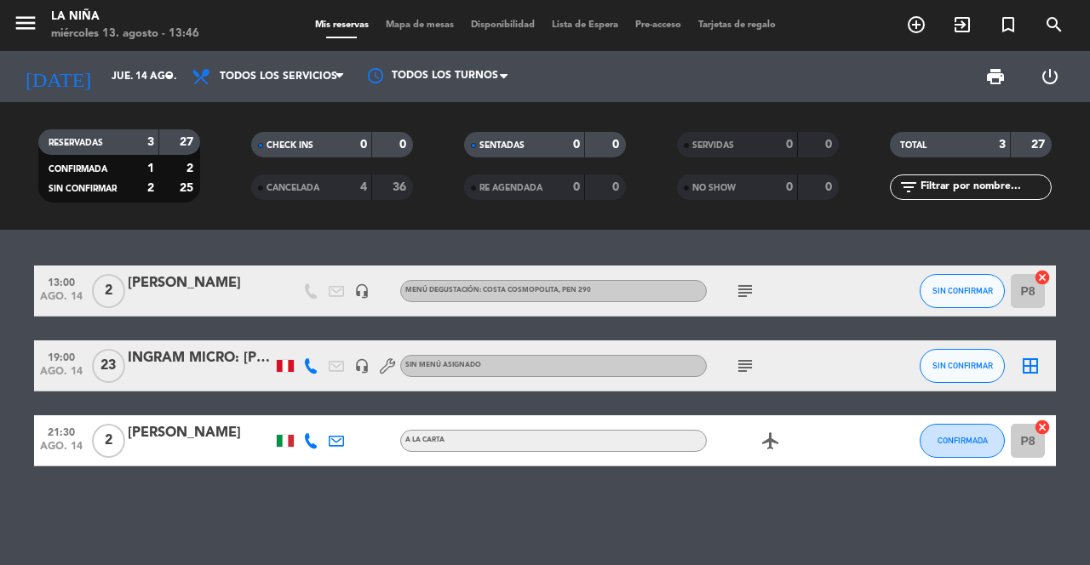
click at [740, 356] on icon "subject" at bounding box center [745, 366] width 20 height 20
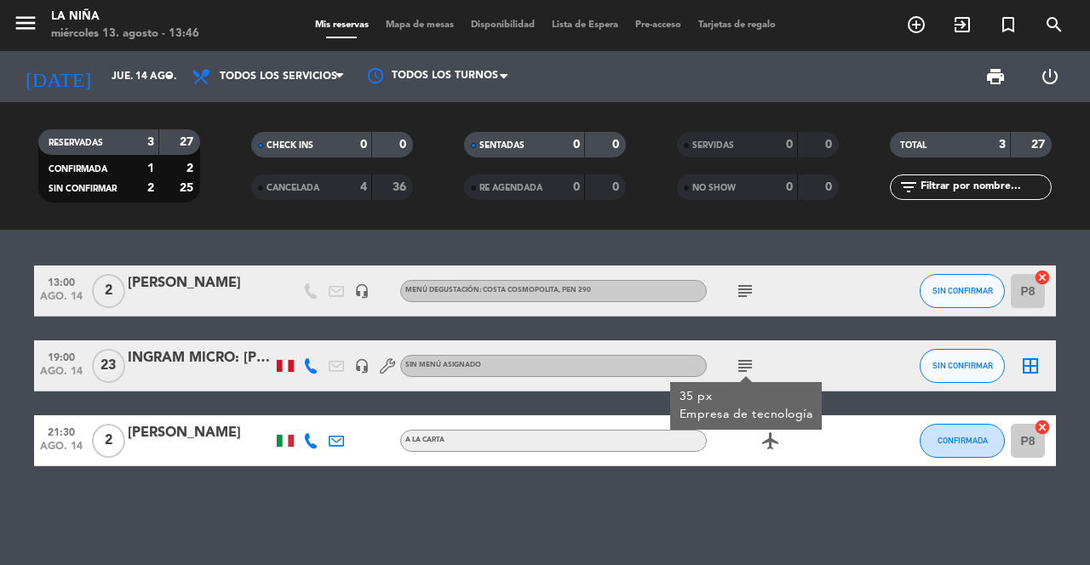
click at [701, 517] on div "13:00 [DATE] 2 [PERSON_NAME] headset_mic Menú degustación: Costa Cosmopolita , …" at bounding box center [545, 398] width 1090 height 336
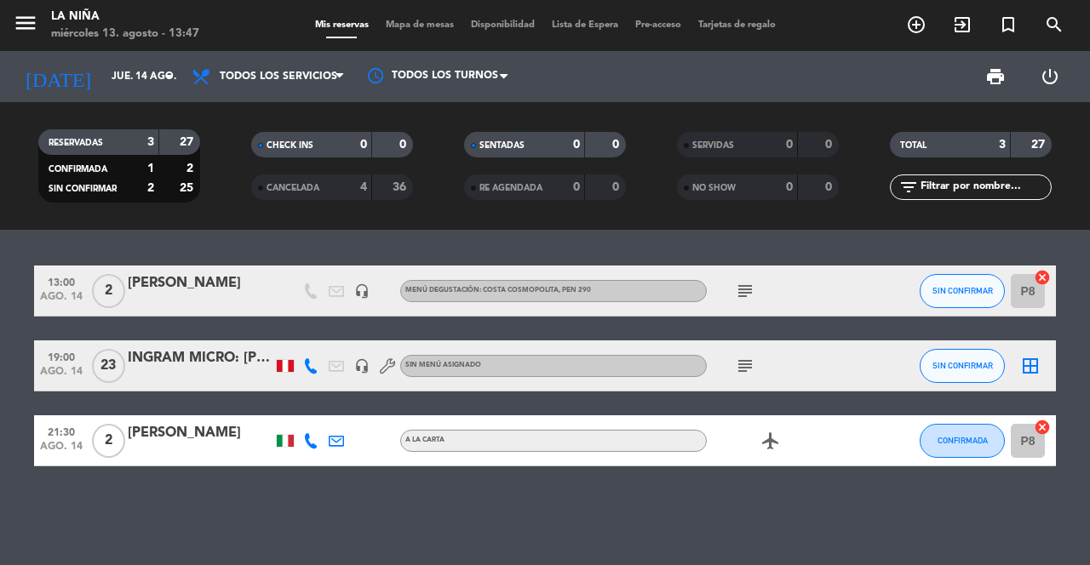
click at [103, 88] on input "jue. 14 ago." at bounding box center [170, 76] width 135 height 29
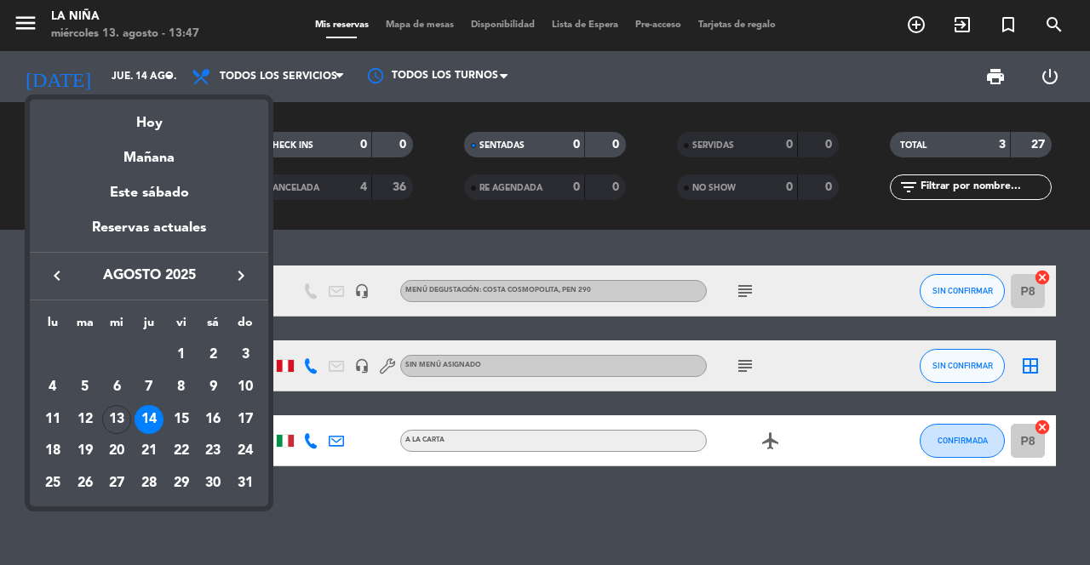
click at [123, 425] on div "13" at bounding box center [116, 419] width 29 height 29
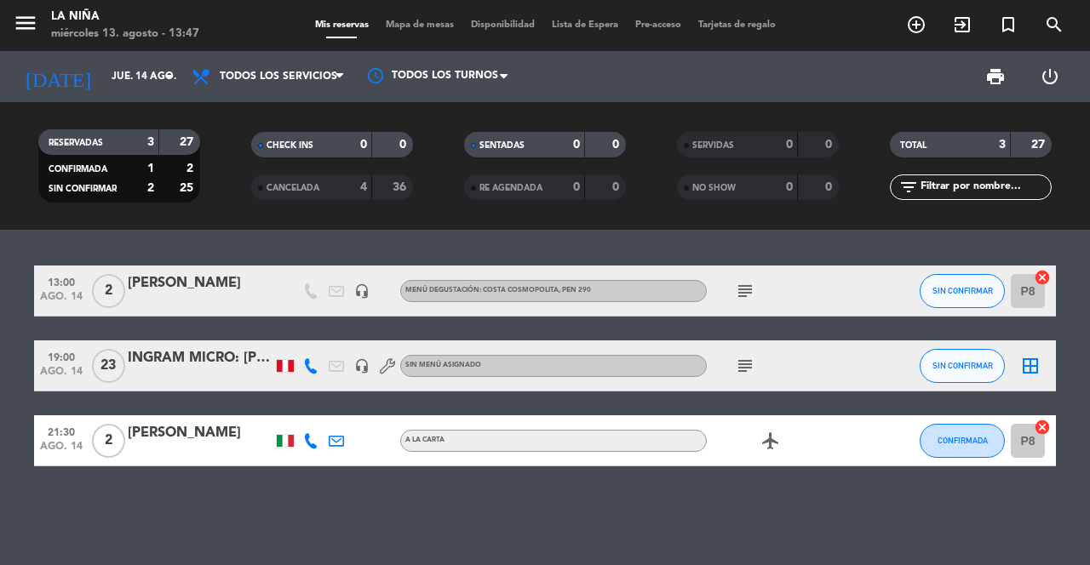
type input "mié. 13 ago."
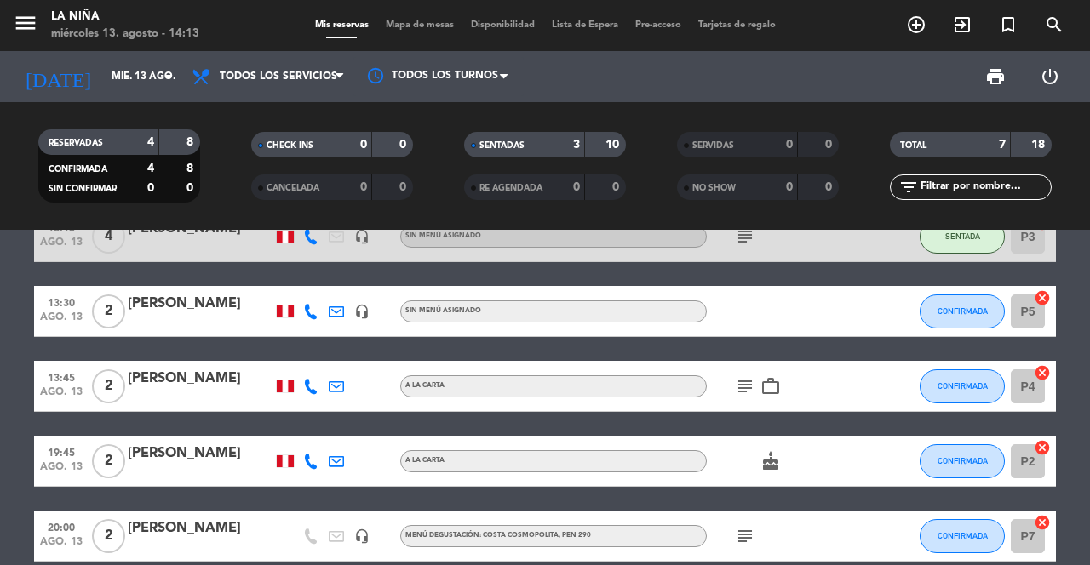
scroll to position [99, 0]
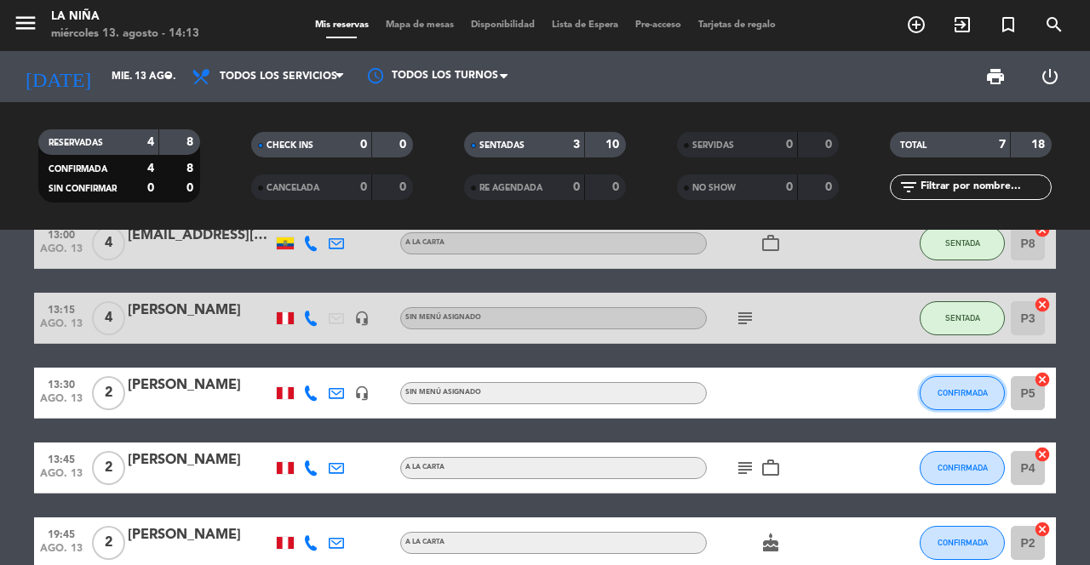
click at [955, 388] on span "CONFIRMADA" at bounding box center [963, 392] width 50 height 9
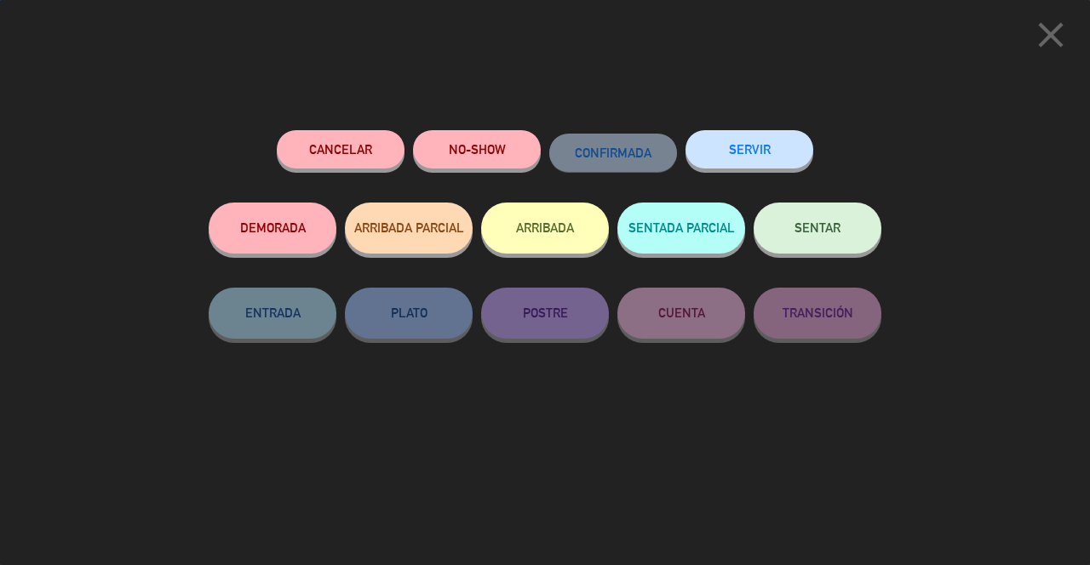
click at [805, 230] on span "SENTAR" at bounding box center [817, 228] width 46 height 14
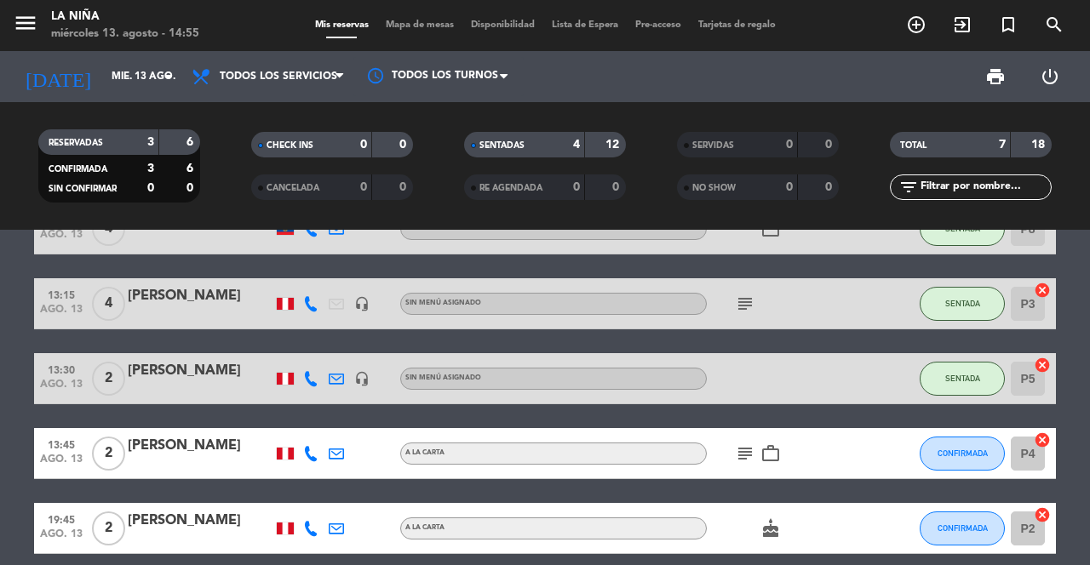
scroll to position [181, 0]
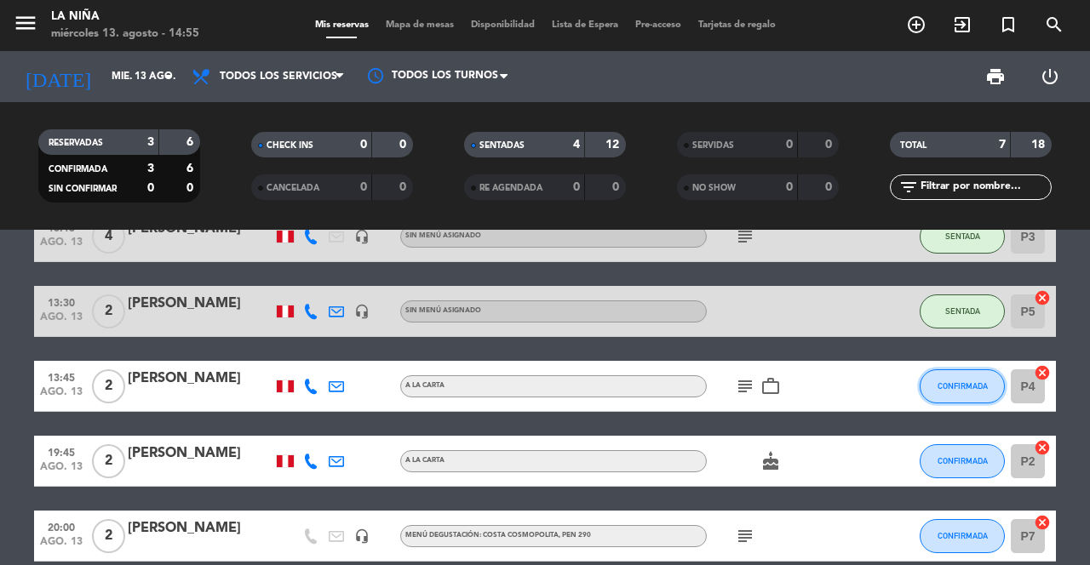
click at [953, 374] on button "CONFIRMADA" at bounding box center [962, 387] width 85 height 34
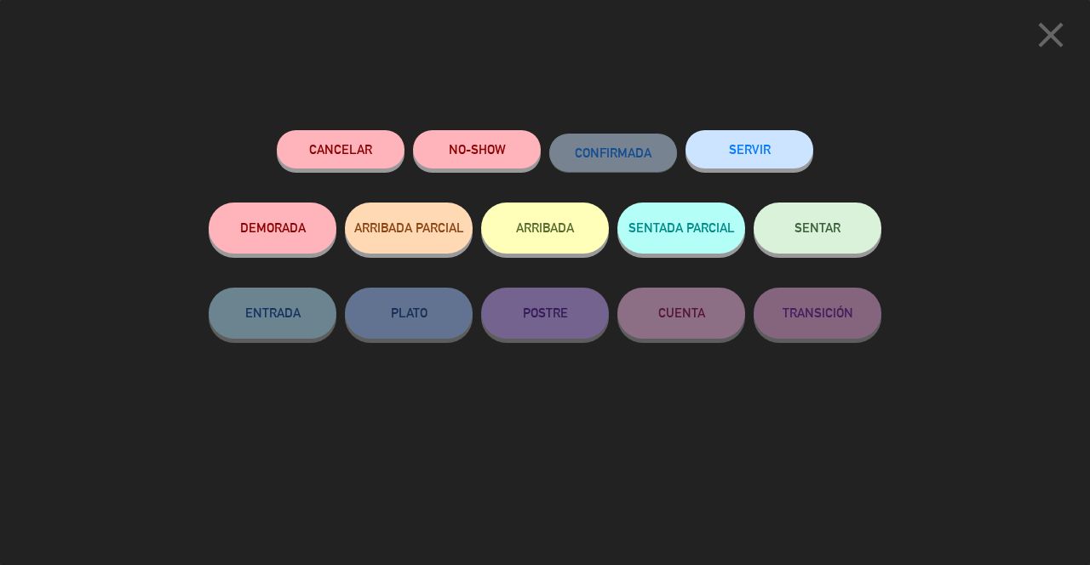
click at [808, 215] on button "SENTAR" at bounding box center [818, 228] width 128 height 51
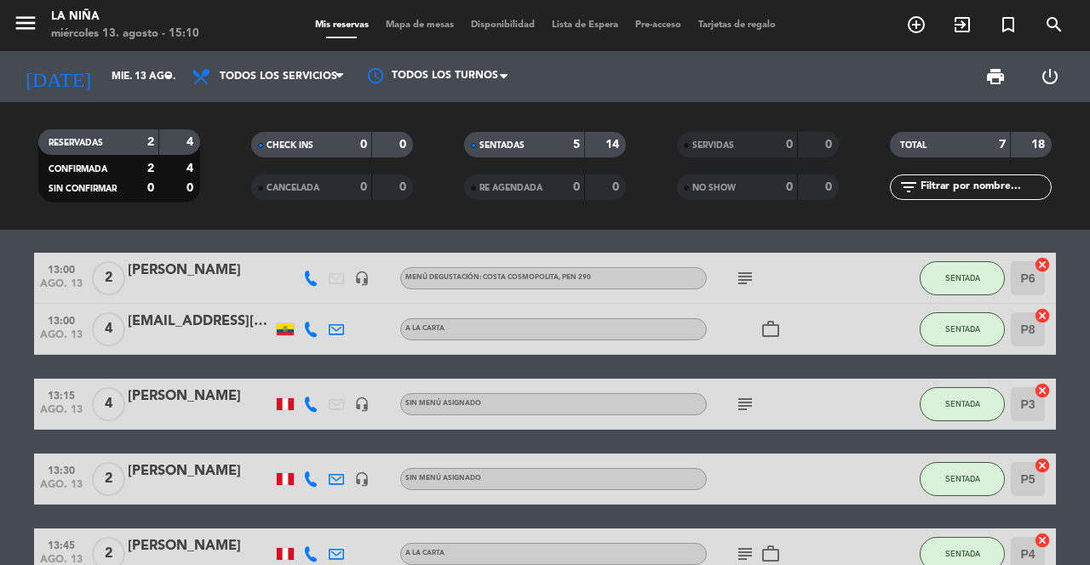
scroll to position [0, 0]
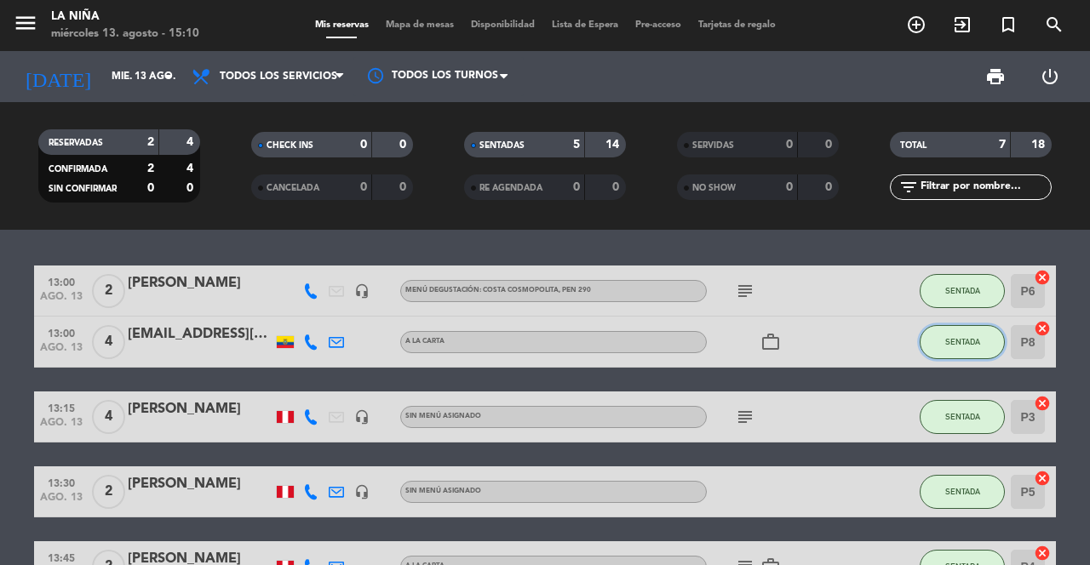
click at [956, 346] on span "SENTADA" at bounding box center [962, 341] width 35 height 9
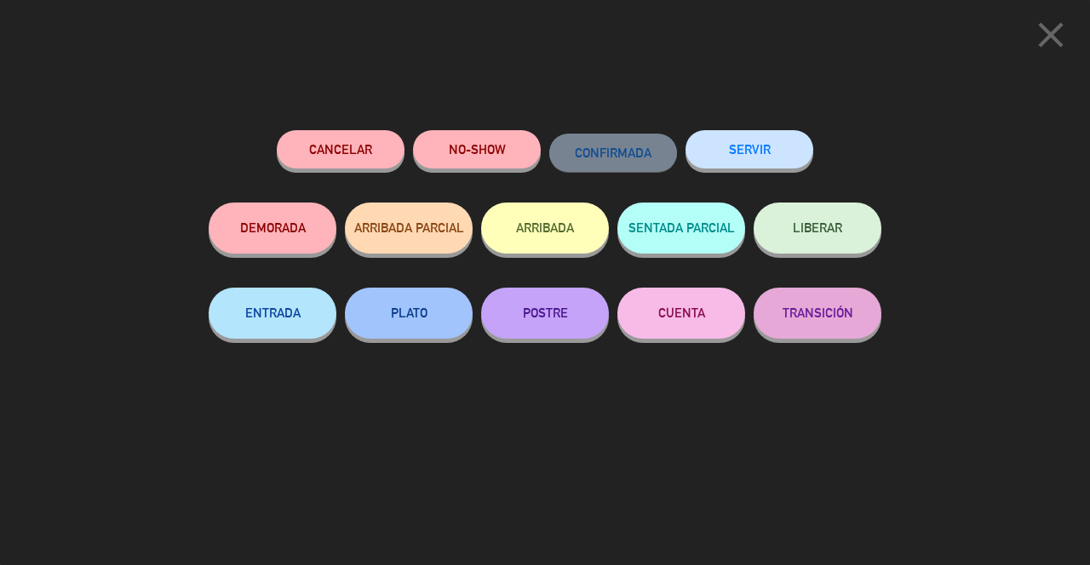
click at [740, 144] on button "SERVIR" at bounding box center [749, 149] width 128 height 38
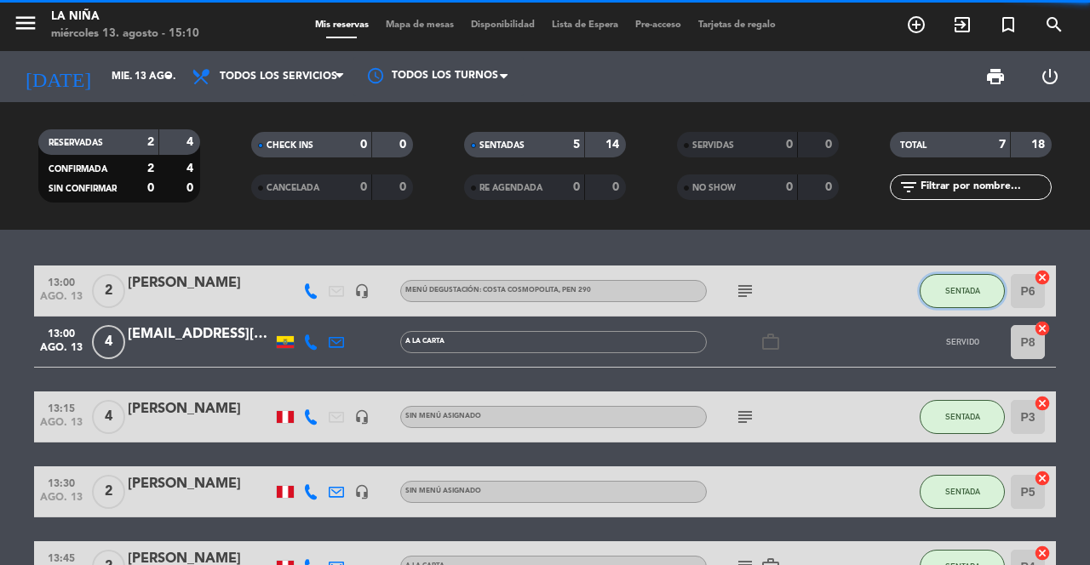
click at [951, 292] on span "SENTADA" at bounding box center [962, 290] width 35 height 9
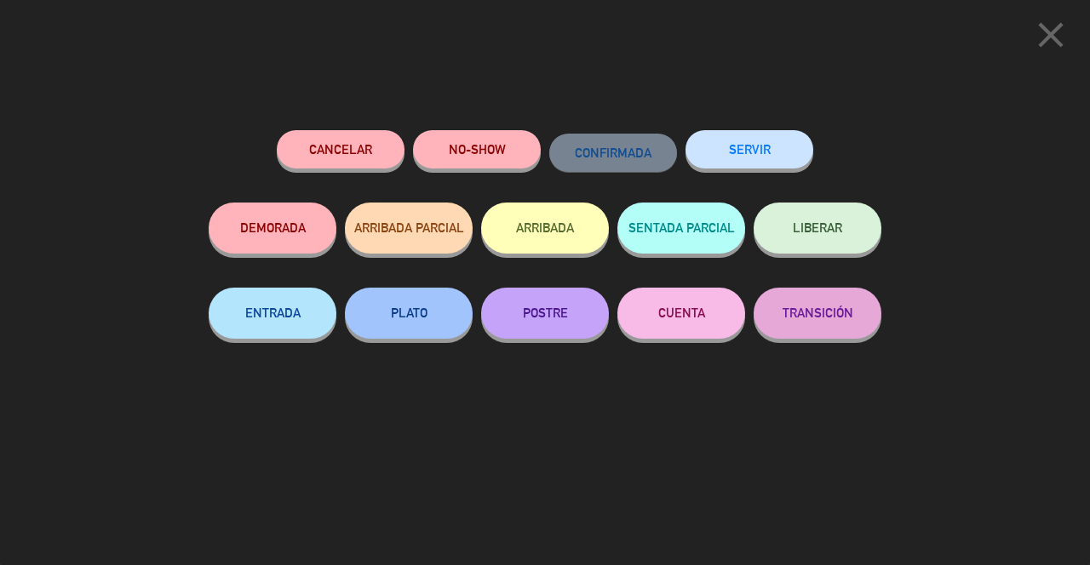
click at [765, 154] on button "SERVIR" at bounding box center [749, 149] width 128 height 38
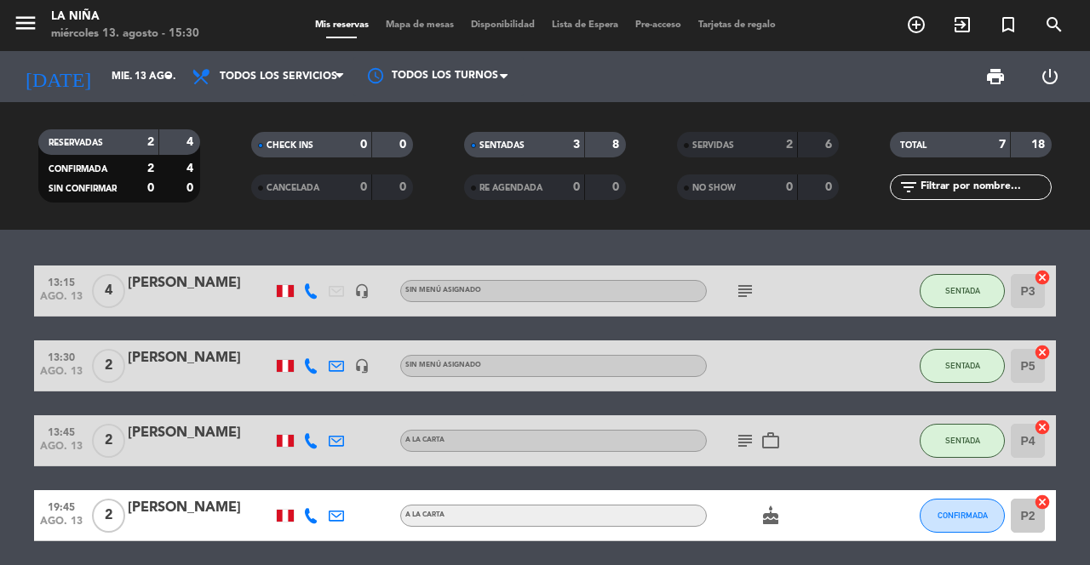
click at [913, 32] on icon "add_circle_outline" at bounding box center [916, 24] width 20 height 20
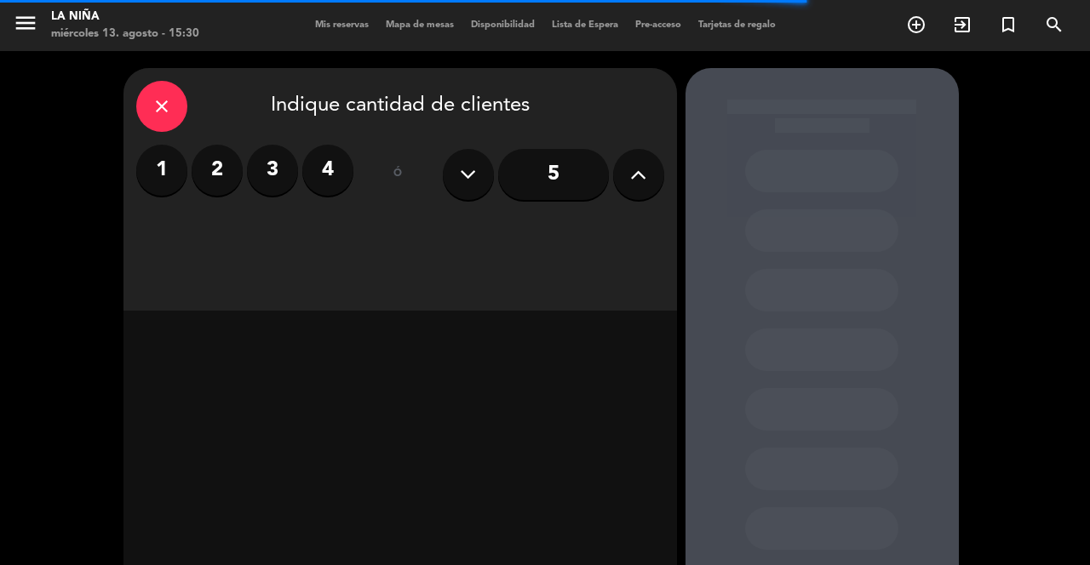
click at [220, 172] on label "2" at bounding box center [217, 170] width 51 height 51
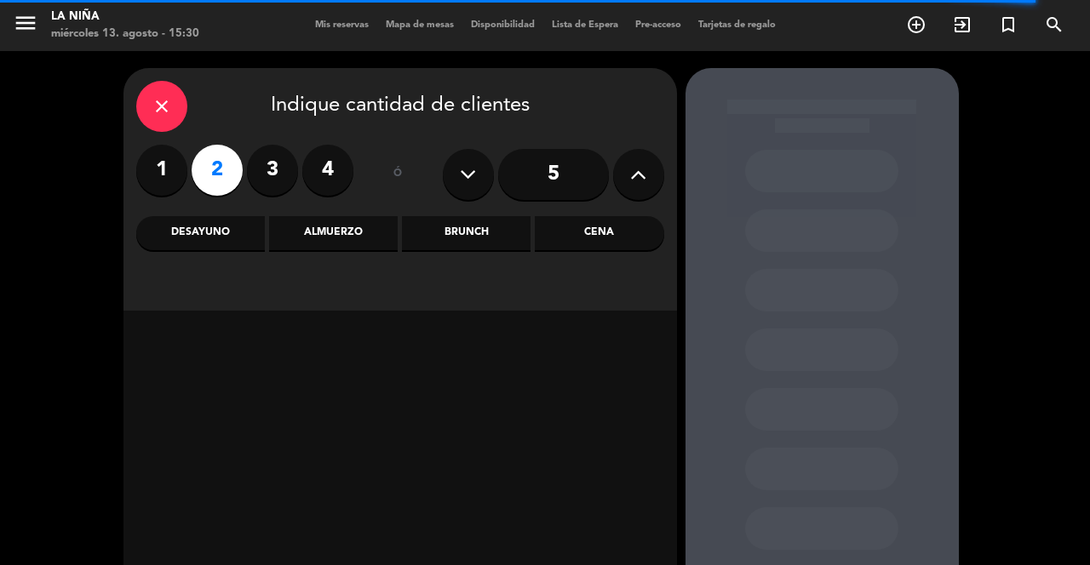
click at [604, 244] on div "Cena" at bounding box center [599, 233] width 129 height 34
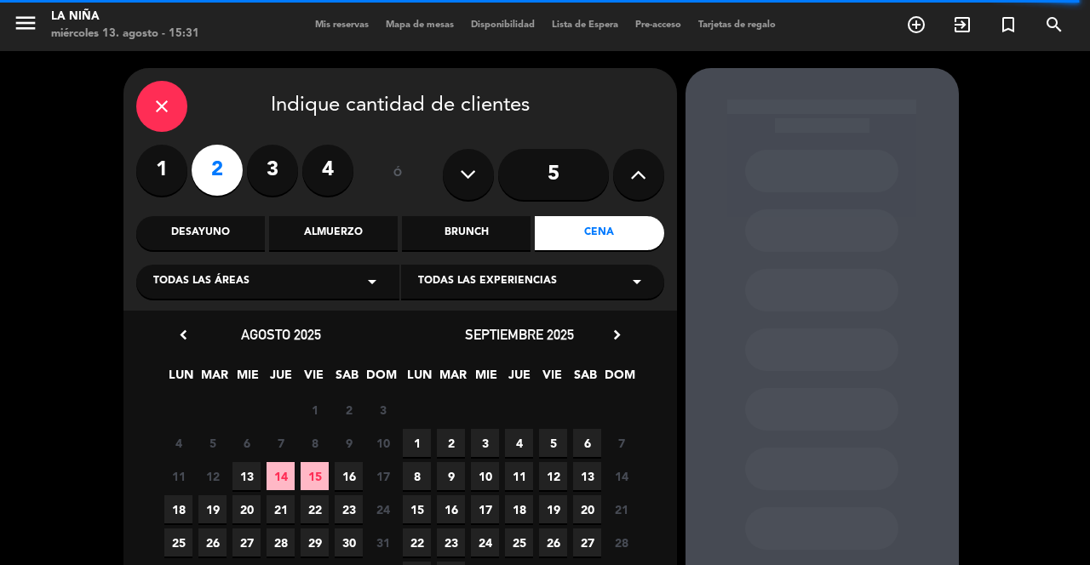
click at [255, 473] on span "13" at bounding box center [246, 476] width 28 height 28
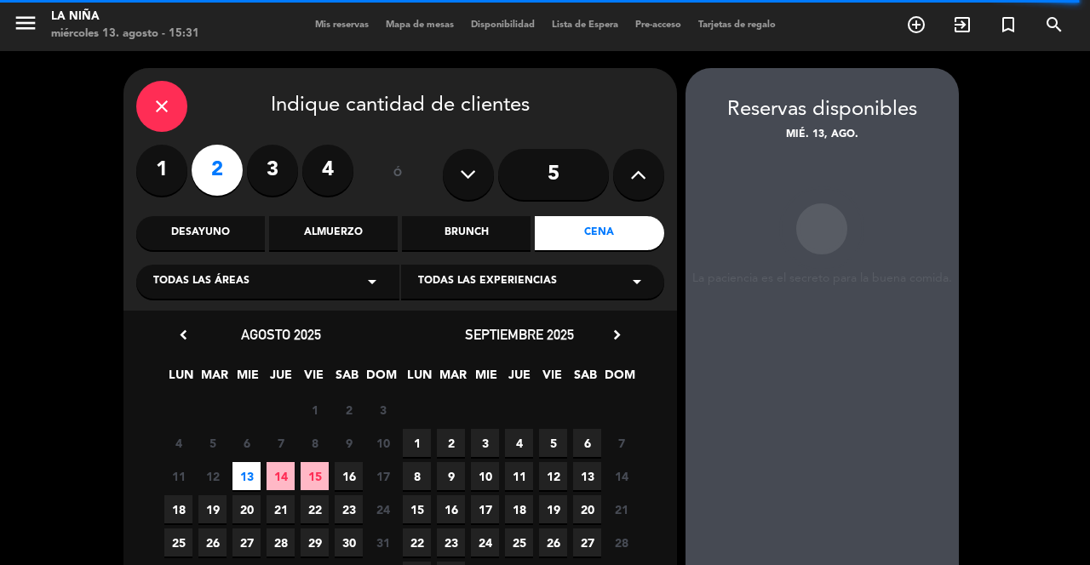
scroll to position [49, 0]
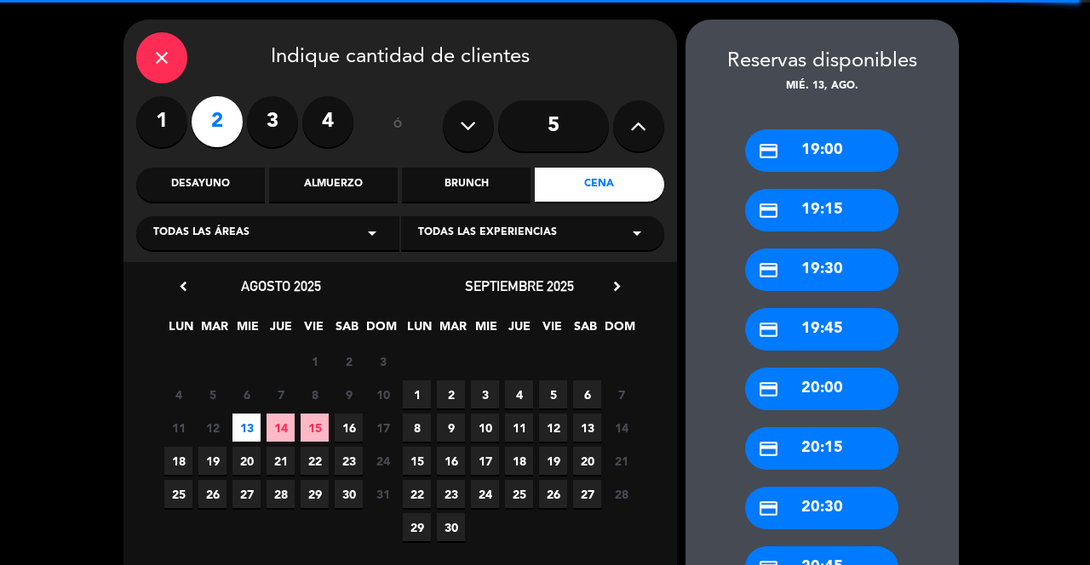
click at [854, 378] on div "credit_card 20:00" at bounding box center [821, 389] width 153 height 43
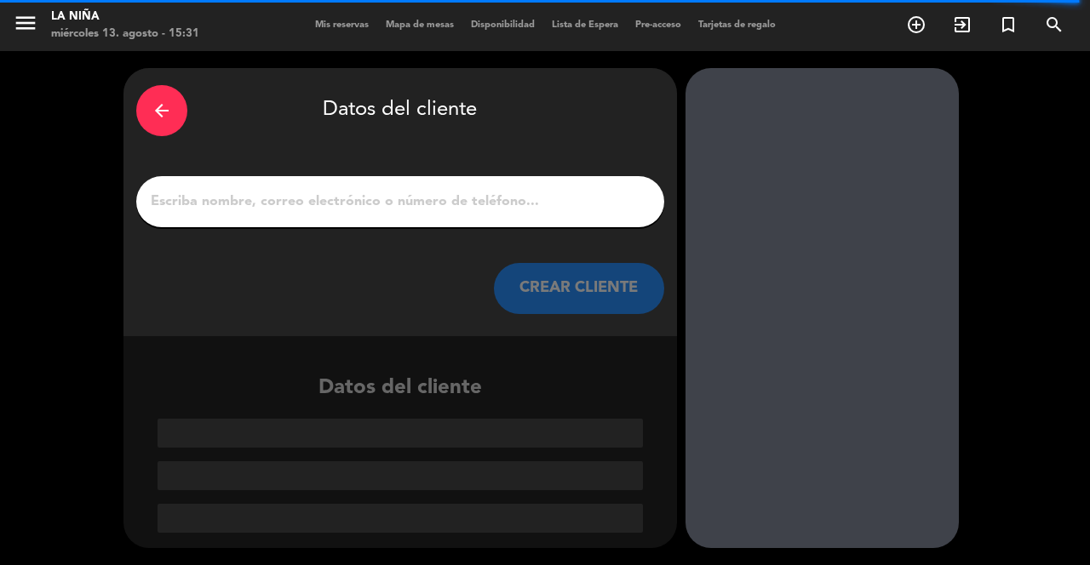
scroll to position [0, 0]
click at [579, 190] on input "1" at bounding box center [400, 202] width 502 height 24
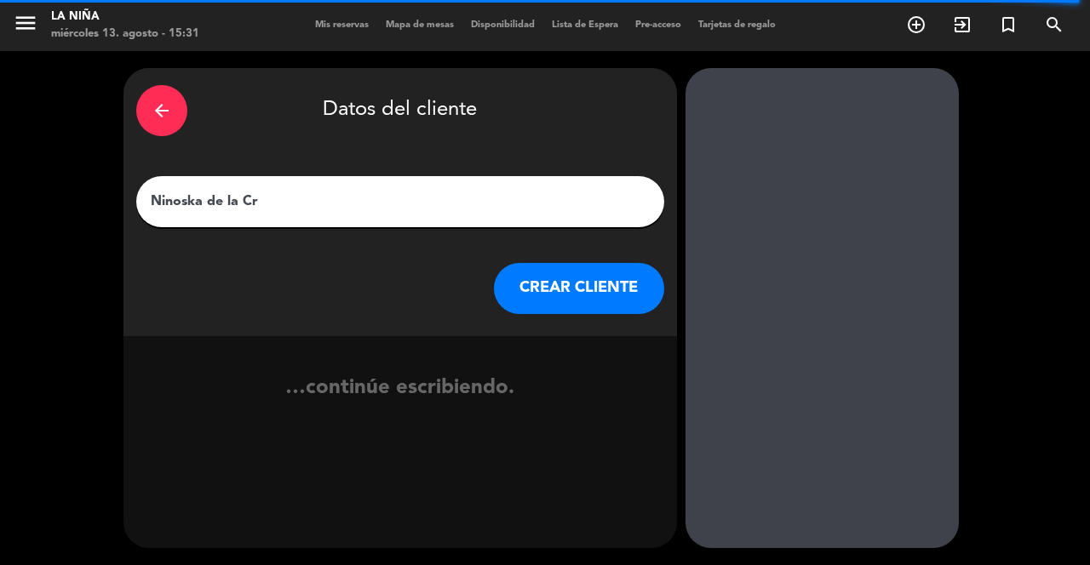
type input "Ninoska de la Cruz"
click at [588, 275] on button "CREAR CLIENTE" at bounding box center [579, 288] width 170 height 51
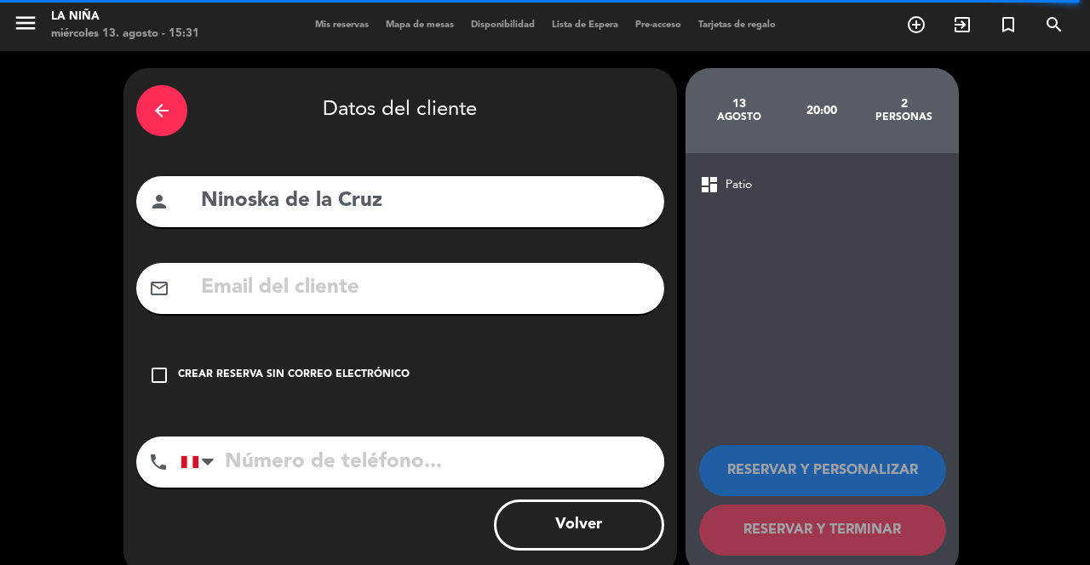
click at [559, 271] on input "text" at bounding box center [425, 288] width 452 height 35
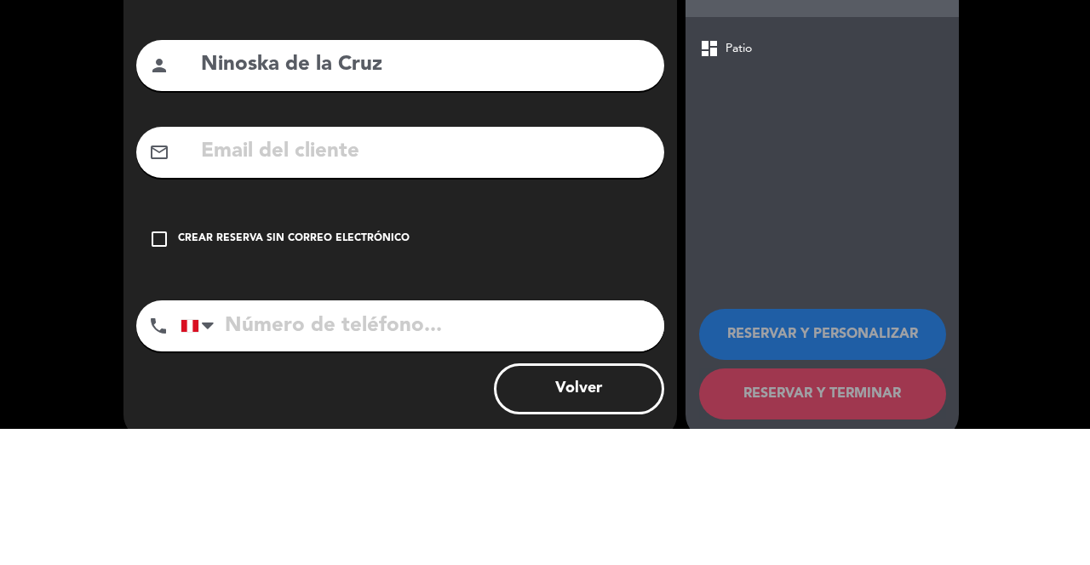
click at [169, 365] on icon "check_box_outline_blank" at bounding box center [159, 375] width 20 height 20
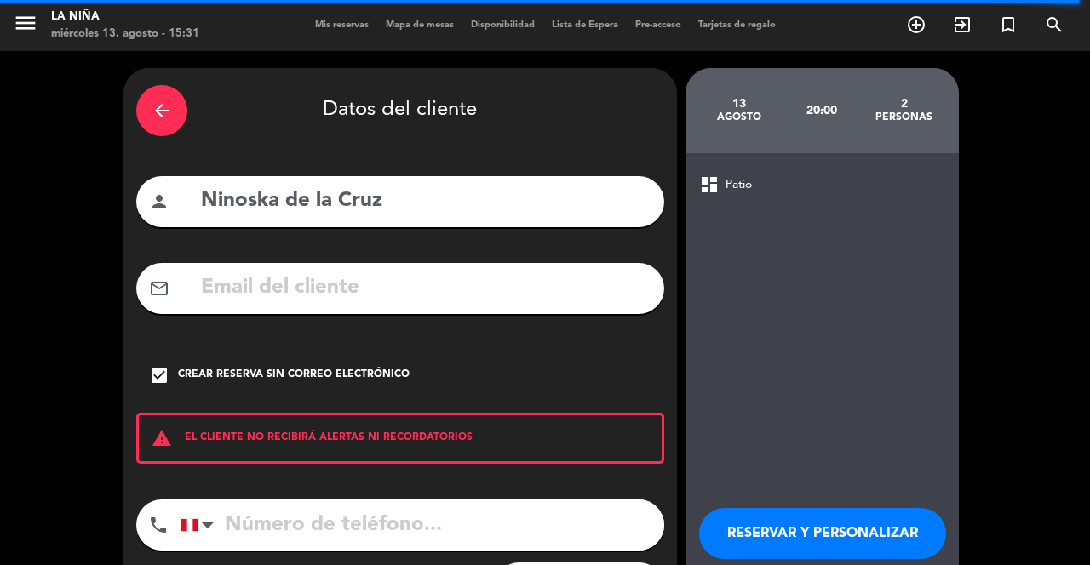
click at [381, 513] on input "tel" at bounding box center [423, 525] width 484 height 51
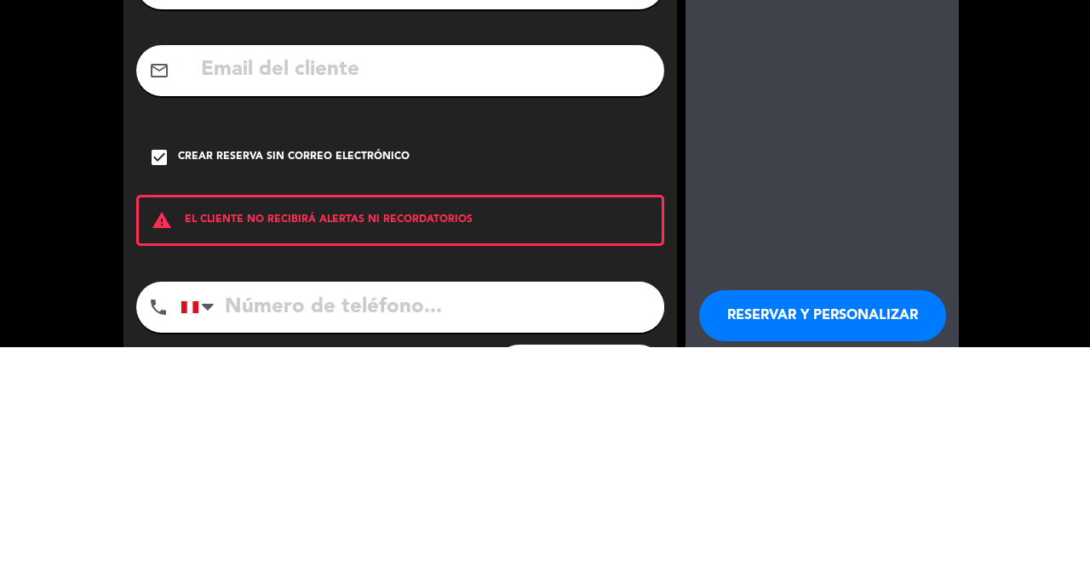
scroll to position [82, 0]
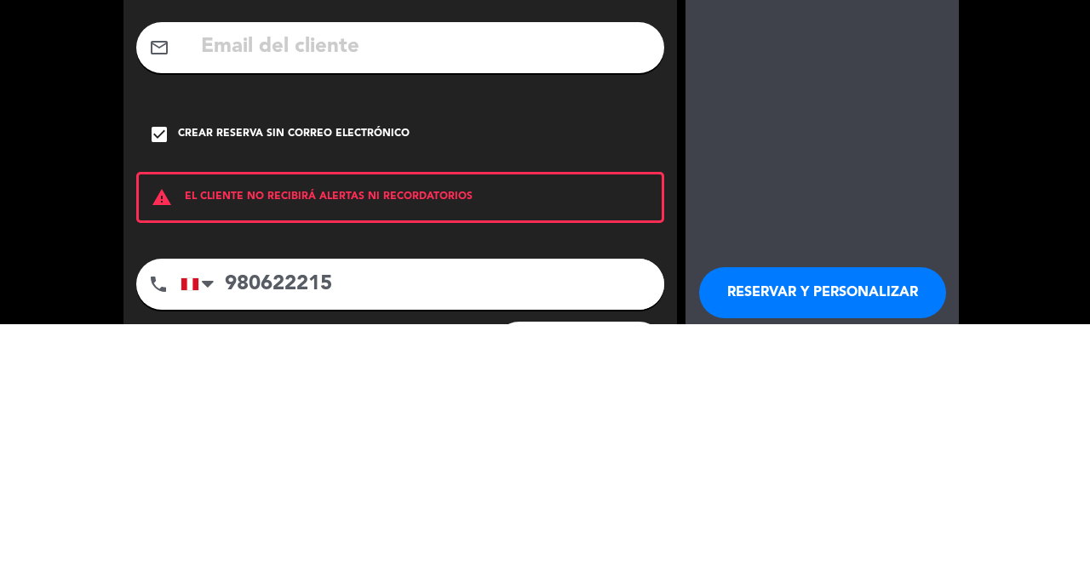
type input "980622215"
click at [846, 508] on button "RESERVAR Y PERSONALIZAR" at bounding box center [822, 533] width 247 height 51
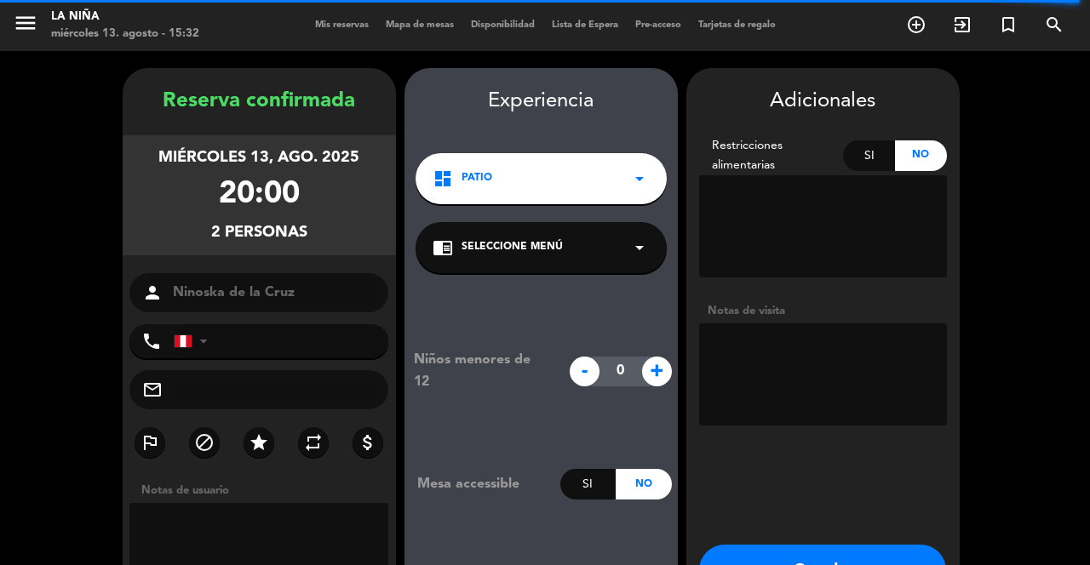
type input "[PHONE_NUMBER]"
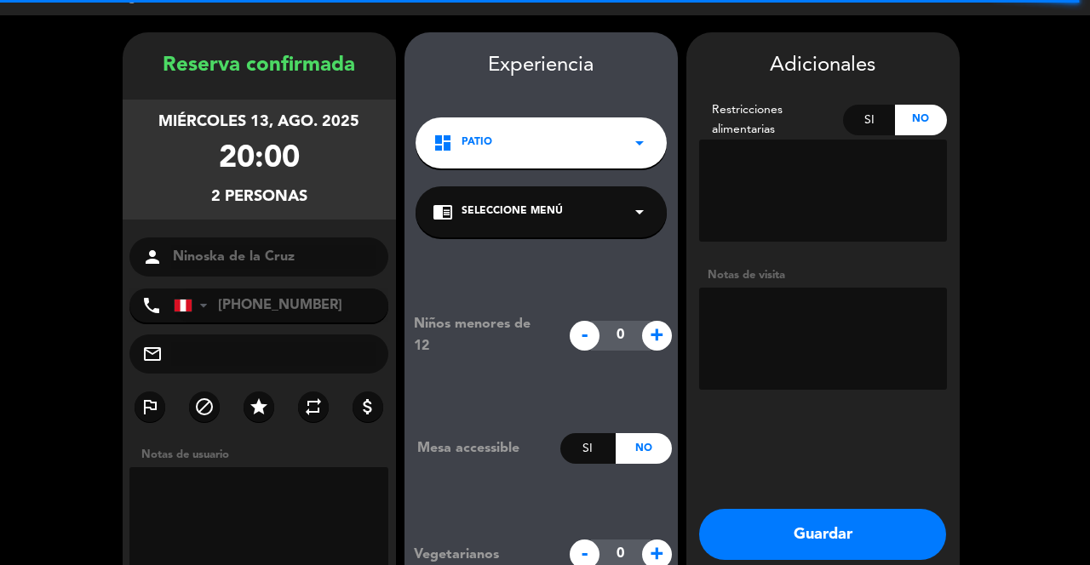
click at [830, 288] on textarea at bounding box center [823, 339] width 248 height 102
click at [846, 288] on textarea at bounding box center [823, 339] width 248 height 102
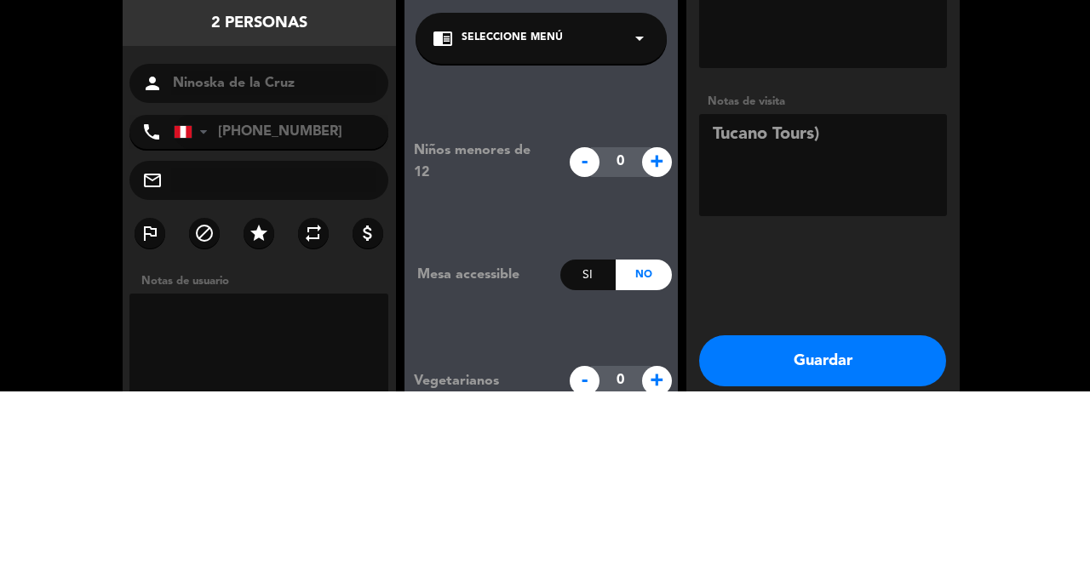
click at [714, 288] on textarea at bounding box center [823, 339] width 248 height 102
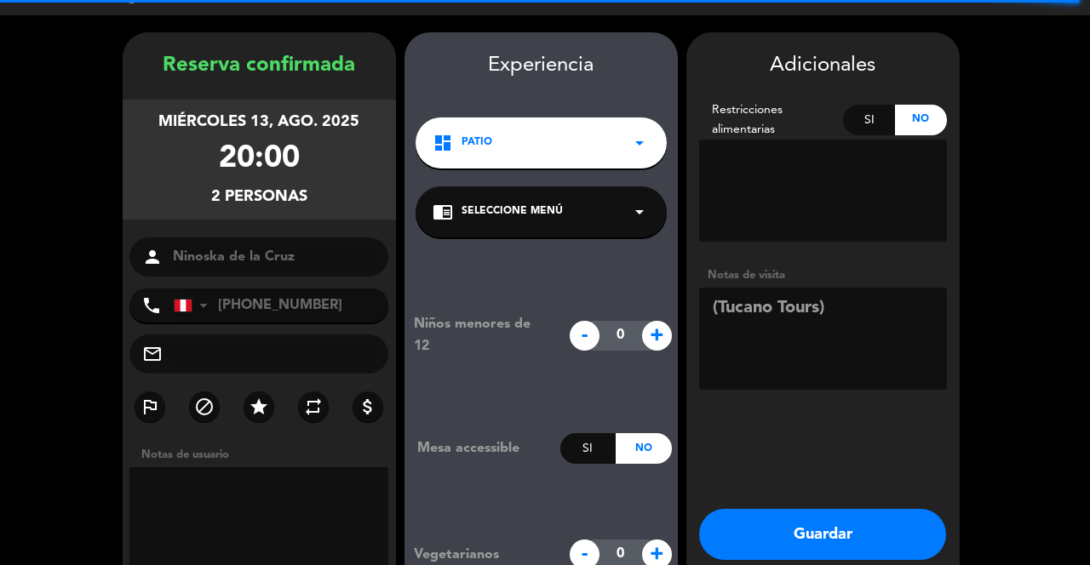
type textarea "(Tucano Tours)"
click at [838, 509] on button "Guardar" at bounding box center [822, 534] width 247 height 51
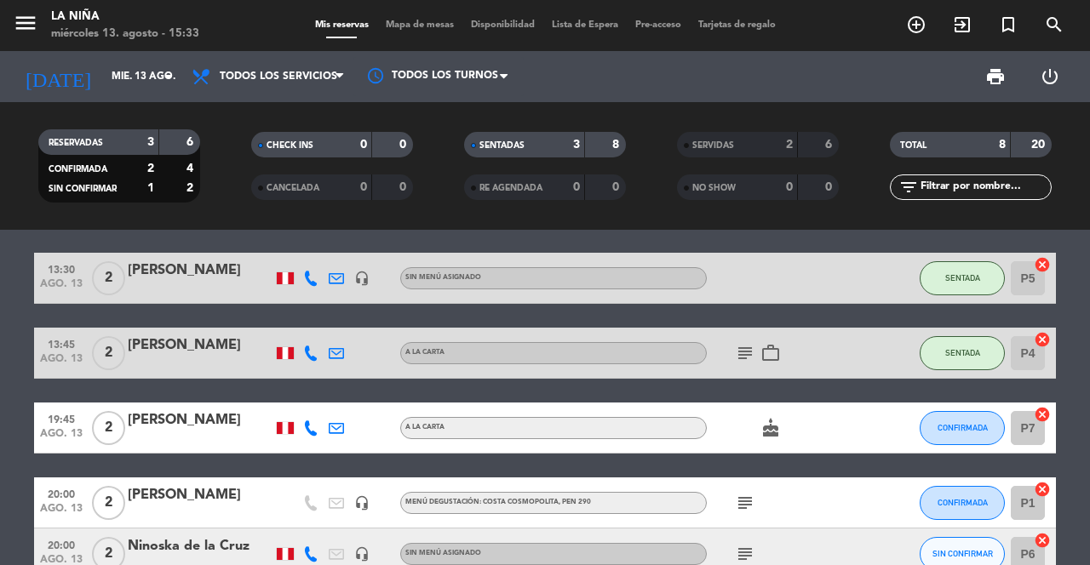
scroll to position [106, 0]
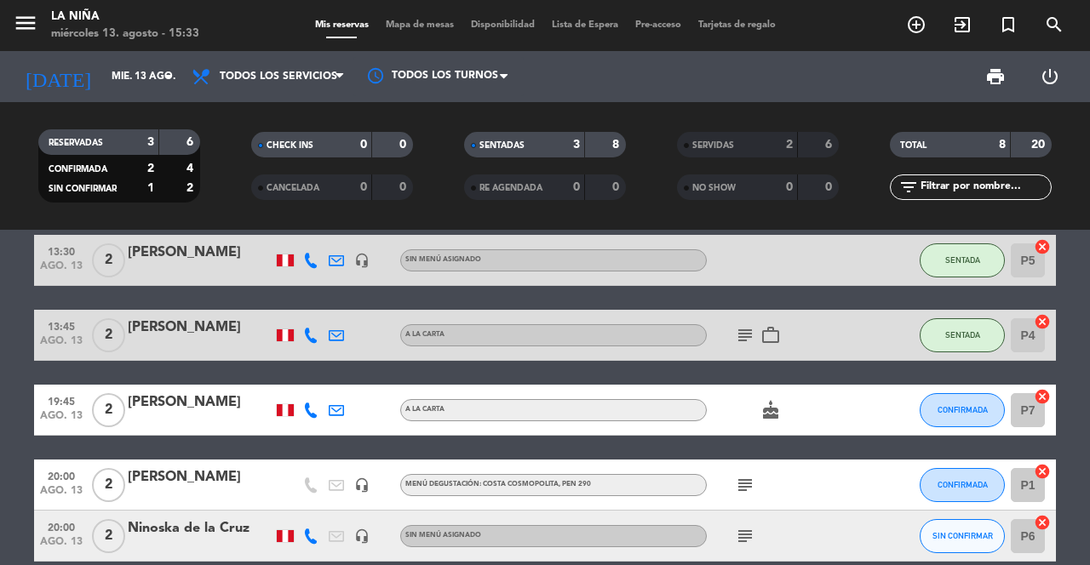
click at [217, 518] on div "Ninoska de la Cruz" at bounding box center [200, 529] width 145 height 22
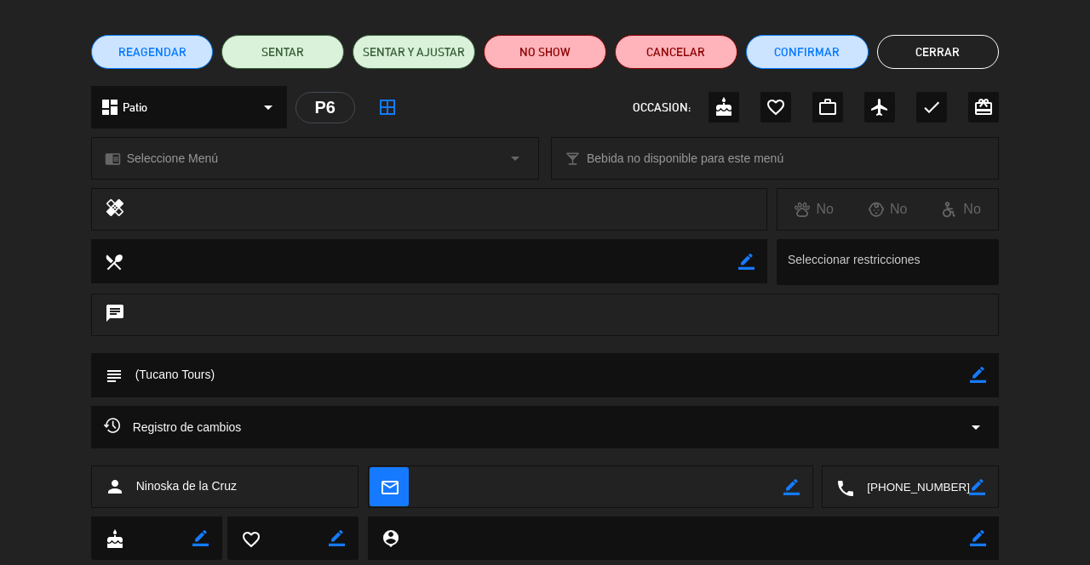
scroll to position [121, 0]
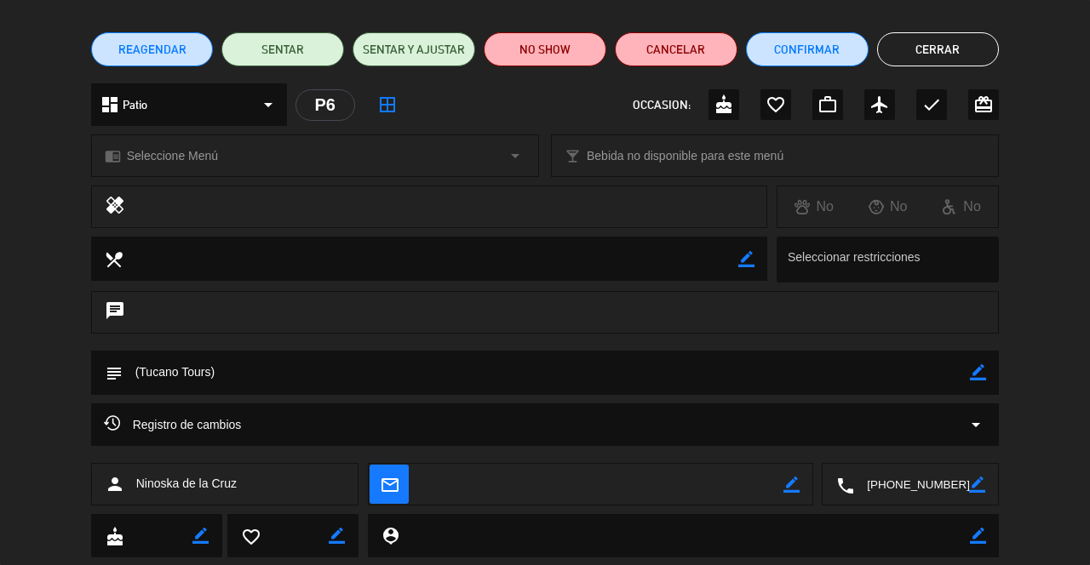
click at [986, 381] on icon "border_color" at bounding box center [978, 372] width 16 height 16
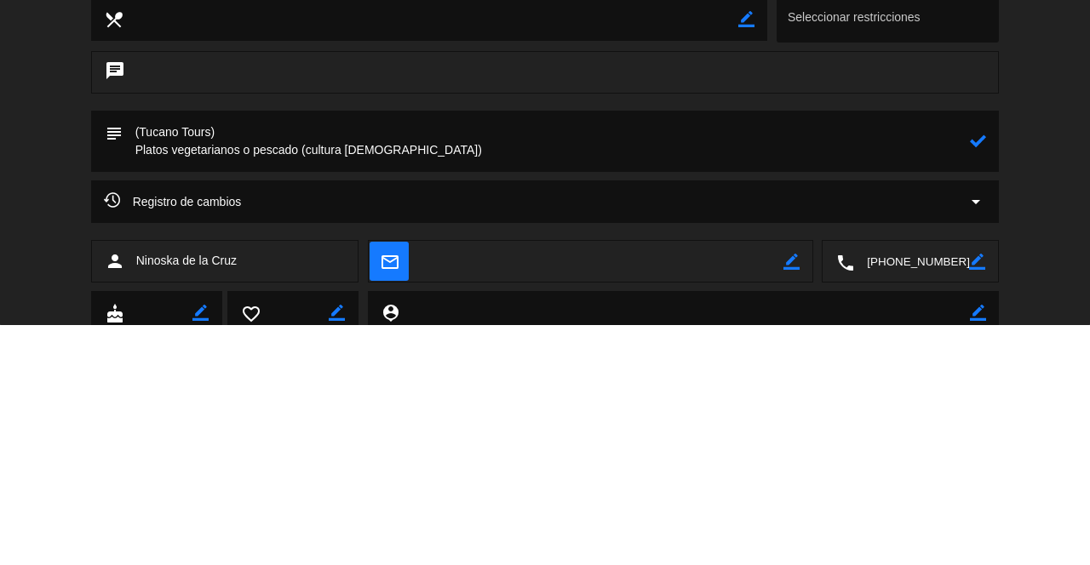
click at [965, 376] on textarea at bounding box center [547, 381] width 848 height 61
click at [965, 384] on textarea at bounding box center [547, 381] width 848 height 61
click at [965, 387] on textarea at bounding box center [547, 381] width 848 height 61
click at [967, 388] on textarea at bounding box center [547, 381] width 848 height 61
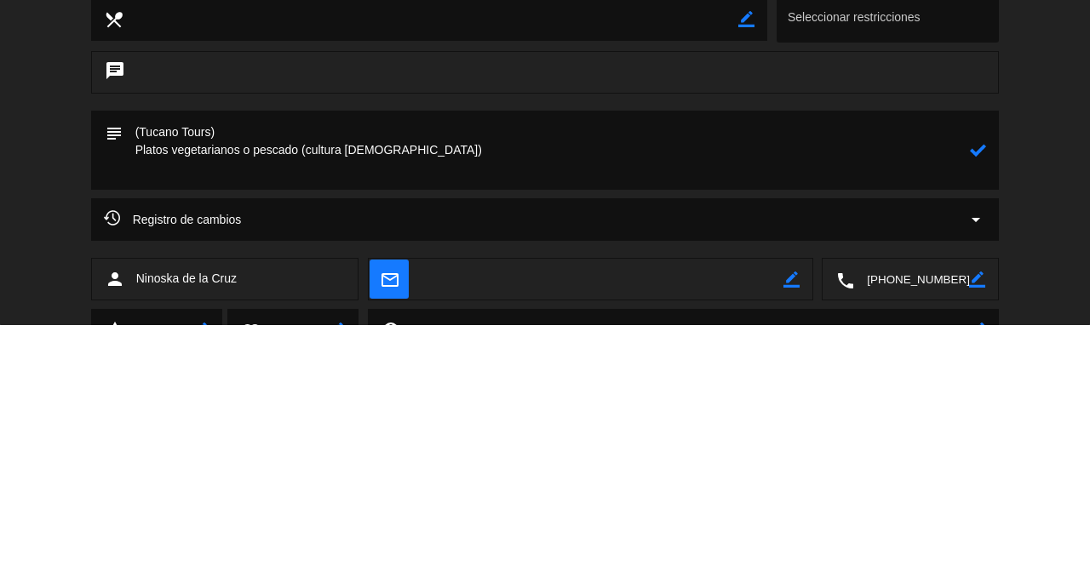
click at [961, 399] on textarea at bounding box center [547, 390] width 848 height 79
click at [973, 395] on icon at bounding box center [978, 390] width 16 height 16
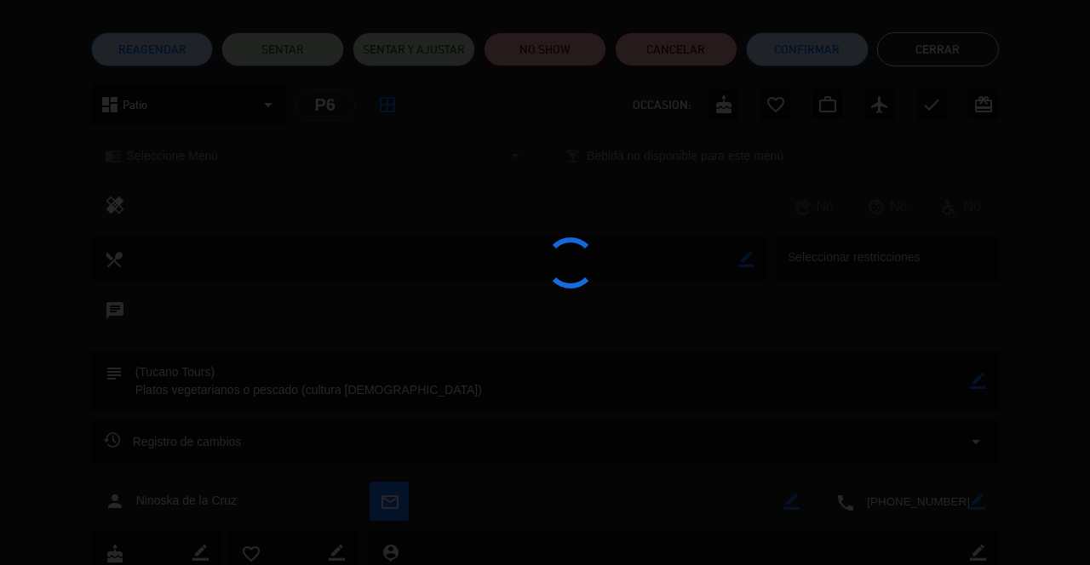
type textarea "(Tucano Tours) Platos vegetarianos o pescado (cultura [DEMOGRAPHIC_DATA])"
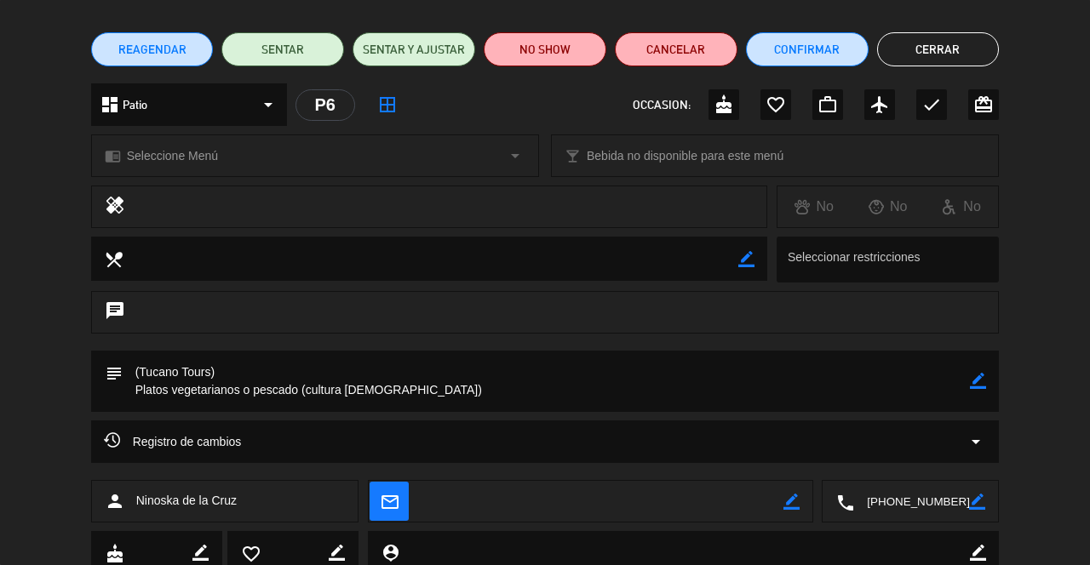
click at [944, 51] on button "Cerrar" at bounding box center [938, 49] width 123 height 34
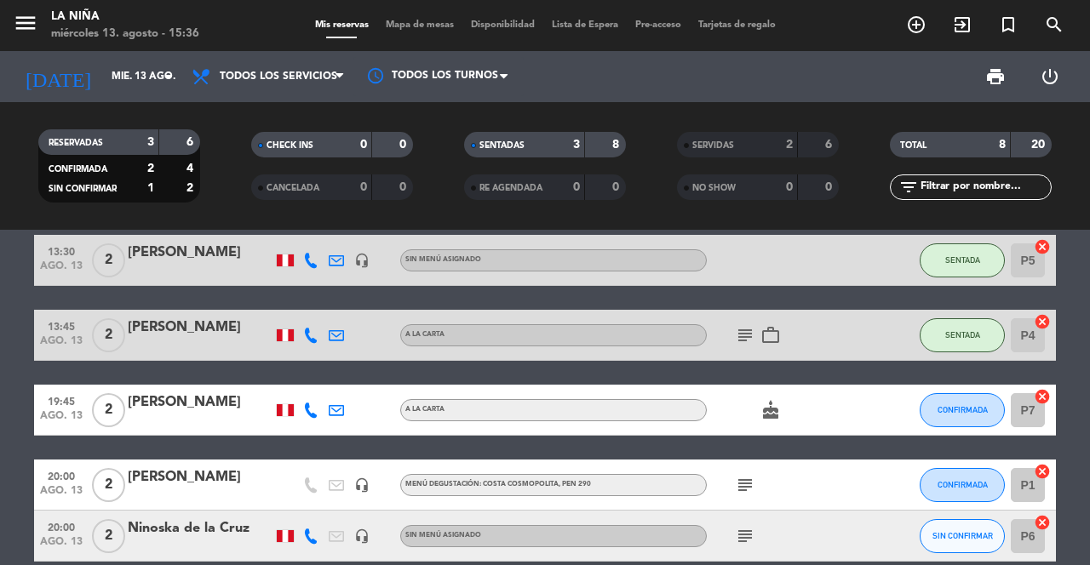
click at [754, 526] on icon "subject" at bounding box center [745, 536] width 20 height 20
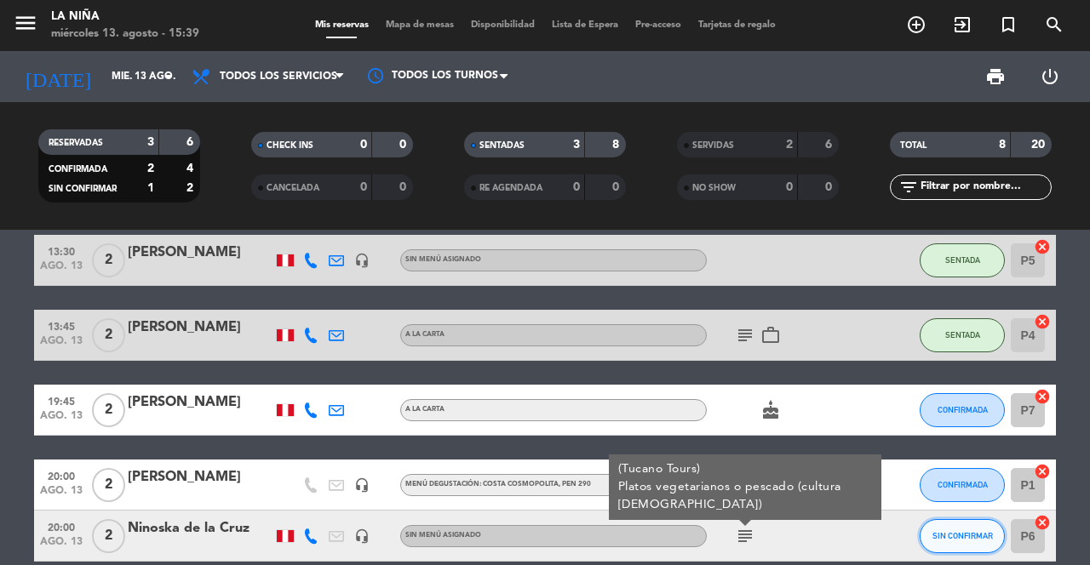
click at [954, 531] on span "SIN CONFIRMAR" at bounding box center [962, 535] width 60 height 9
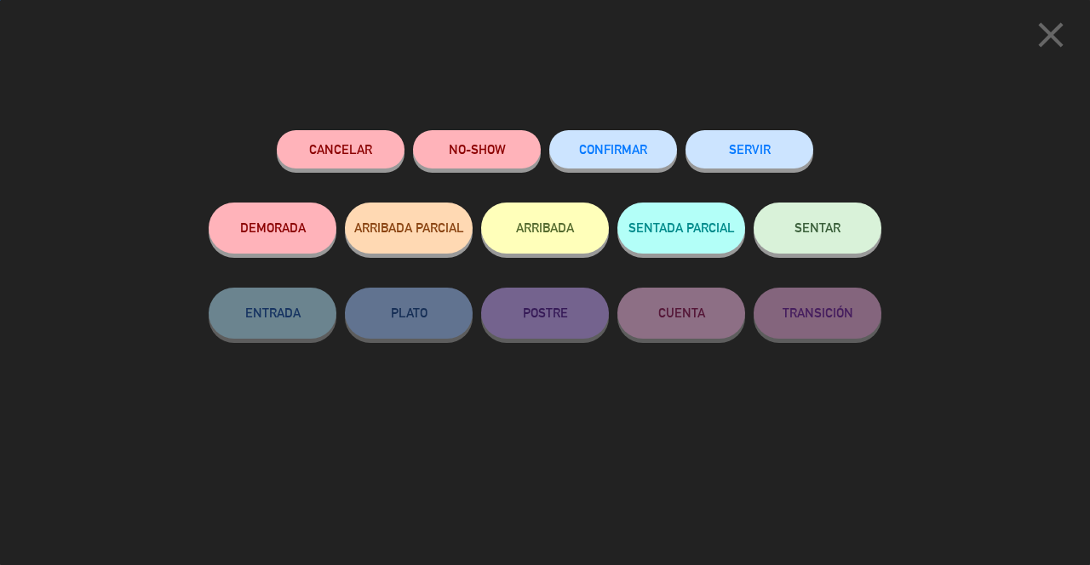
click at [597, 164] on button "CONFIRMAR" at bounding box center [613, 149] width 128 height 38
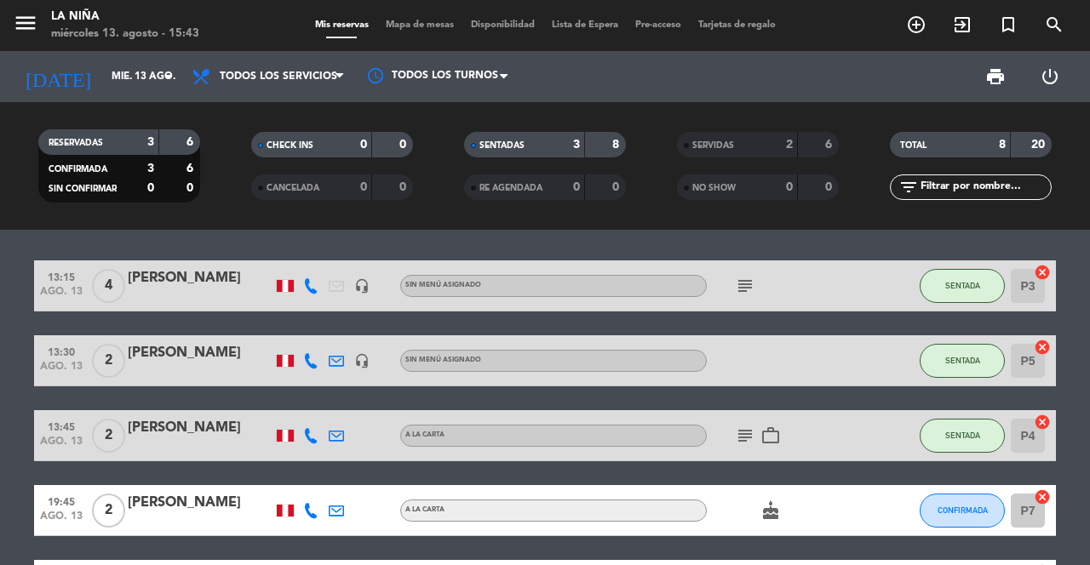
scroll to position [0, 0]
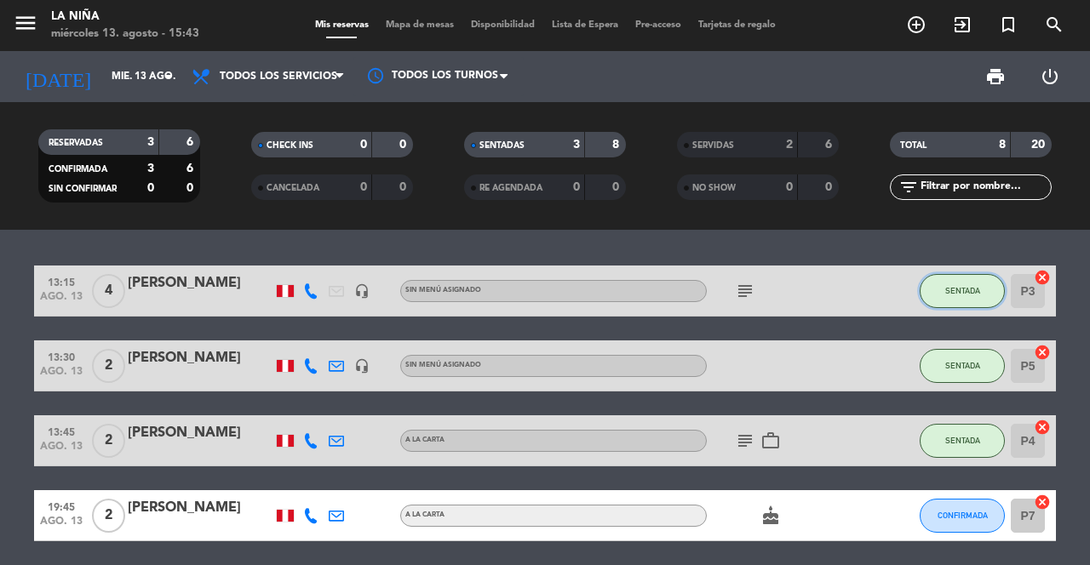
click at [961, 274] on button "SENTADA" at bounding box center [962, 291] width 85 height 34
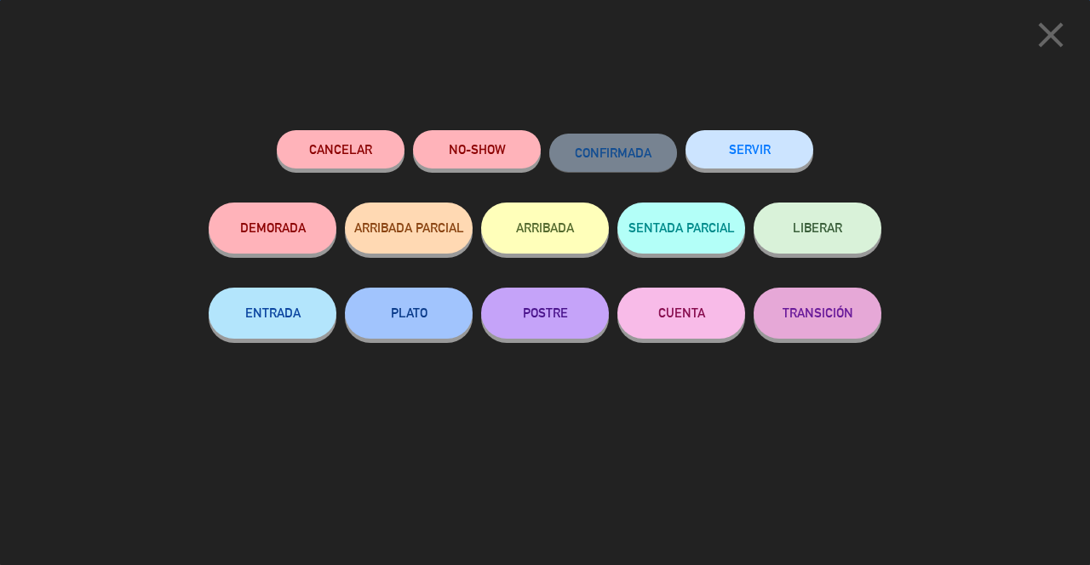
click at [749, 159] on button "SERVIR" at bounding box center [749, 149] width 128 height 38
